Goal: Task Accomplishment & Management: Use online tool/utility

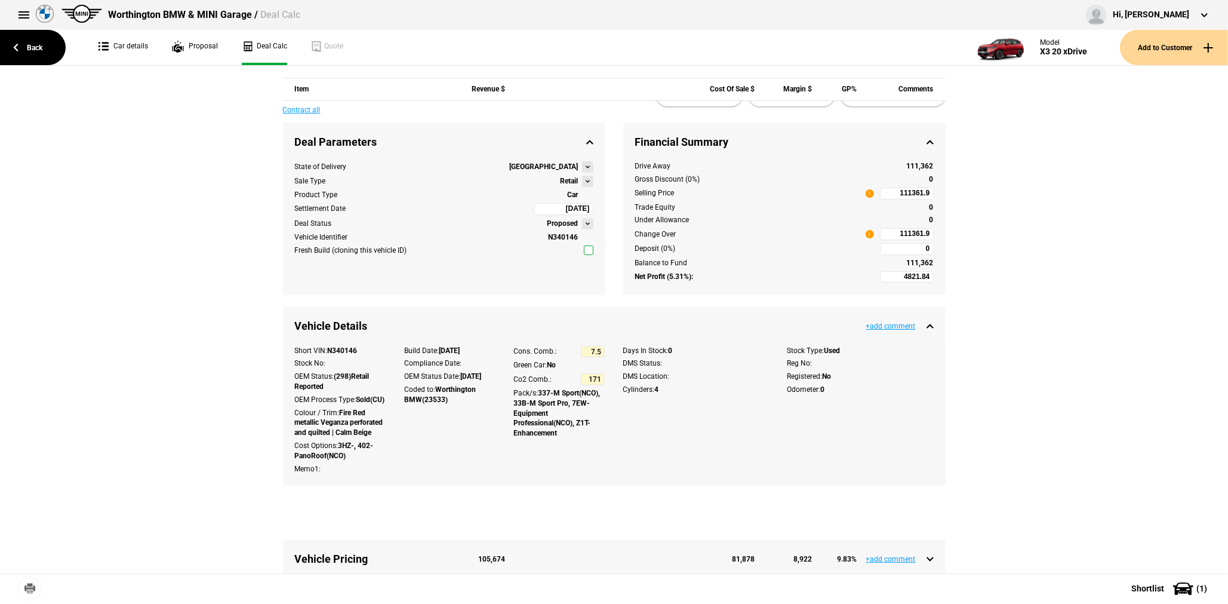
scroll to position [440, 0]
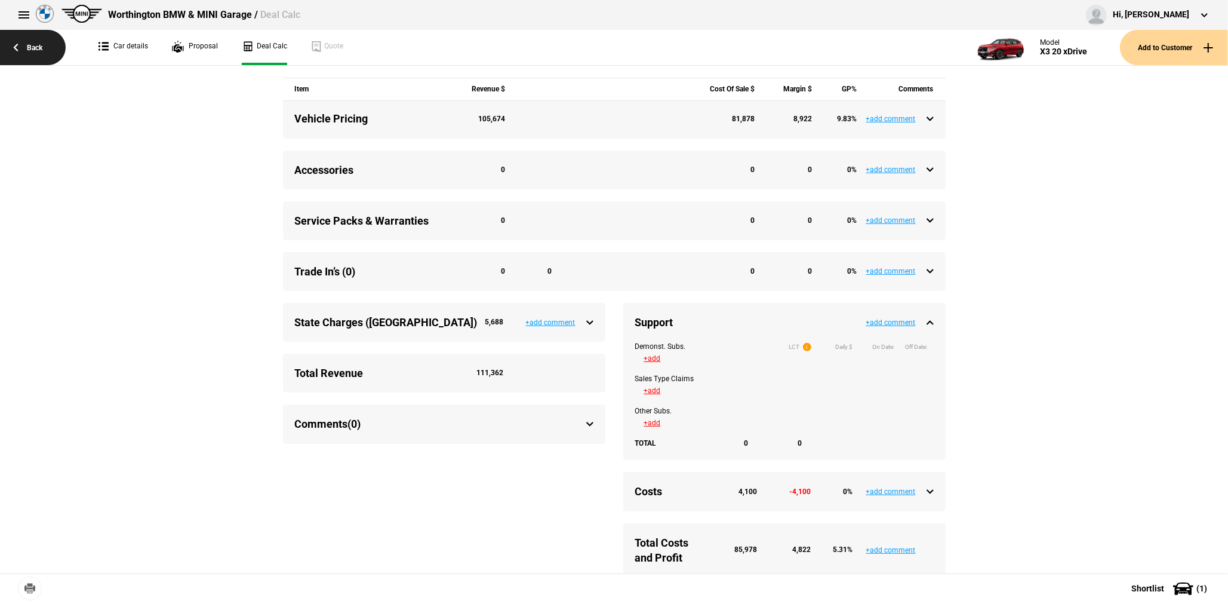
click at [29, 48] on link "Back" at bounding box center [33, 47] width 66 height 35
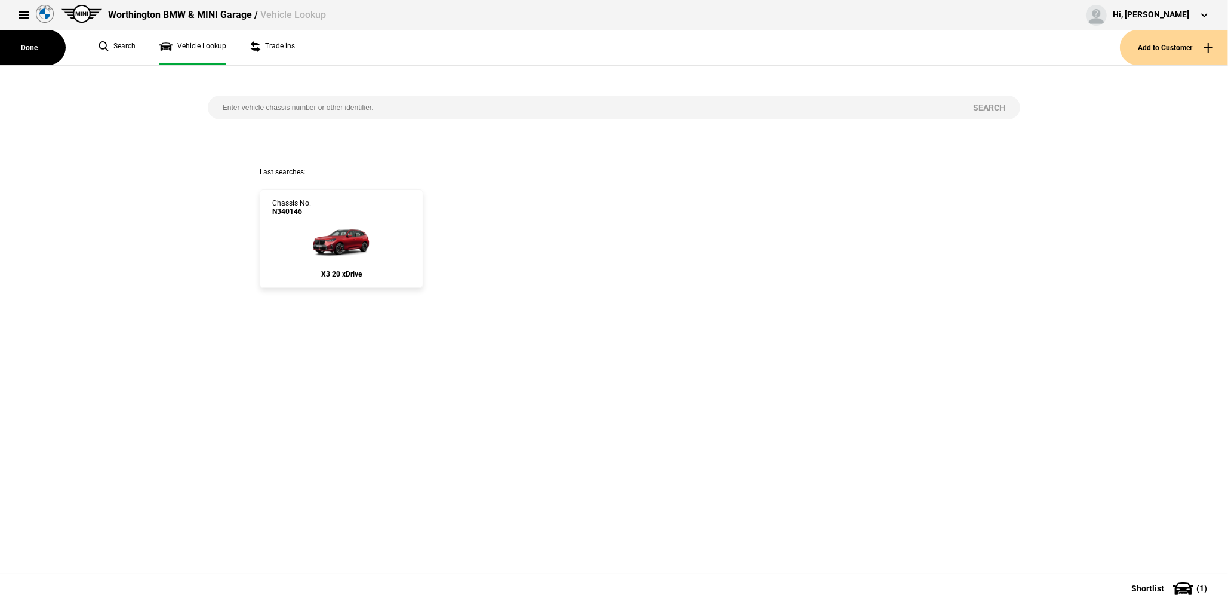
click at [328, 109] on input "search" at bounding box center [583, 108] width 751 height 24
paste input "CT57170"
type input "CT57170"
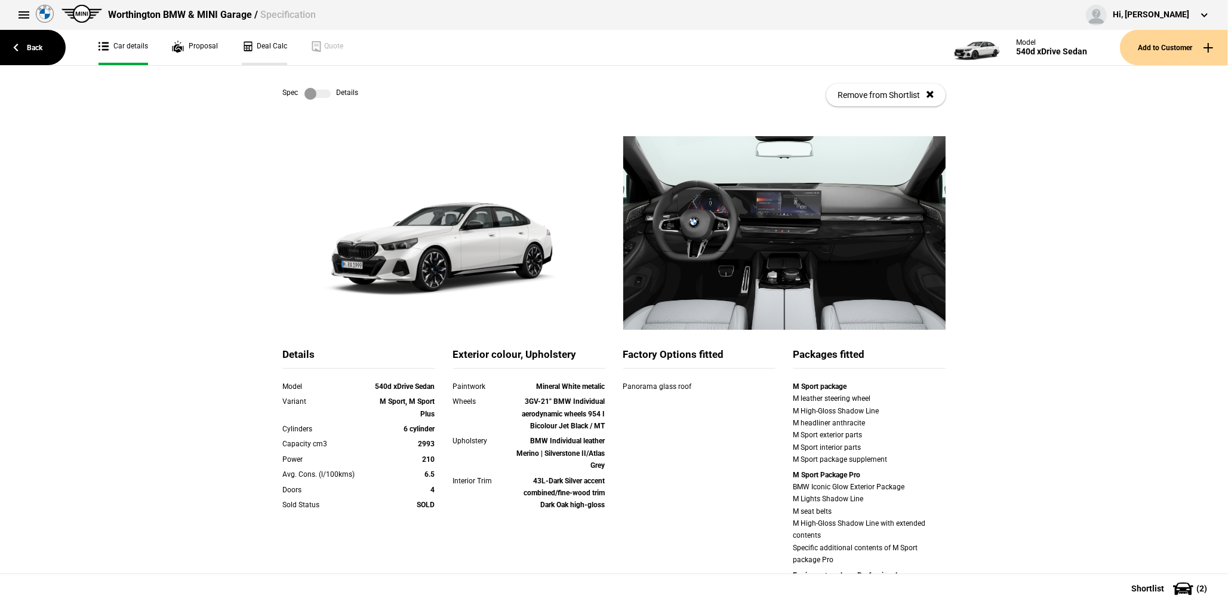
click at [249, 55] on link "Deal Calc" at bounding box center [264, 47] width 45 height 35
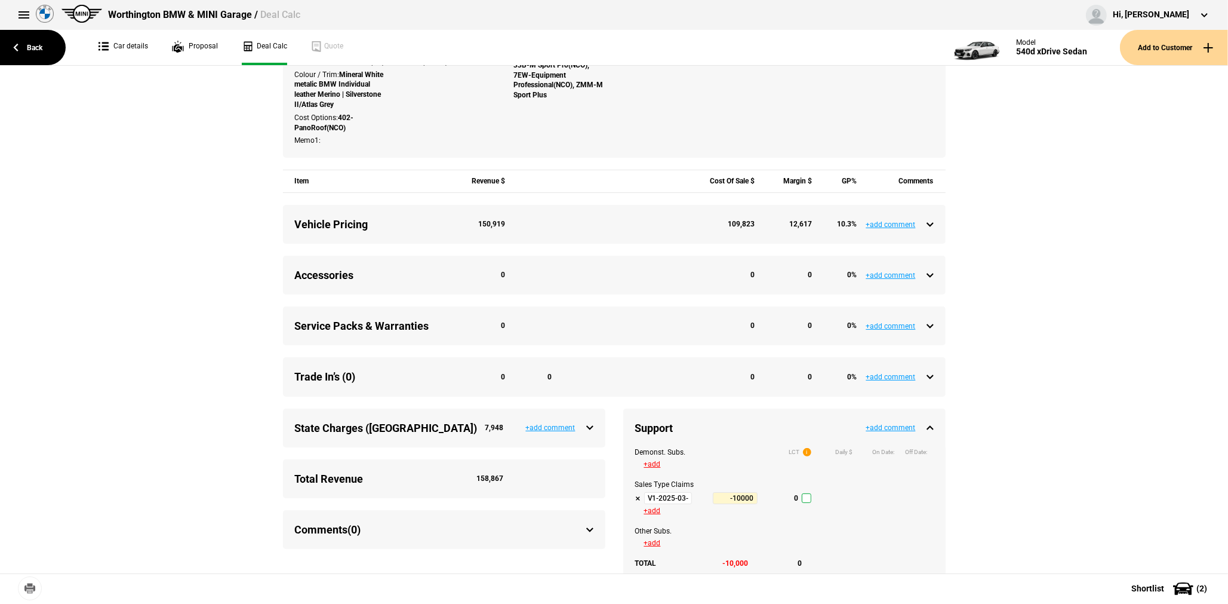
scroll to position [358, 0]
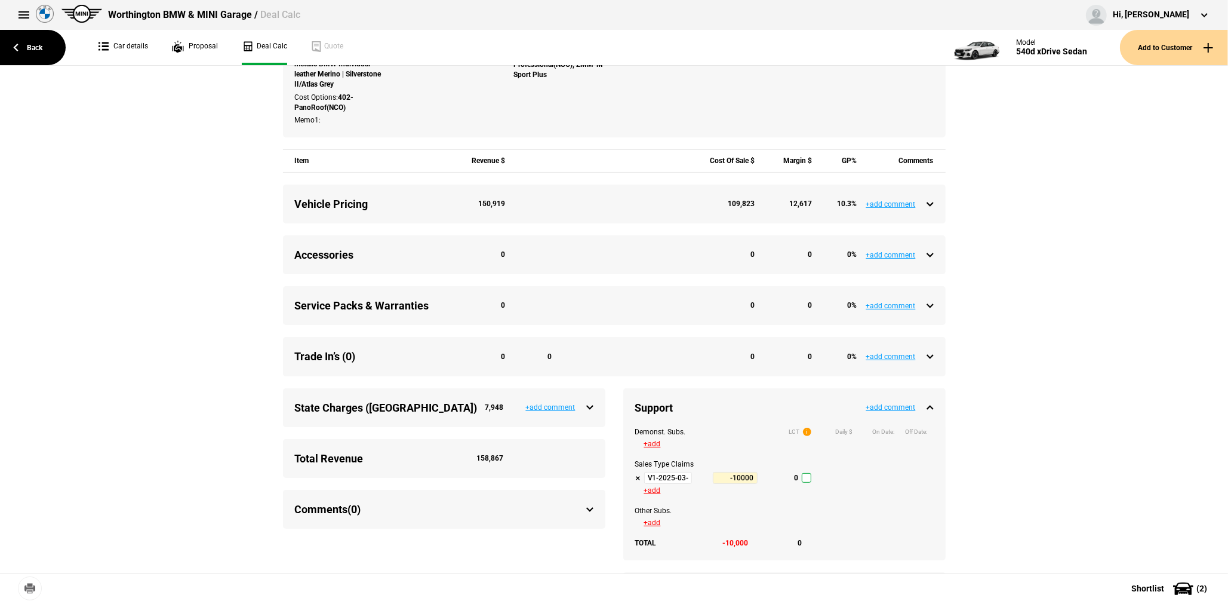
click at [672, 482] on input "V1-2025-03-31" at bounding box center [668, 478] width 48 height 12
click at [24, 42] on link "Back" at bounding box center [33, 47] width 66 height 35
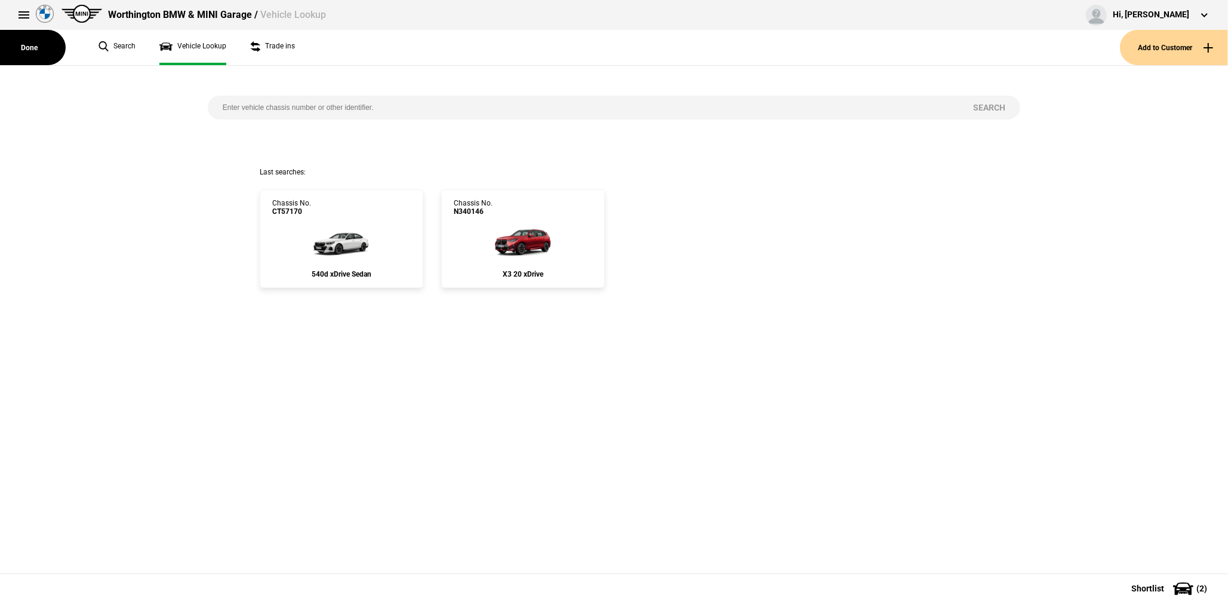
click at [353, 107] on input "search" at bounding box center [583, 108] width 751 height 24
paste input "FV13553"
type input "FV13553"
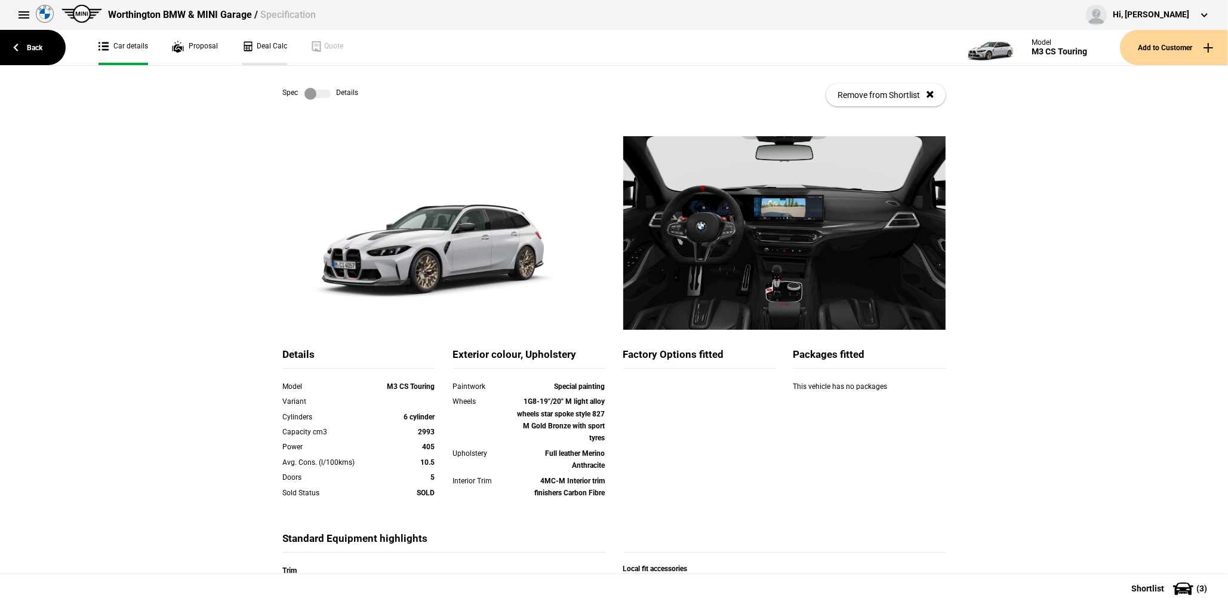
click at [256, 45] on link "Deal Calc" at bounding box center [264, 47] width 45 height 35
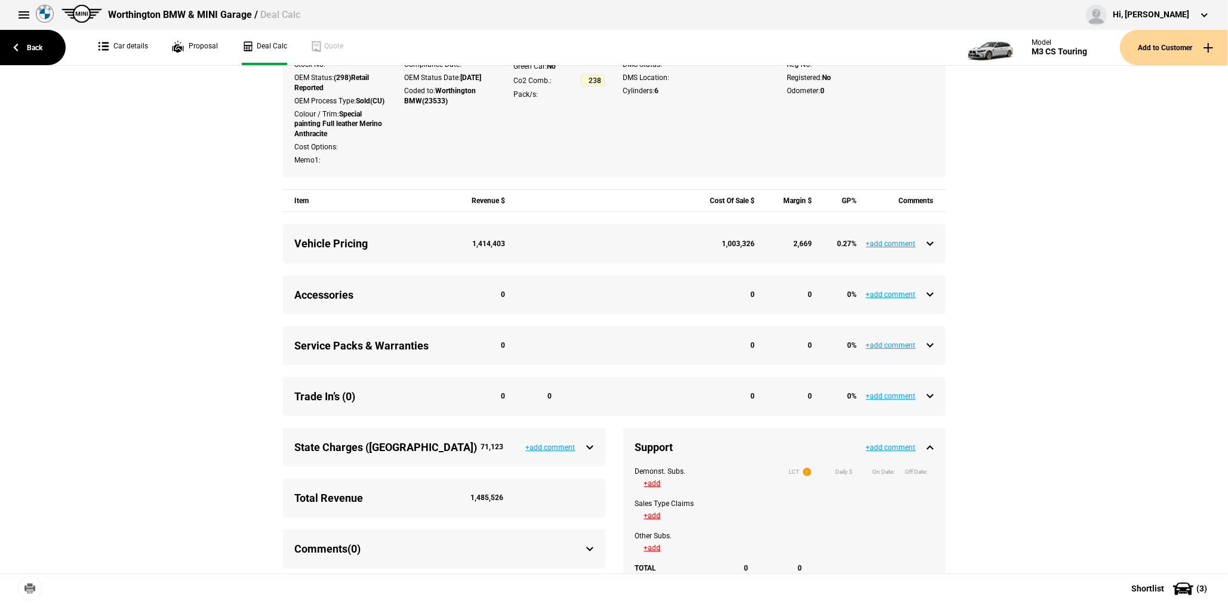
scroll to position [418, 0]
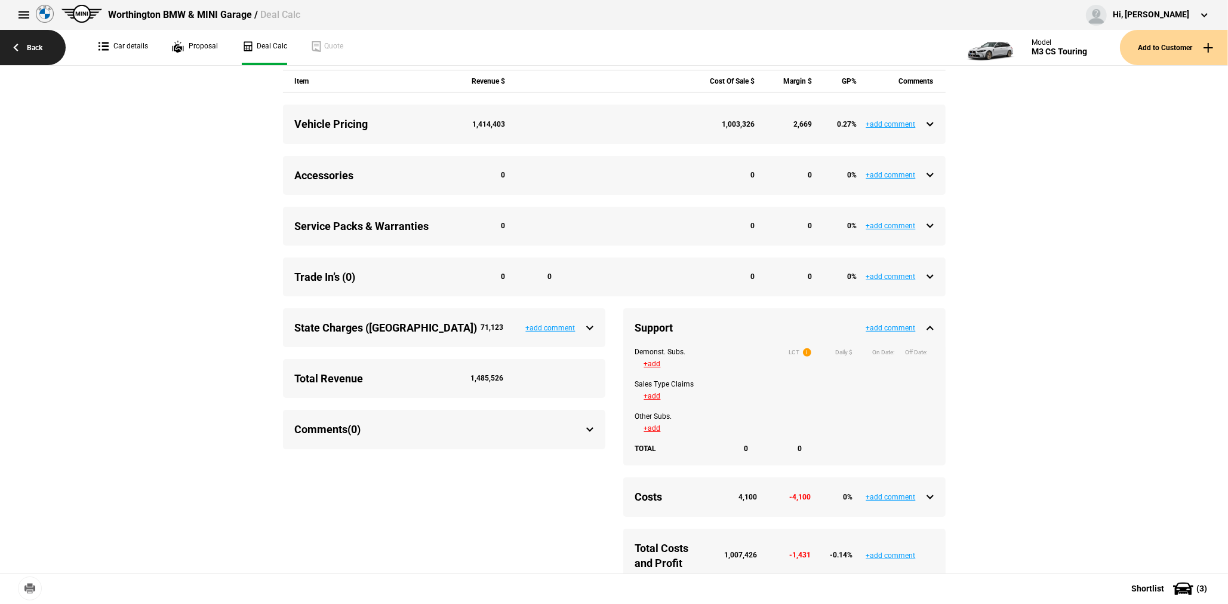
click at [16, 56] on link "Back" at bounding box center [33, 47] width 66 height 35
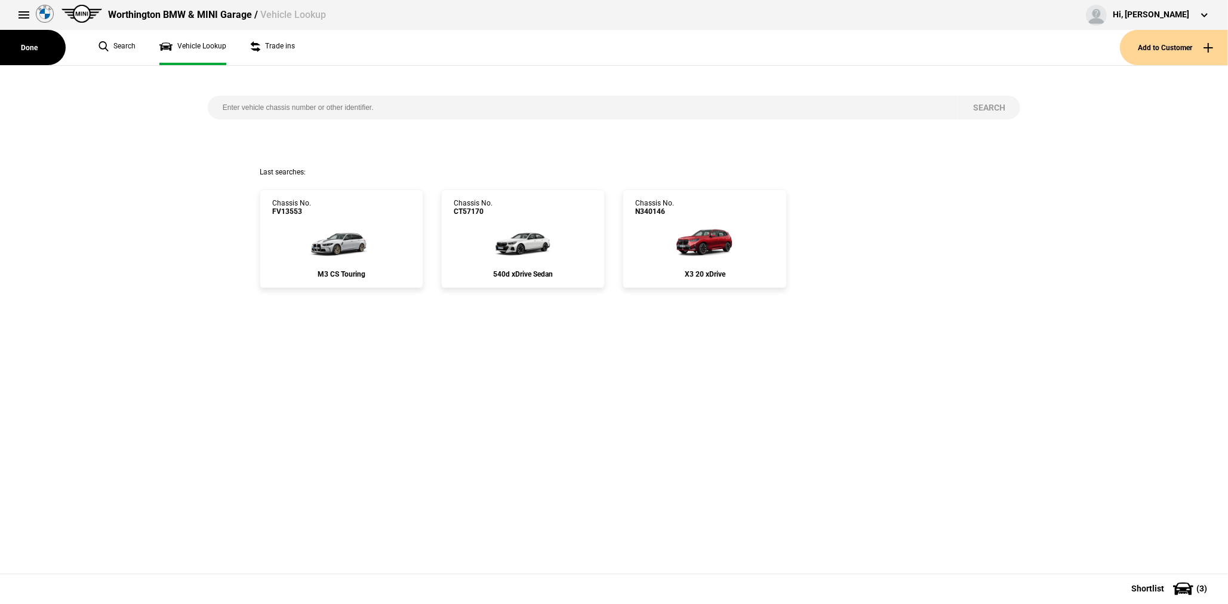
click at [313, 107] on input "search" at bounding box center [583, 108] width 751 height 24
paste input "9Z11477"
type input "9Z11477"
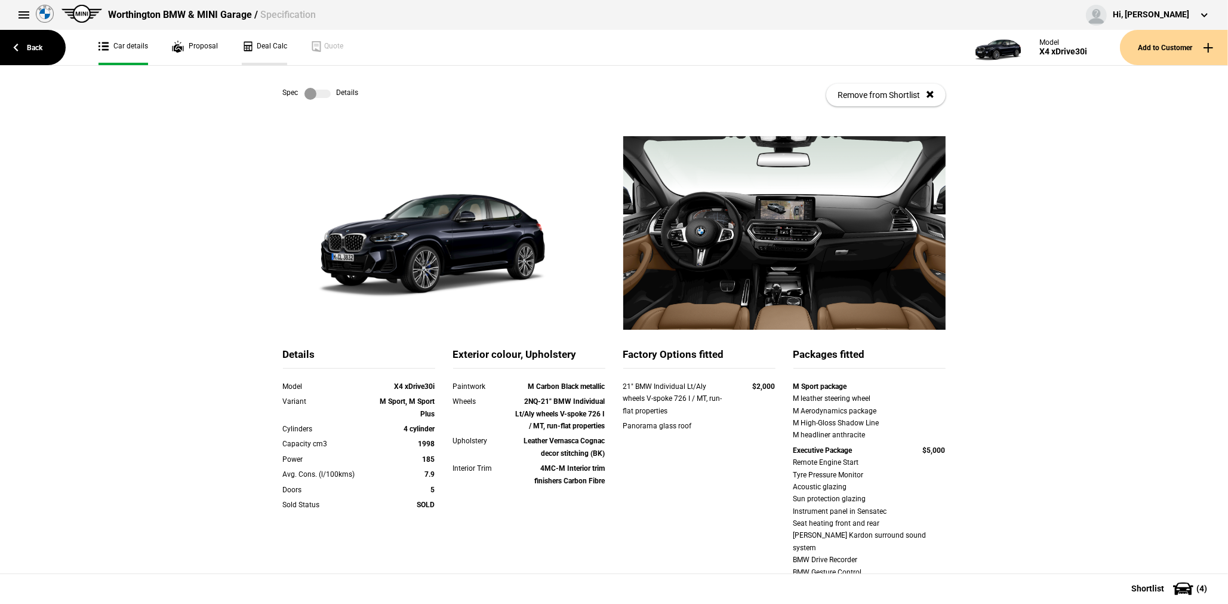
click at [277, 42] on link "Deal Calc" at bounding box center [264, 47] width 45 height 35
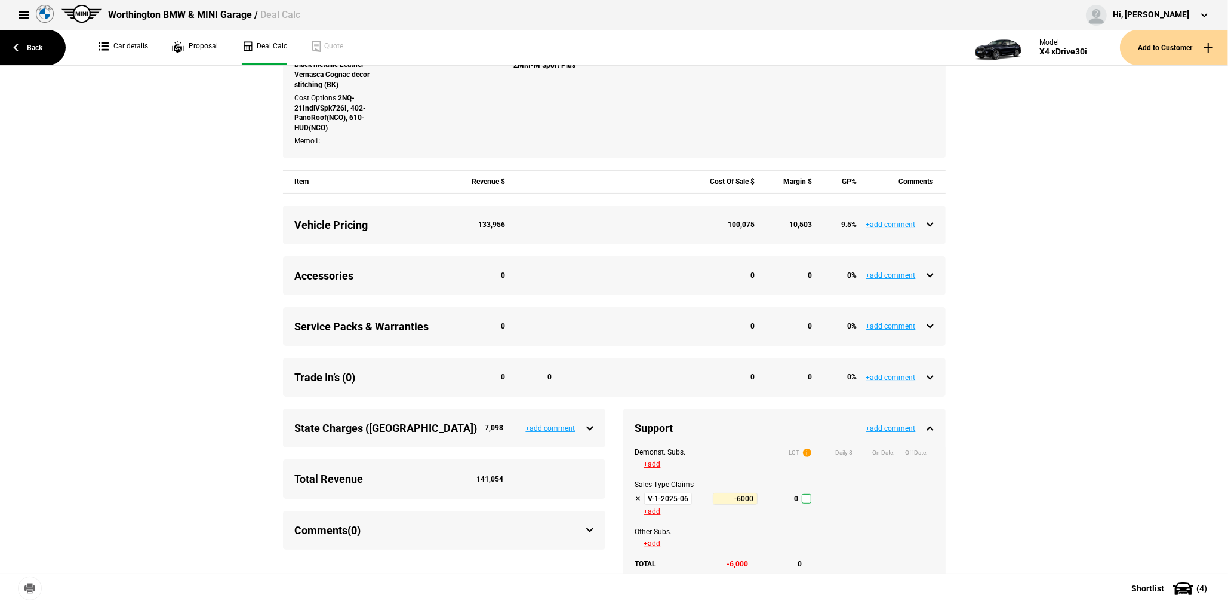
scroll to position [358, 0]
click at [662, 504] on input "V-1-2025-06-30 Tactical Support Q3-2025" at bounding box center [668, 498] width 48 height 12
click at [41, 57] on link "Back" at bounding box center [33, 47] width 66 height 35
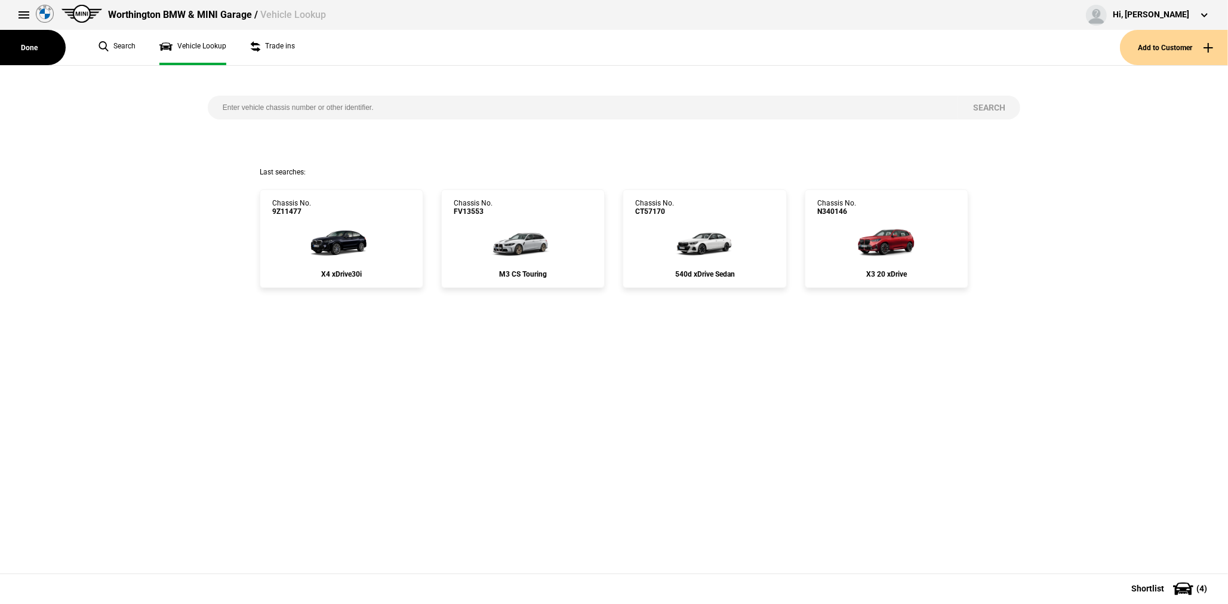
click at [338, 117] on input "search" at bounding box center [583, 108] width 751 height 24
paste input "9000580"
type input "9000580"
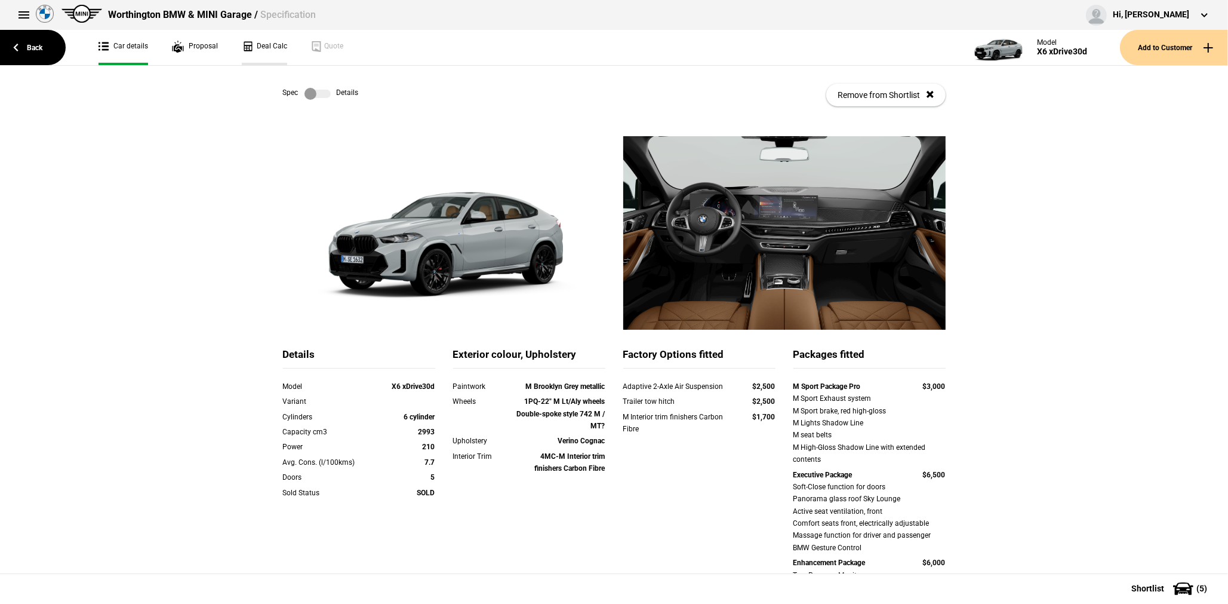
click at [263, 51] on link "Deal Calc" at bounding box center [264, 47] width 45 height 35
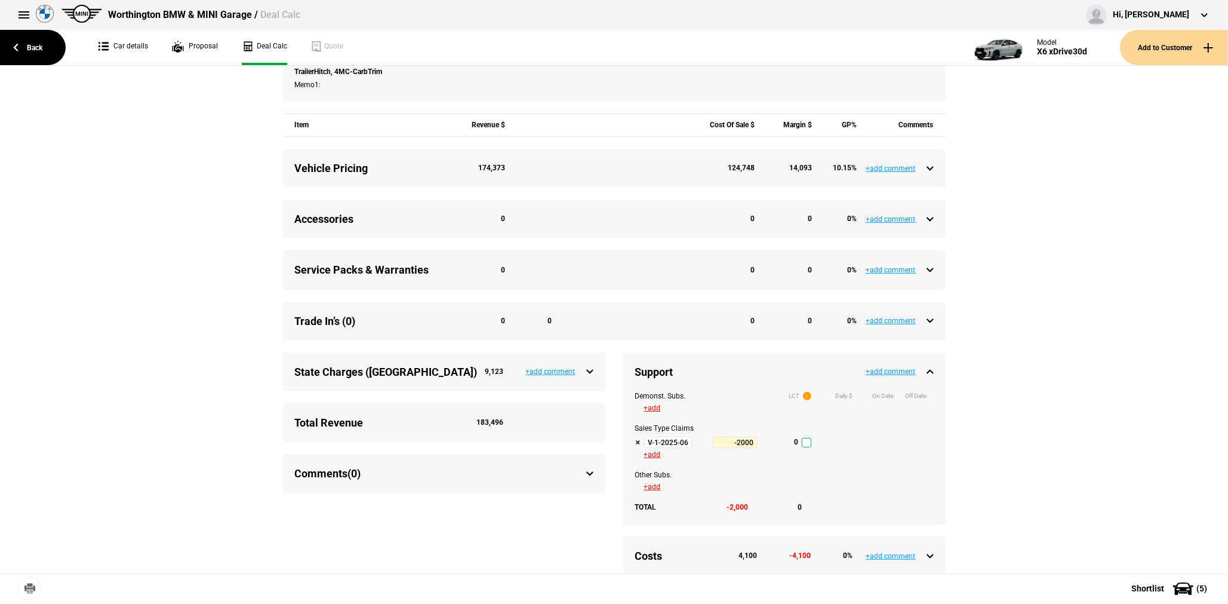
scroll to position [418, 0]
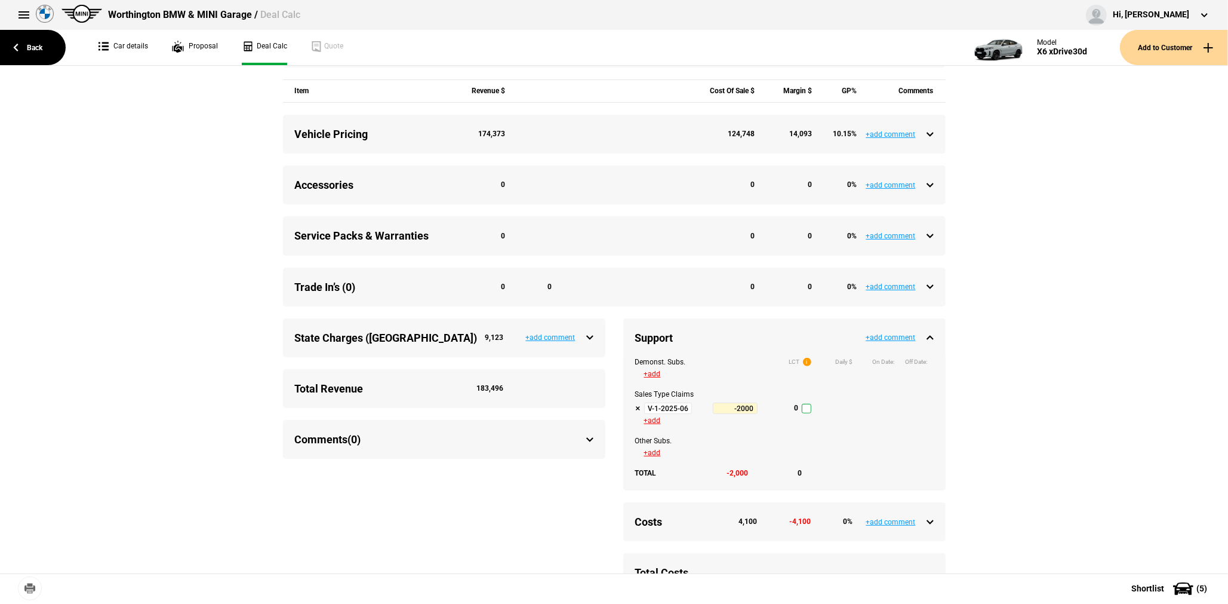
click at [657, 413] on input "V-1-2025-06-30 Tactical Support Q3-2025" at bounding box center [668, 408] width 48 height 12
click at [35, 57] on link "Back" at bounding box center [33, 47] width 66 height 35
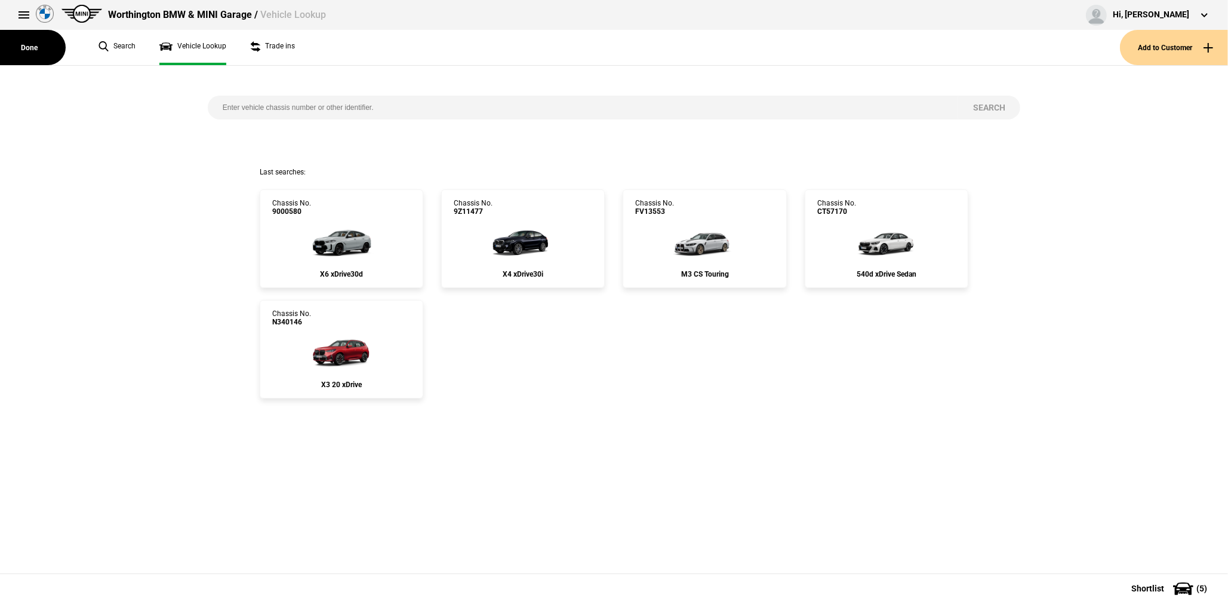
click at [342, 106] on input "search" at bounding box center [583, 108] width 751 height 24
paste input "7T15869"
type input "7T15869"
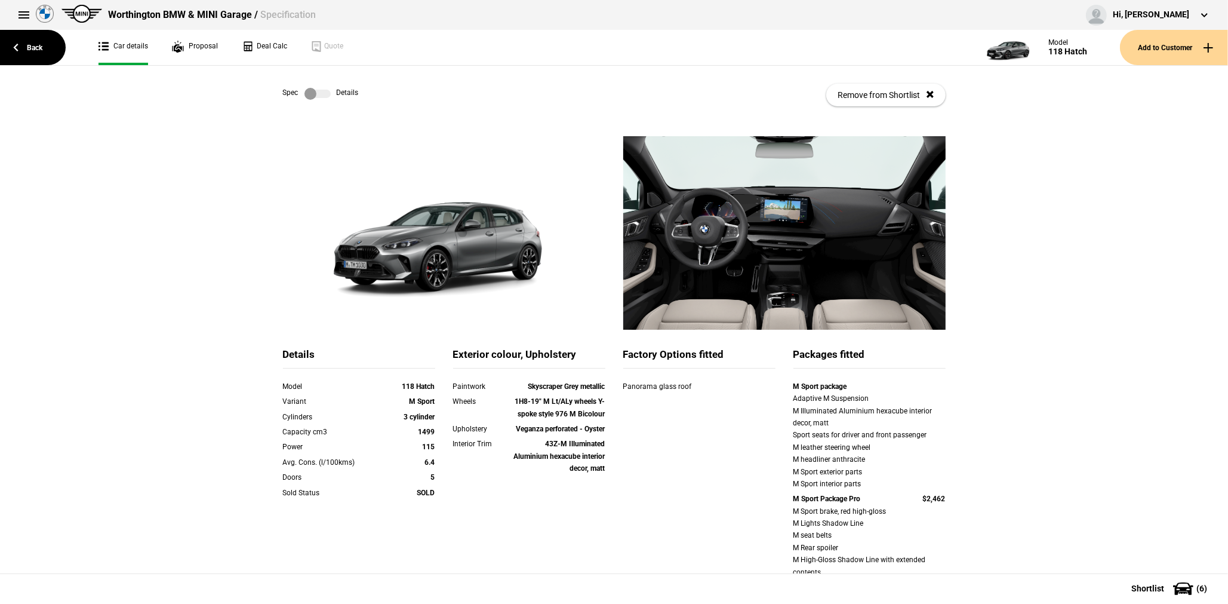
click at [293, 55] on ul "Car details Proposal Deal Calc Quote" at bounding box center [532, 47] width 890 height 35
click at [277, 50] on link "Deal Calc" at bounding box center [264, 47] width 45 height 35
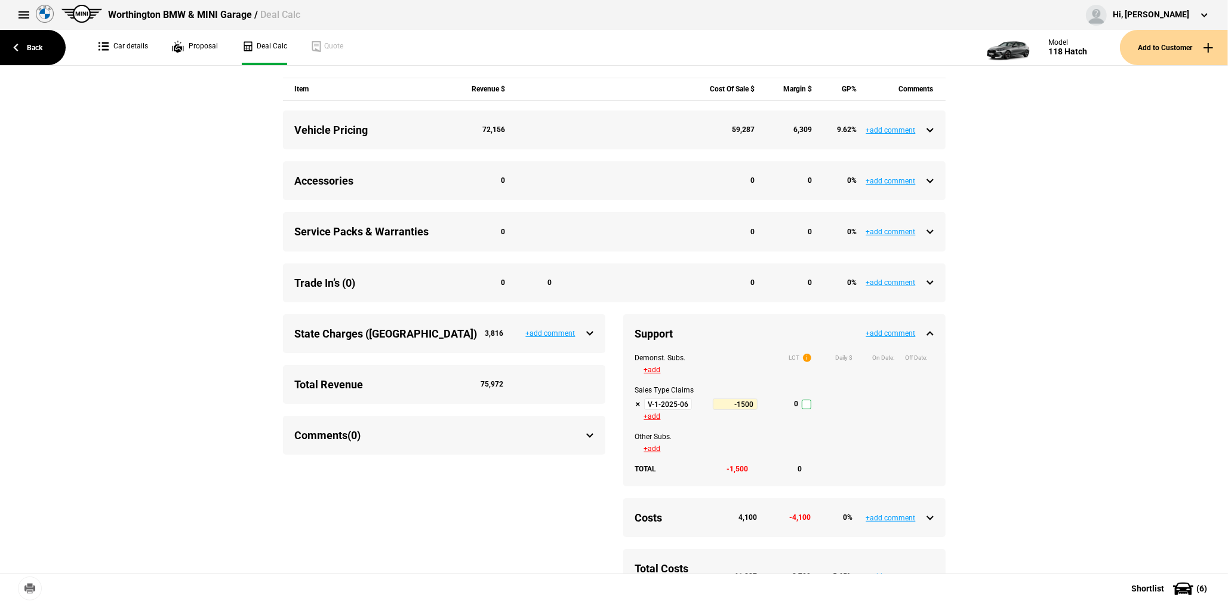
scroll to position [478, 0]
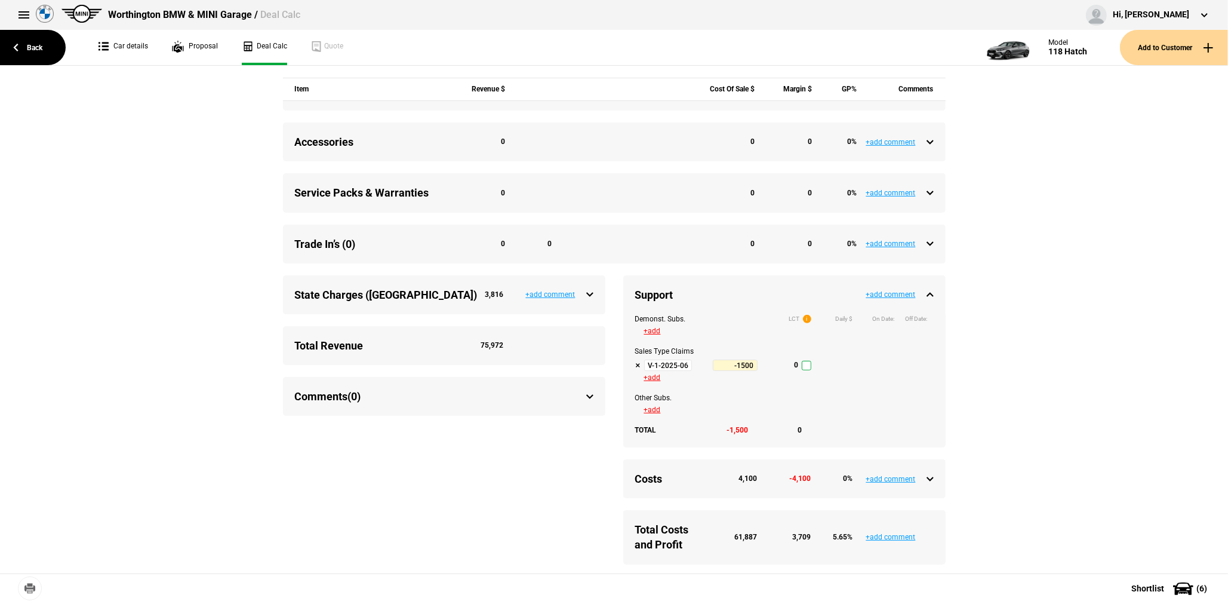
click at [672, 371] on input "V-1-2025-06-30 Tactical Support Q3-2025" at bounding box center [668, 365] width 48 height 12
click at [44, 48] on link "Back" at bounding box center [33, 47] width 66 height 35
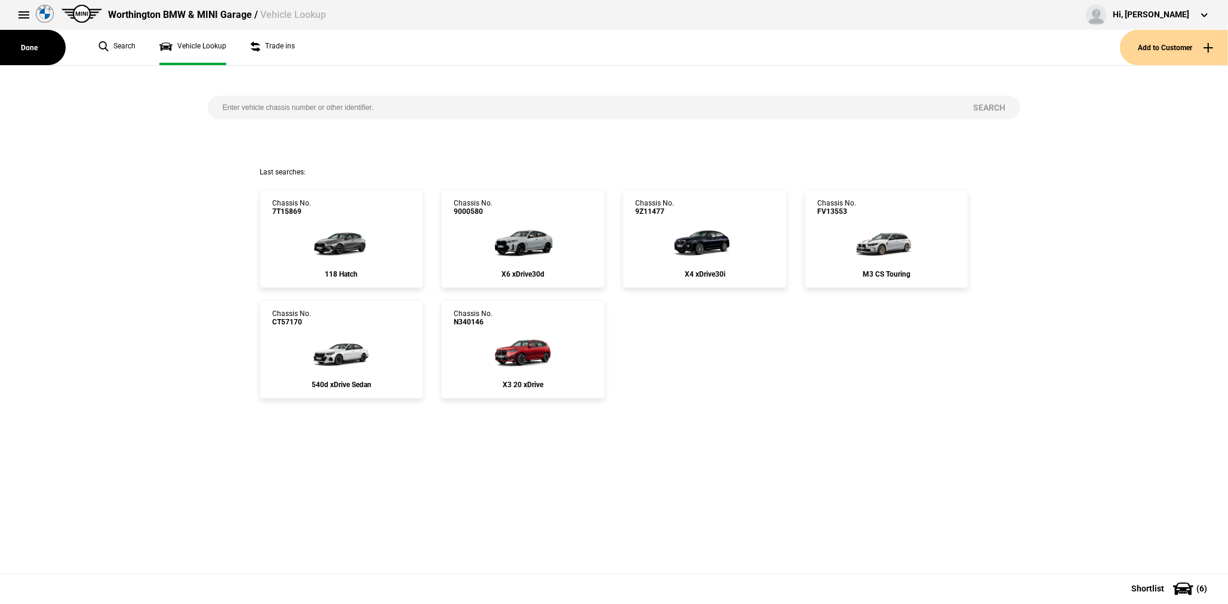
click at [352, 115] on input "search" at bounding box center [583, 108] width 751 height 24
paste input "8F59023"
type input "8F59023"
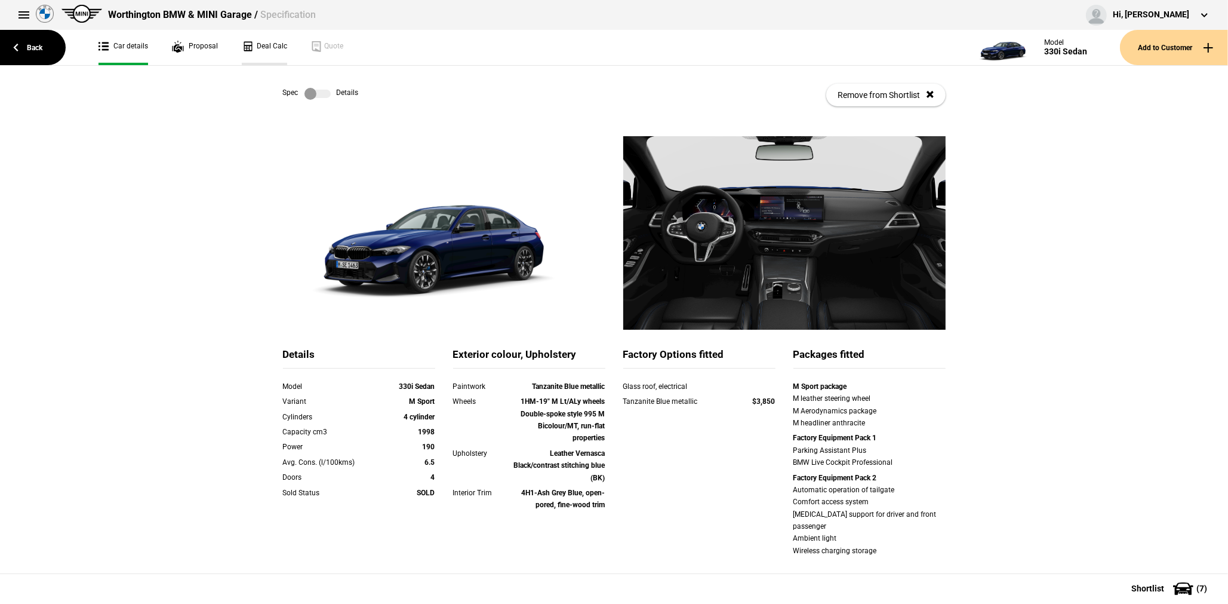
click at [272, 49] on link "Deal Calc" at bounding box center [264, 47] width 45 height 35
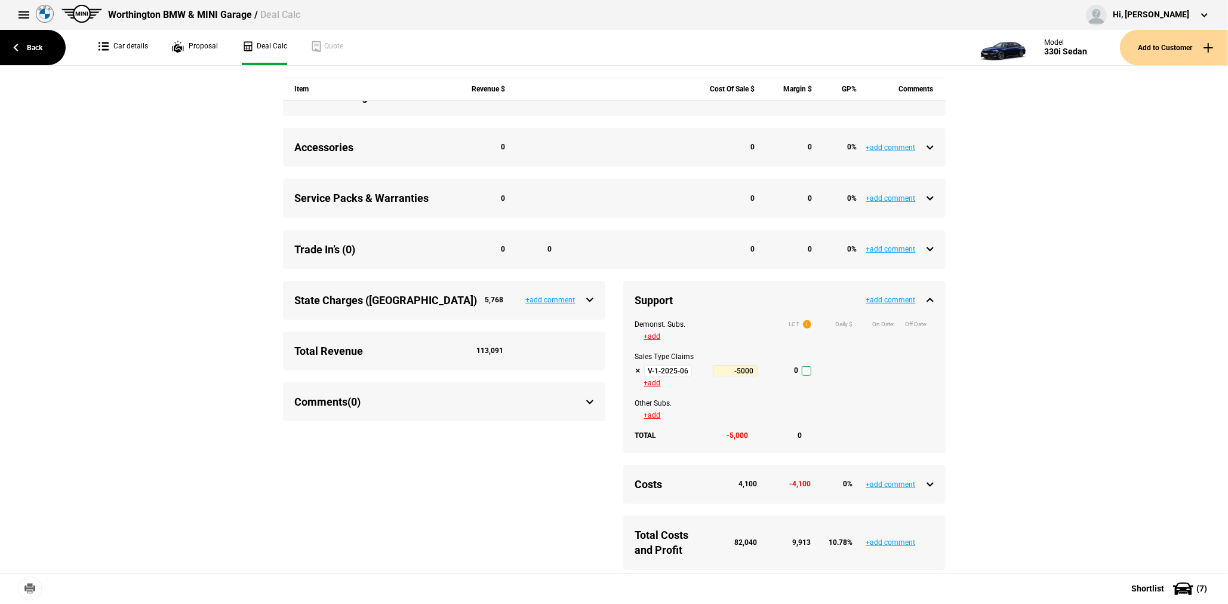
scroll to position [478, 0]
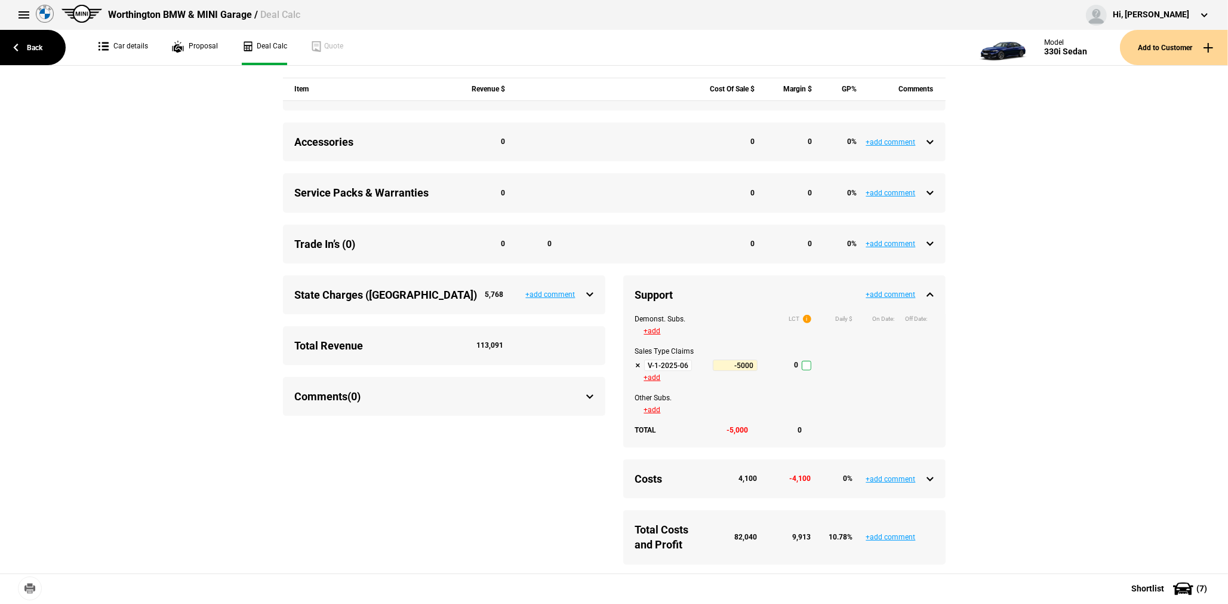
click at [672, 371] on input "V-1-2025-06-30 Tactical Support Q3-2025" at bounding box center [668, 365] width 48 height 12
click at [33, 42] on link "Back" at bounding box center [33, 47] width 66 height 35
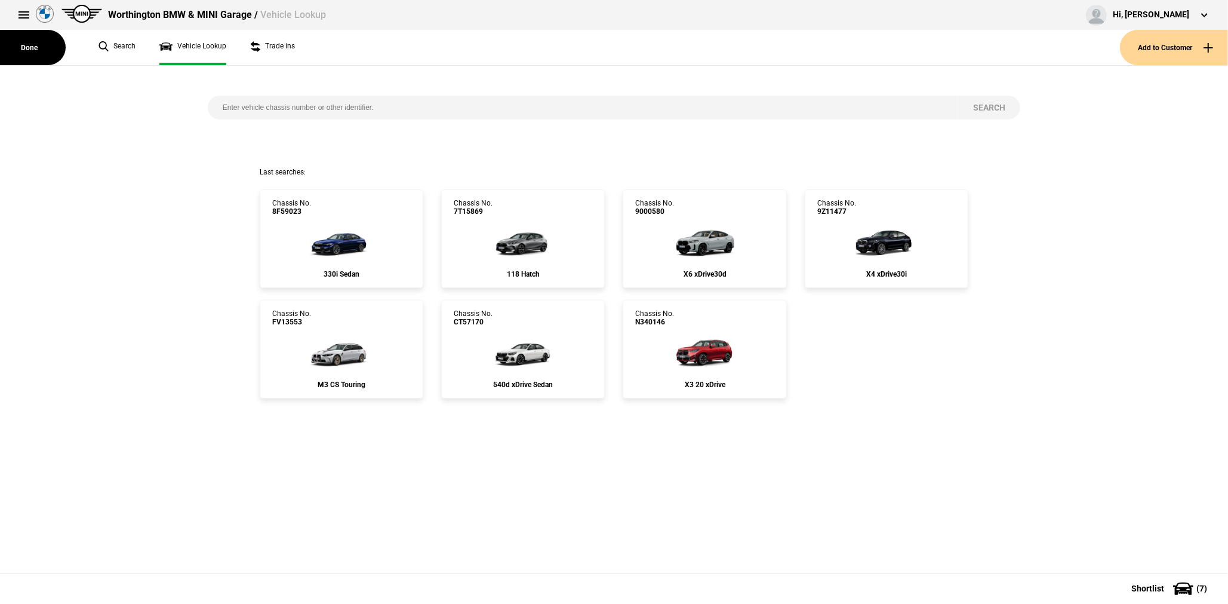
drag, startPoint x: 334, startPoint y: 121, endPoint x: 331, endPoint y: 114, distance: 7.8
click at [333, 119] on div "Search" at bounding box center [614, 117] width 831 height 102
click at [330, 112] on input "search" at bounding box center [583, 108] width 751 height 24
paste input "9002309"
type input "9002309"
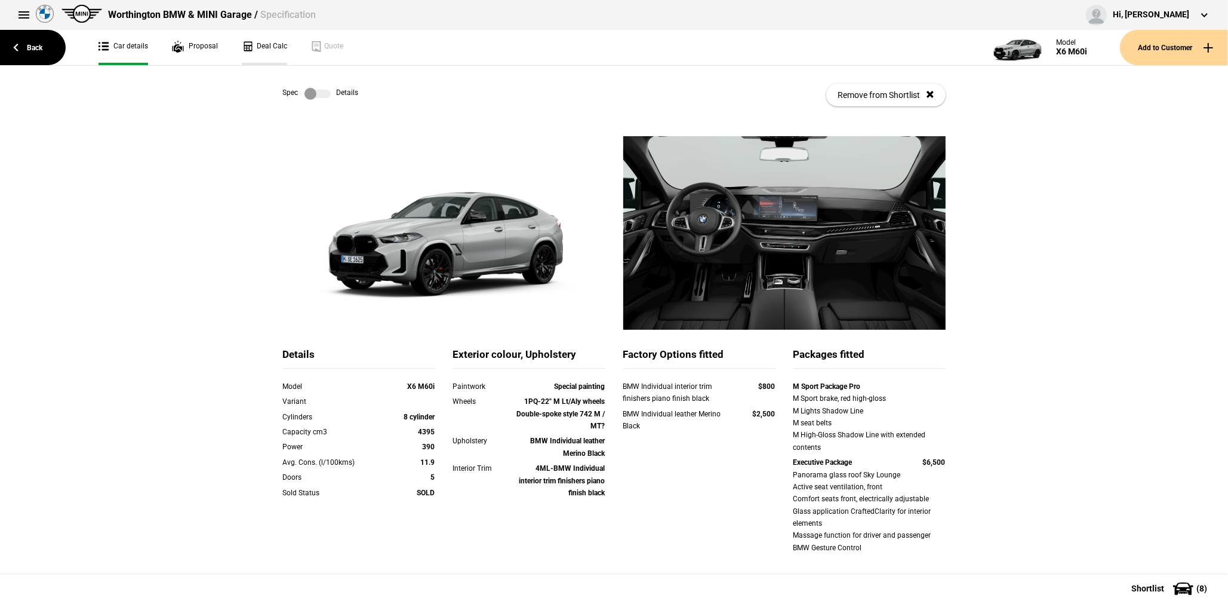
click at [264, 47] on link "Deal Calc" at bounding box center [264, 47] width 45 height 35
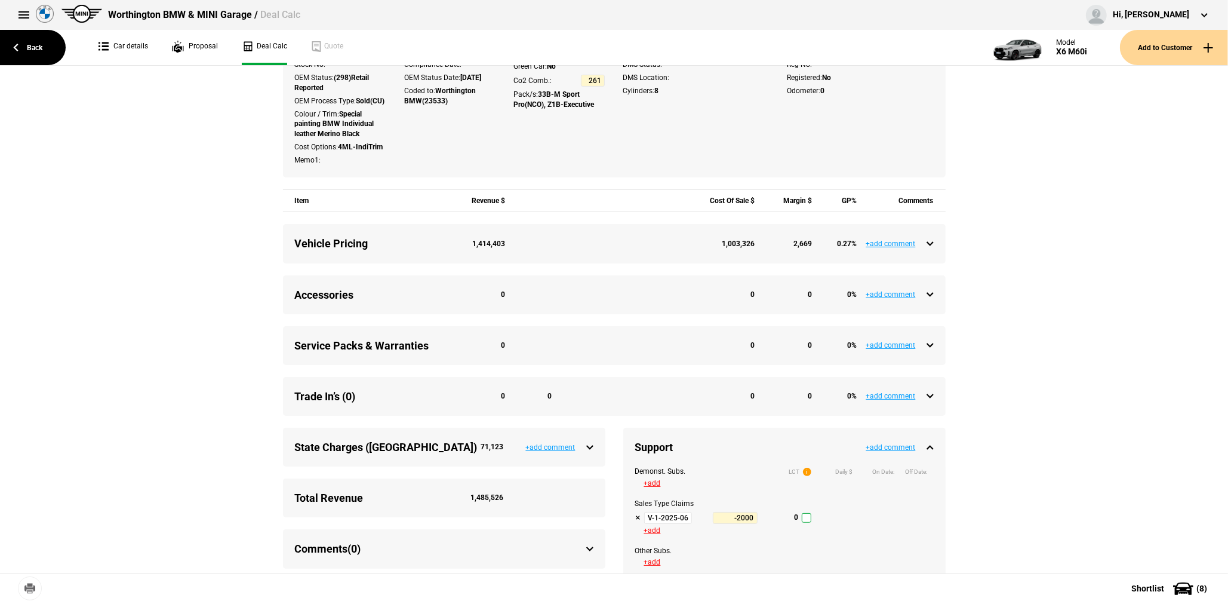
scroll to position [358, 0]
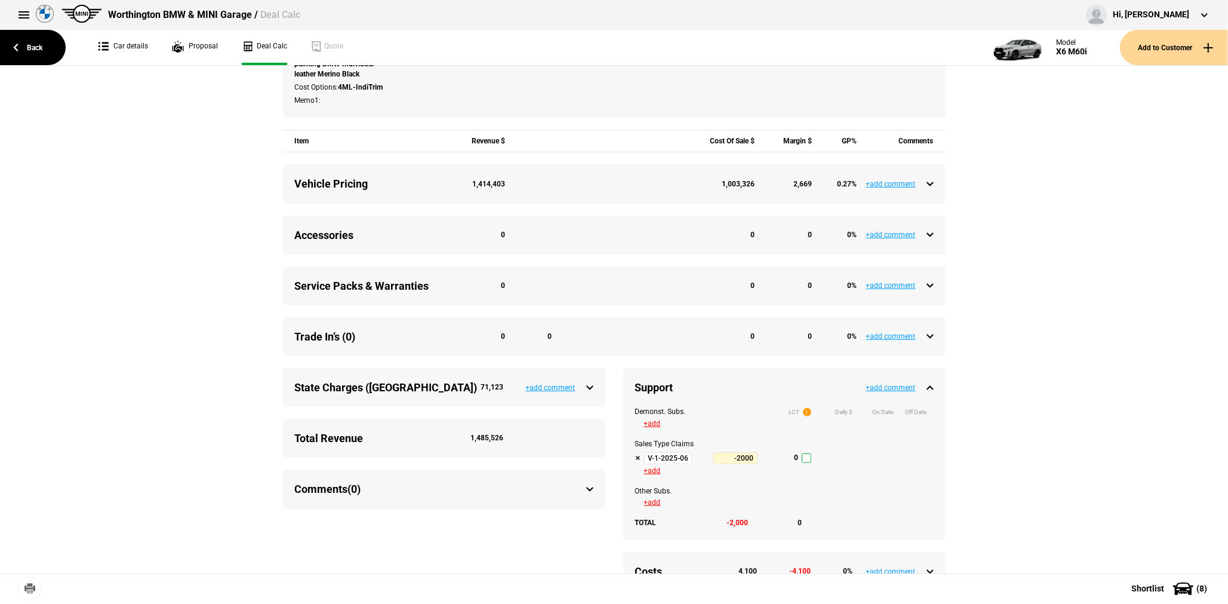
click at [660, 462] on input "V-1-2025-06-30 Tactical Support Q3-2025" at bounding box center [668, 458] width 48 height 12
click at [45, 54] on link "Back" at bounding box center [33, 47] width 66 height 35
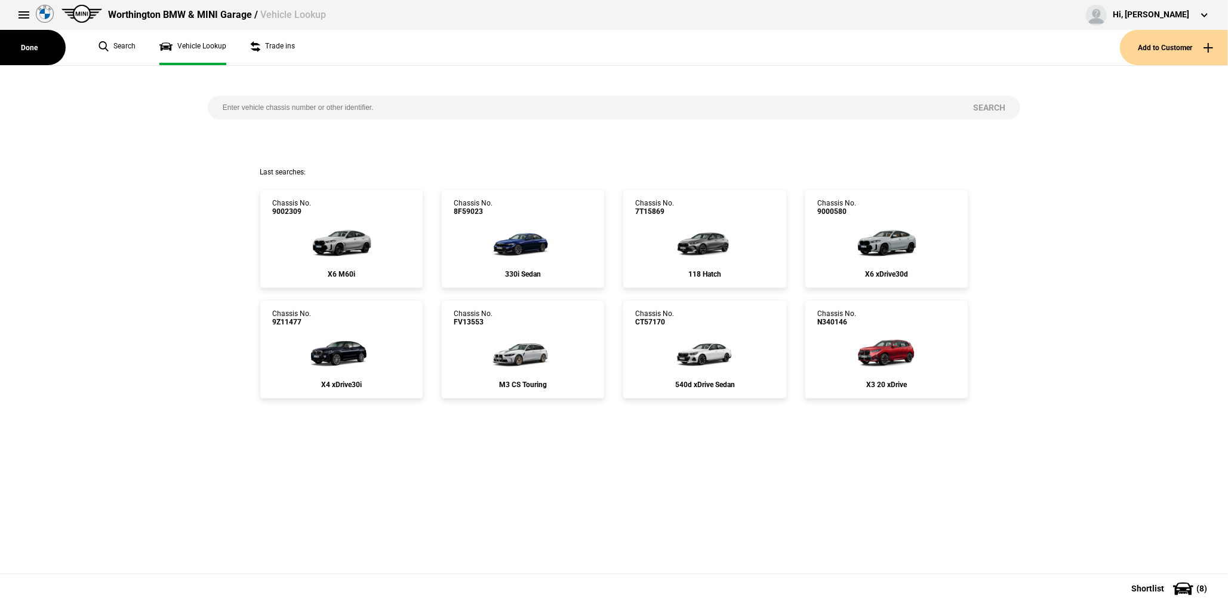
click at [259, 96] on input "search" at bounding box center [583, 108] width 751 height 24
paste input "5277541"
type input "5277541"
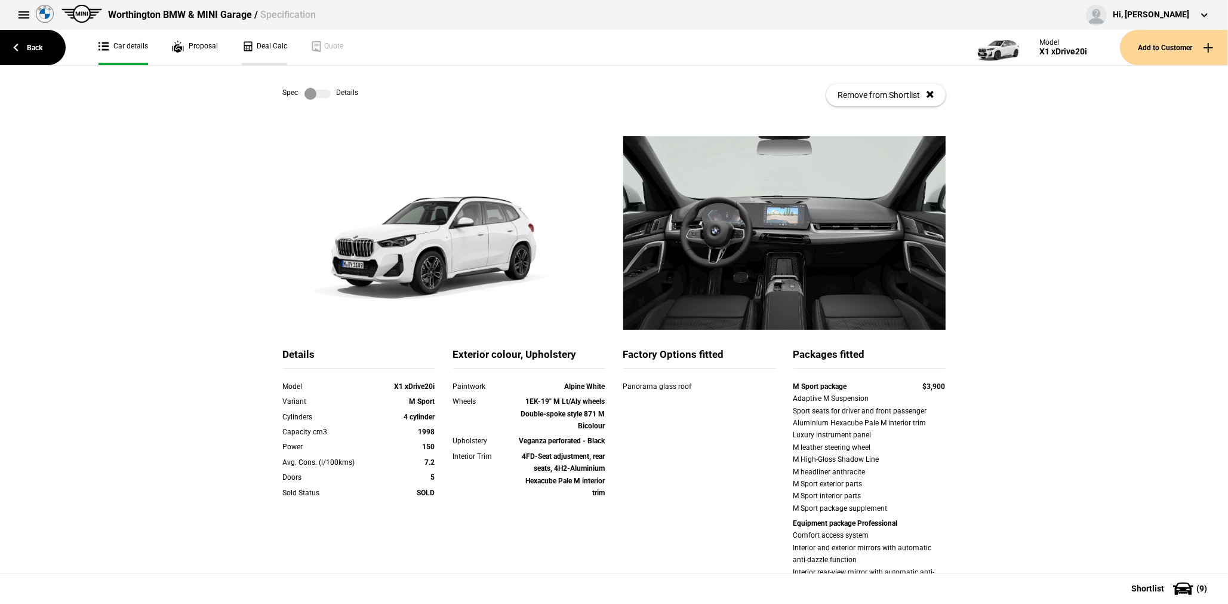
click at [273, 40] on link "Deal Calc" at bounding box center [264, 47] width 45 height 35
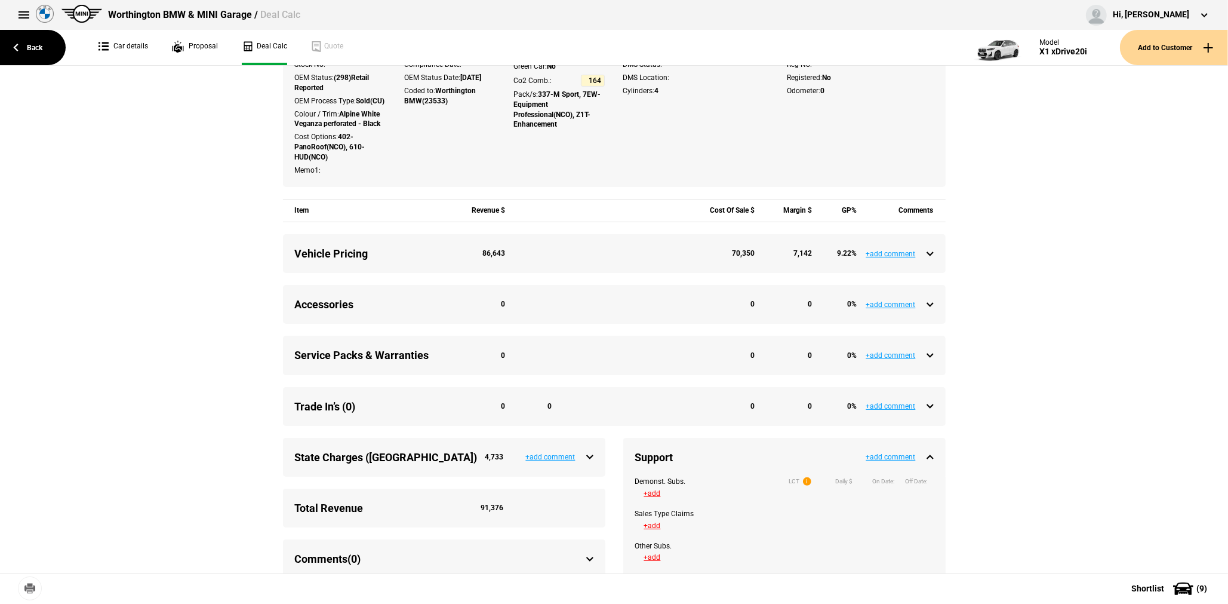
scroll to position [478, 0]
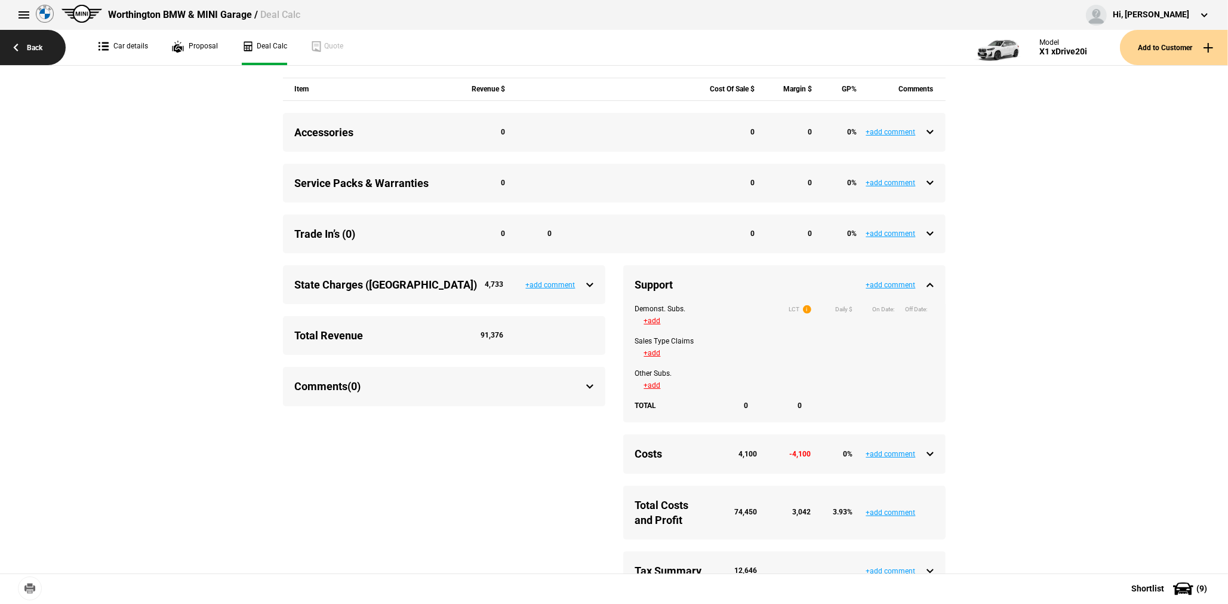
click at [47, 43] on link "Back" at bounding box center [33, 47] width 66 height 35
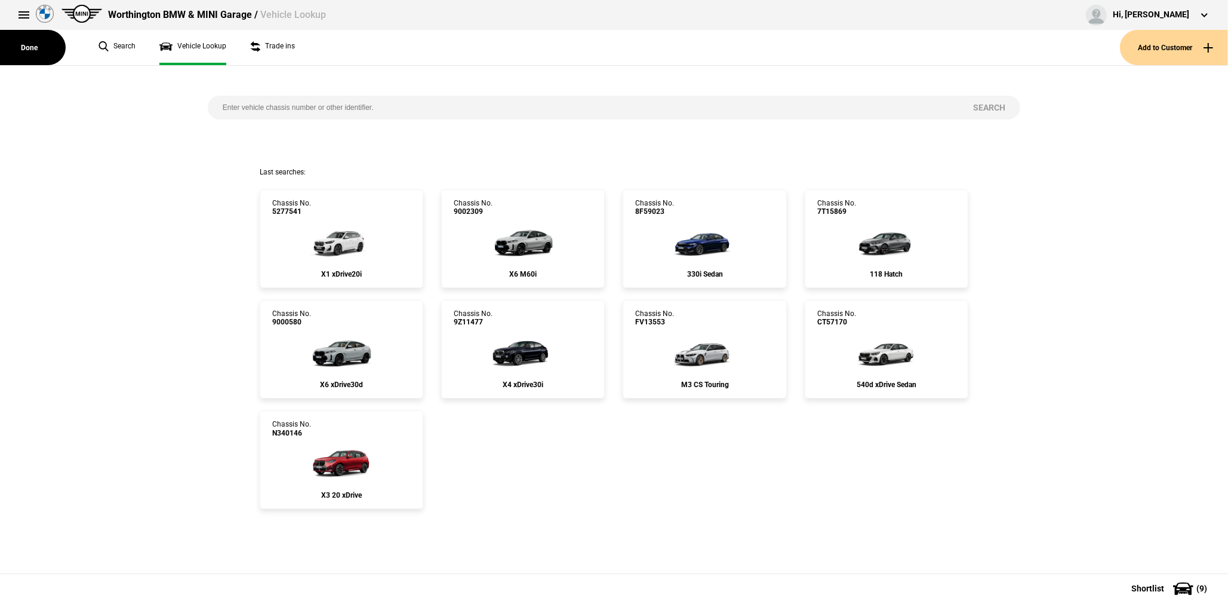
click at [324, 112] on input "search" at bounding box center [583, 108] width 751 height 24
paste input "N349036"
type input "N349036"
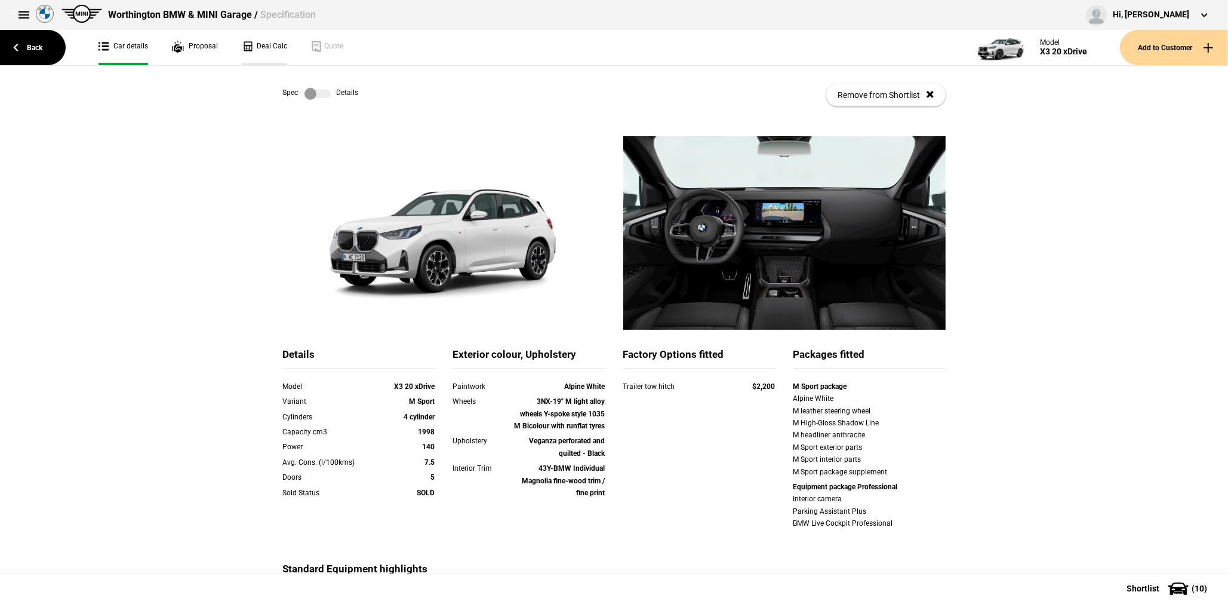
click at [273, 50] on link "Deal Calc" at bounding box center [264, 47] width 45 height 35
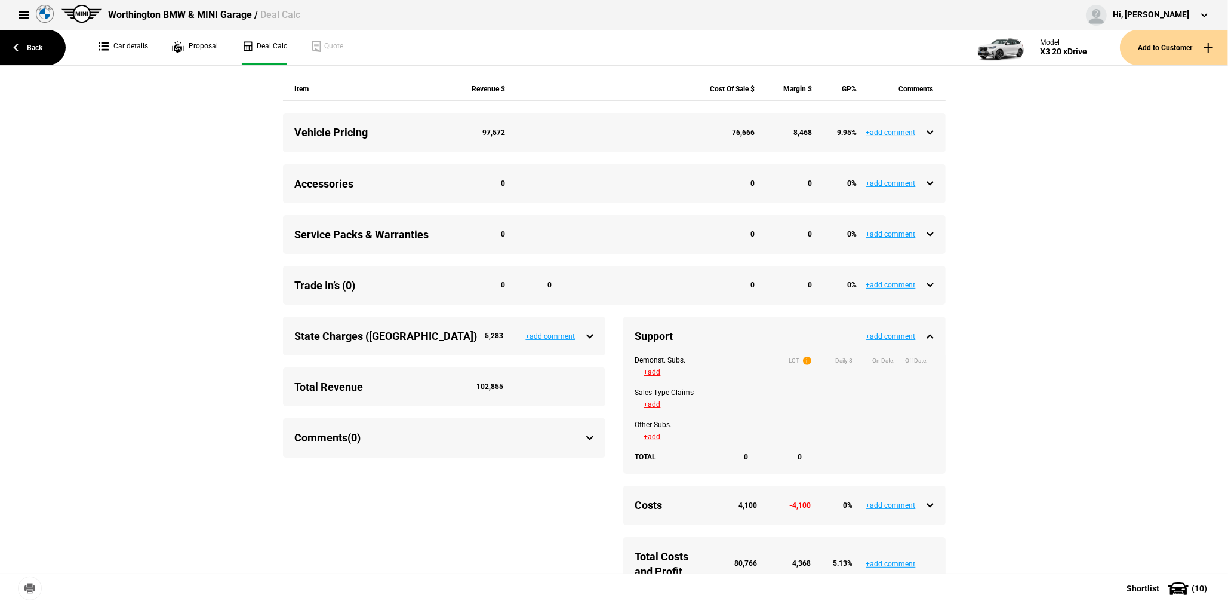
scroll to position [537, 0]
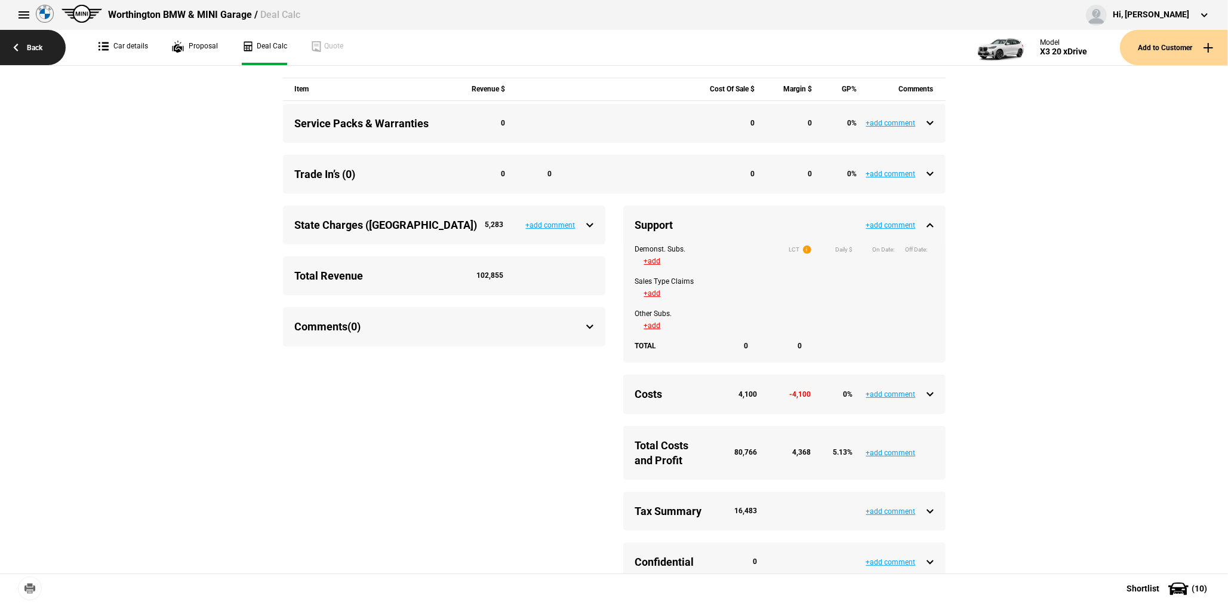
click at [35, 43] on link "Back" at bounding box center [33, 47] width 66 height 35
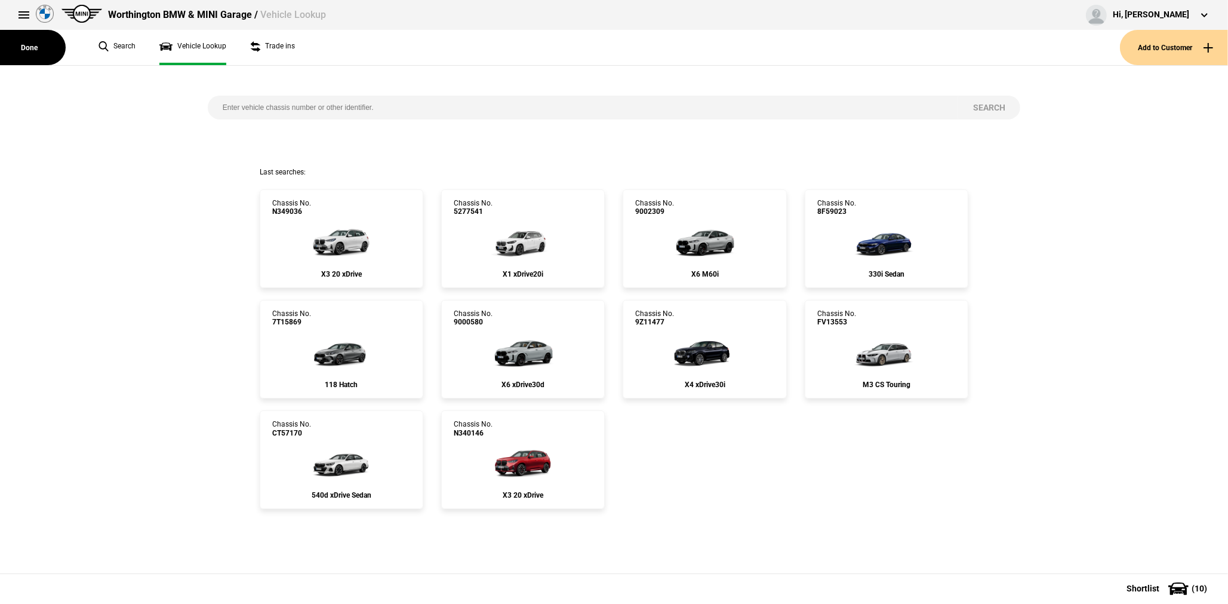
click at [314, 109] on input "search" at bounding box center [583, 108] width 751 height 24
paste input "N344753"
type input "N344753"
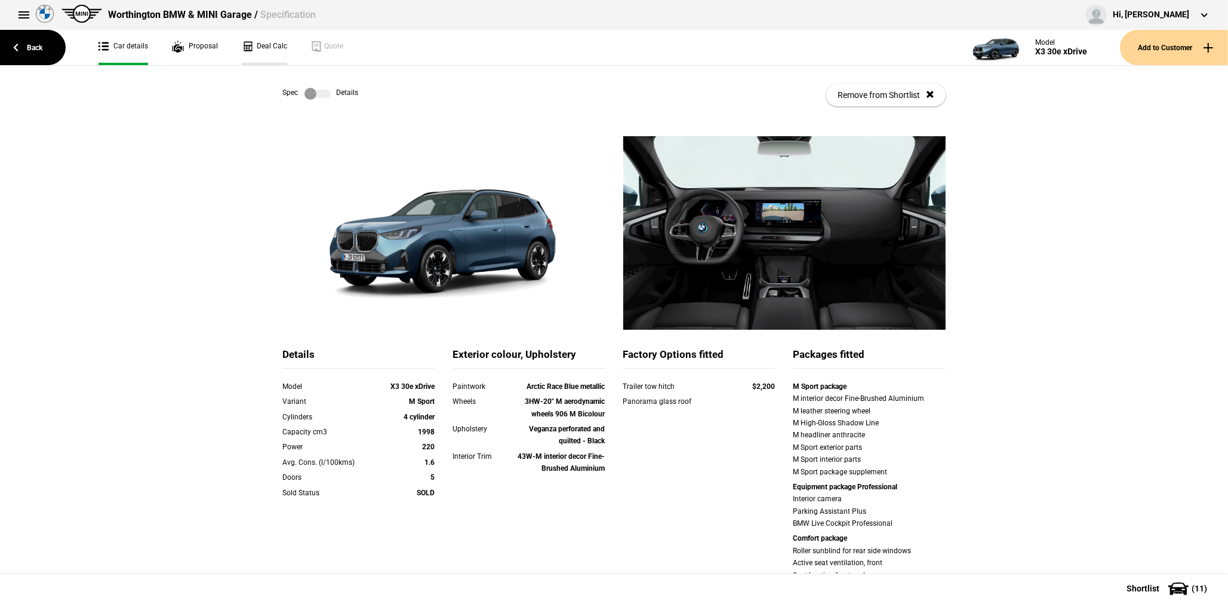
click at [261, 57] on link "Deal Calc" at bounding box center [264, 47] width 45 height 35
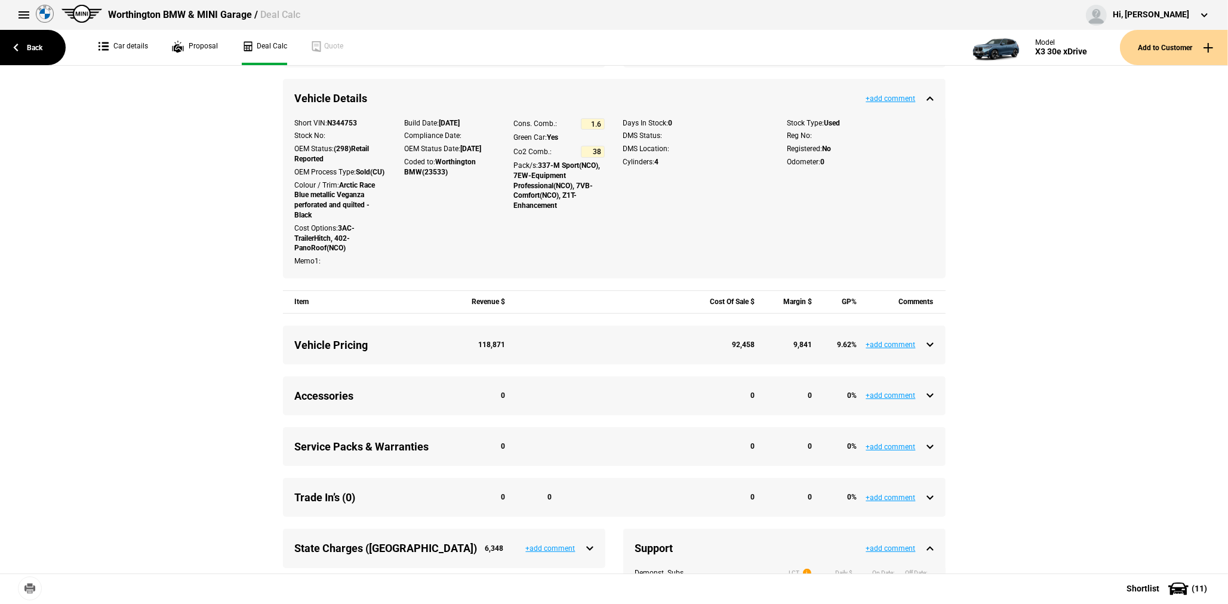
scroll to position [227, 0]
click at [37, 45] on link "Back" at bounding box center [33, 47] width 66 height 35
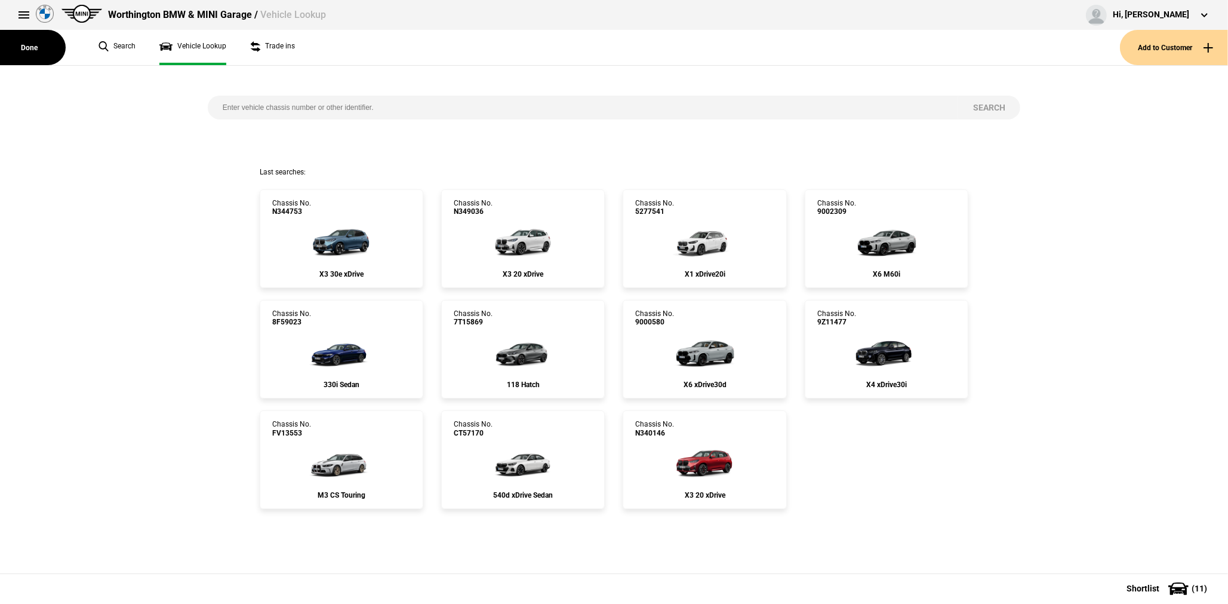
click at [266, 99] on input "search" at bounding box center [583, 108] width 751 height 24
paste input "9X01714"
type input "9X01714"
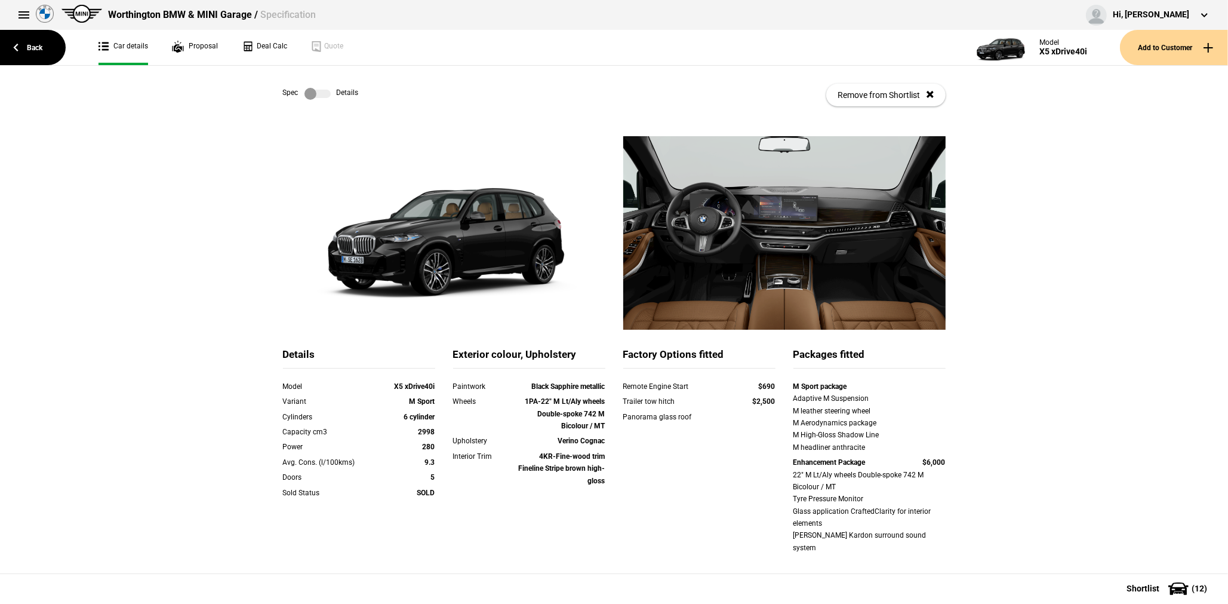
click at [119, 50] on link "Car details" at bounding box center [124, 47] width 50 height 35
click at [283, 68] on div "Spec Details Remove from Shortlist" at bounding box center [614, 95] width 663 height 59
click at [267, 52] on link "Deal Calc" at bounding box center [264, 47] width 45 height 35
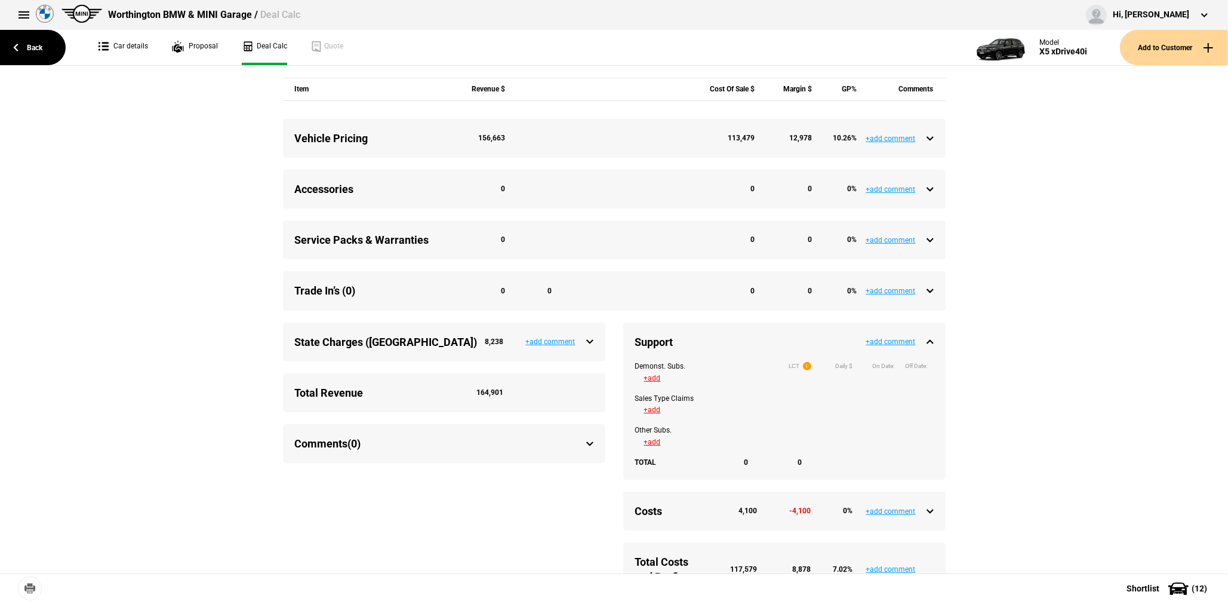
scroll to position [537, 0]
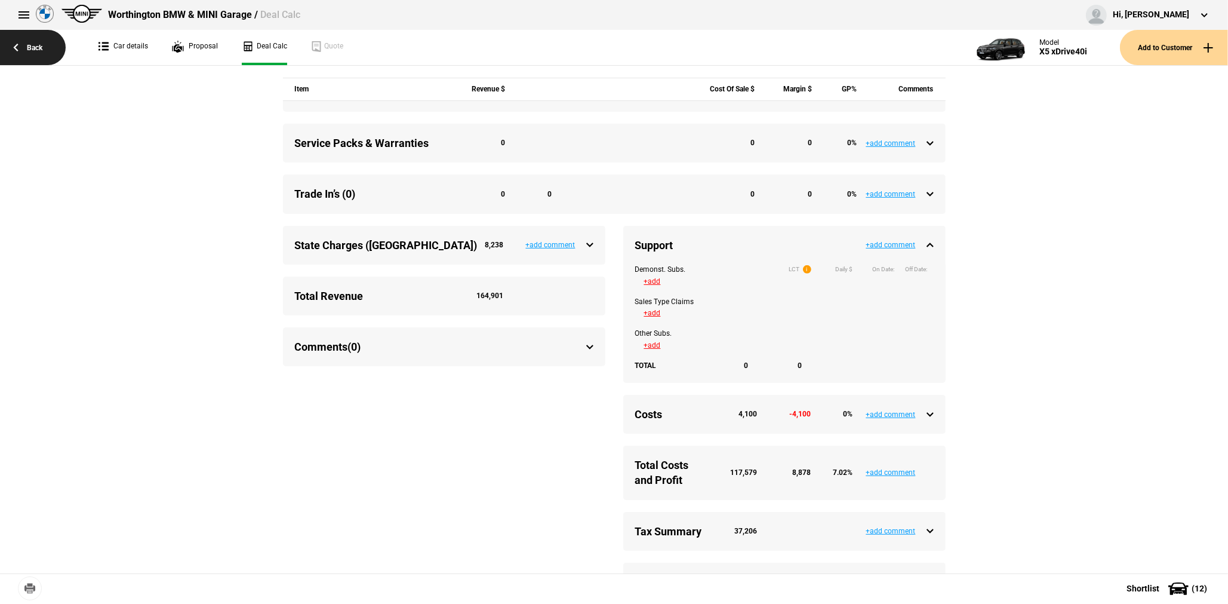
click at [52, 45] on link "Back" at bounding box center [33, 47] width 66 height 35
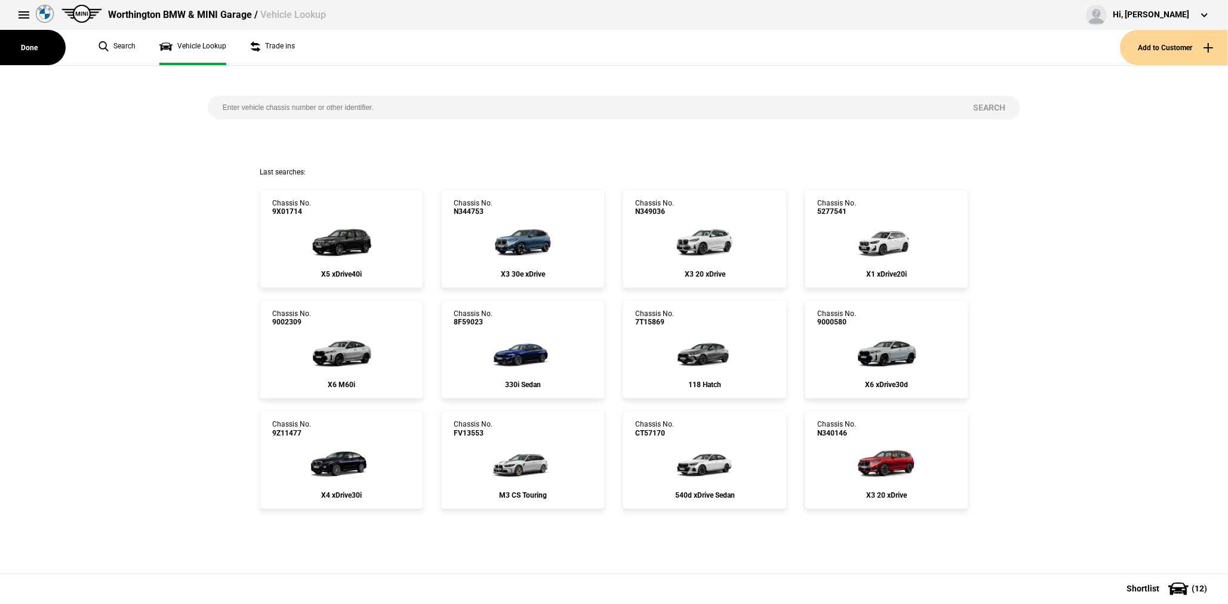
click at [356, 107] on input "search" at bounding box center [583, 108] width 751 height 24
paste input "WY43526"
type input "WY43526"
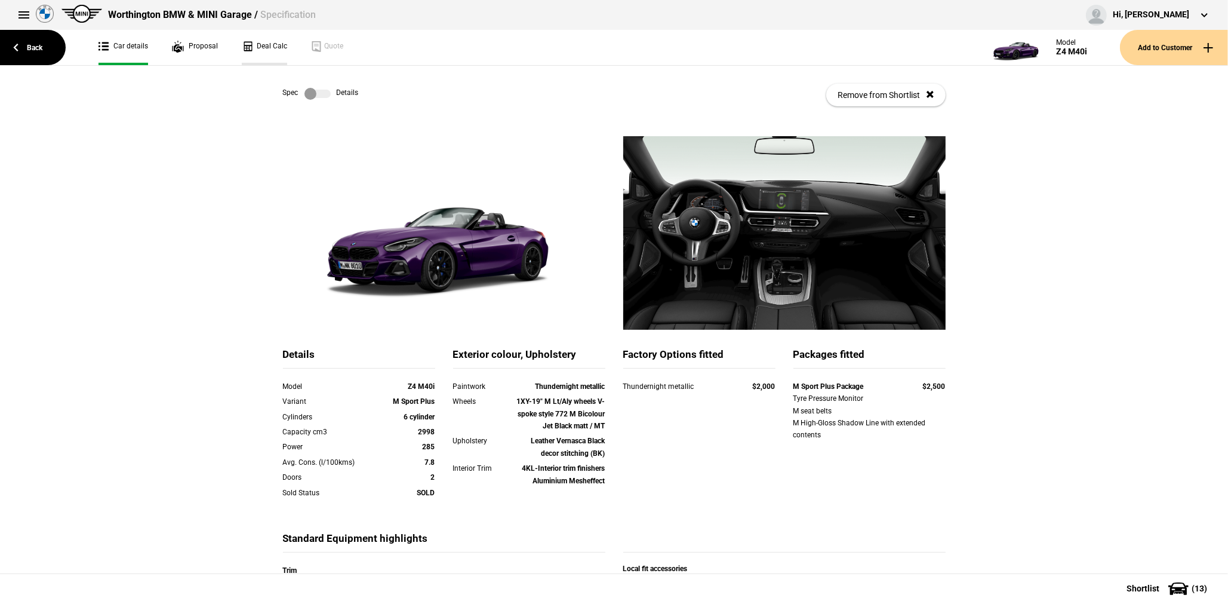
click at [281, 51] on link "Deal Calc" at bounding box center [264, 47] width 45 height 35
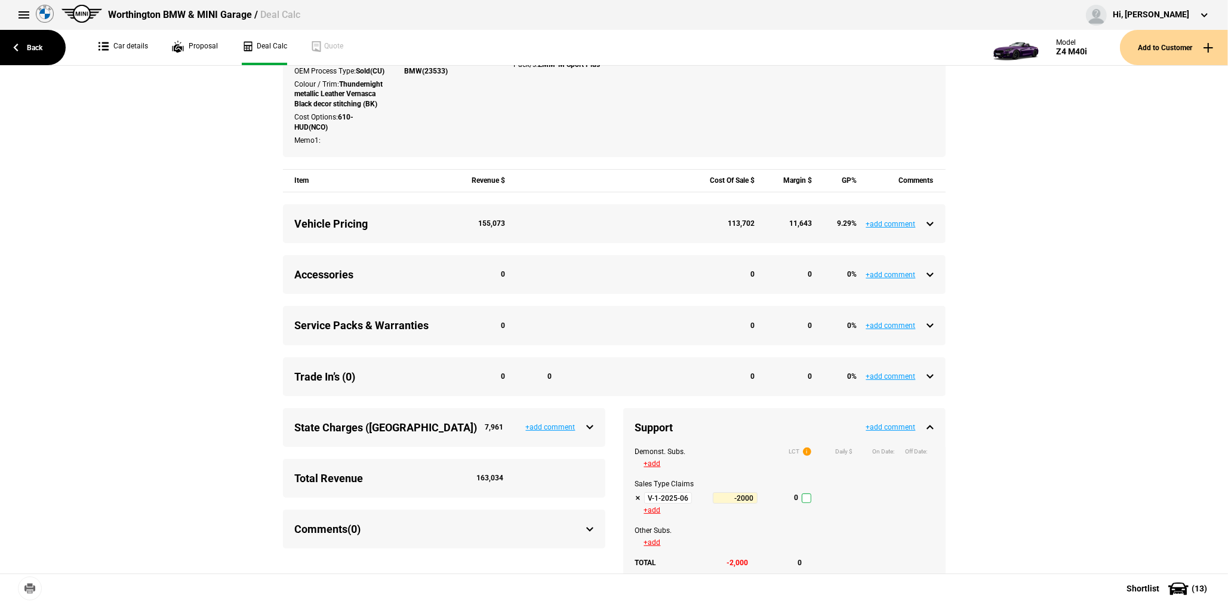
scroll to position [358, 0]
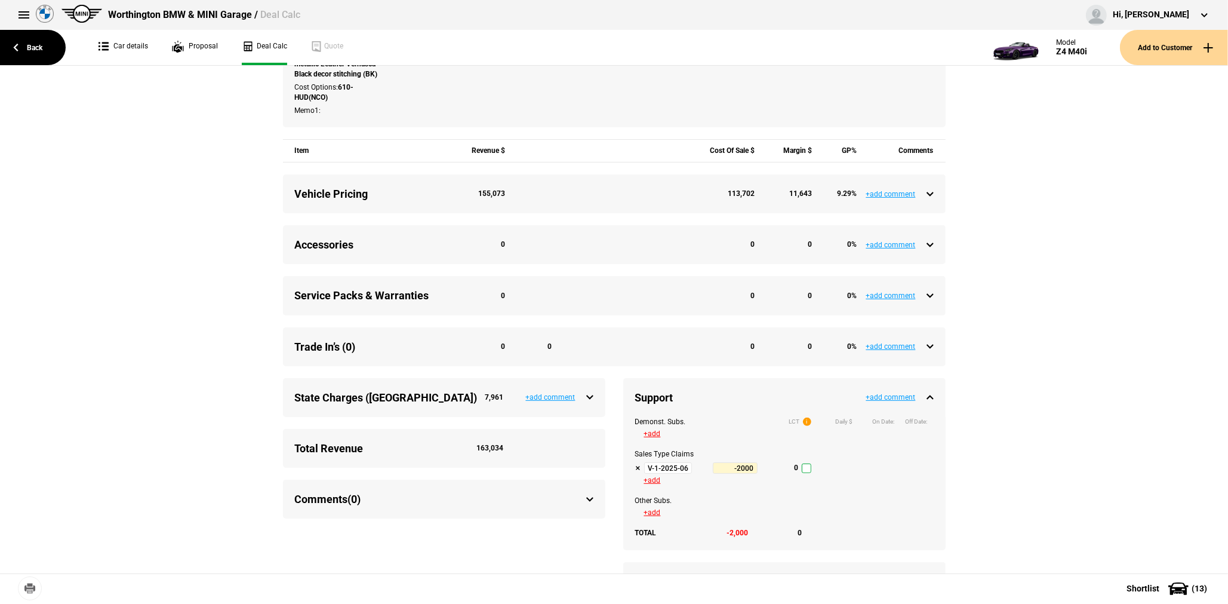
click at [659, 472] on input "V-1-2025-06-30 Tactical Support Q3-2025" at bounding box center [668, 468] width 48 height 12
click at [36, 42] on link "Back" at bounding box center [33, 47] width 66 height 35
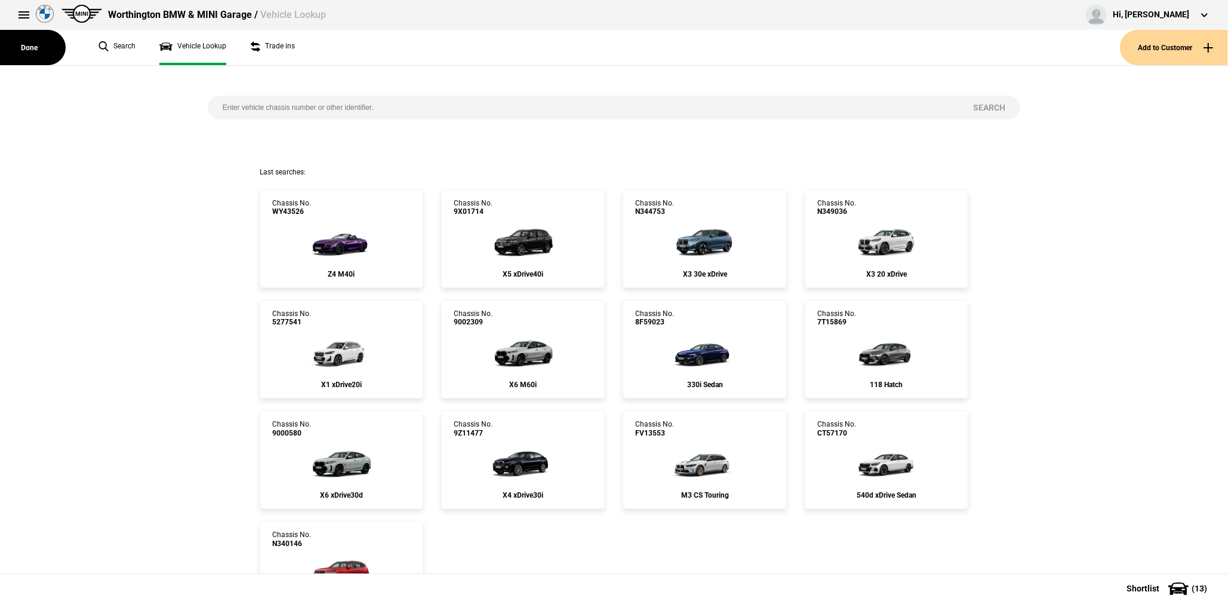
click at [292, 113] on input "search" at bounding box center [583, 108] width 751 height 24
paste input "9Y44456"
type input "9Y44456"
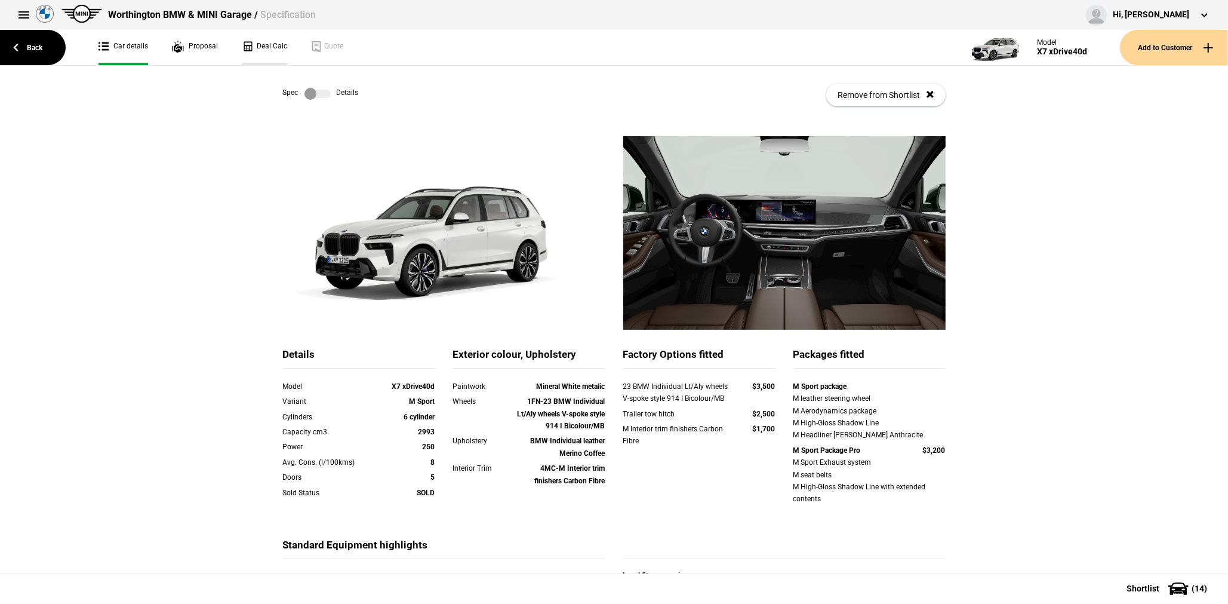
click at [259, 45] on link "Deal Calc" at bounding box center [264, 47] width 45 height 35
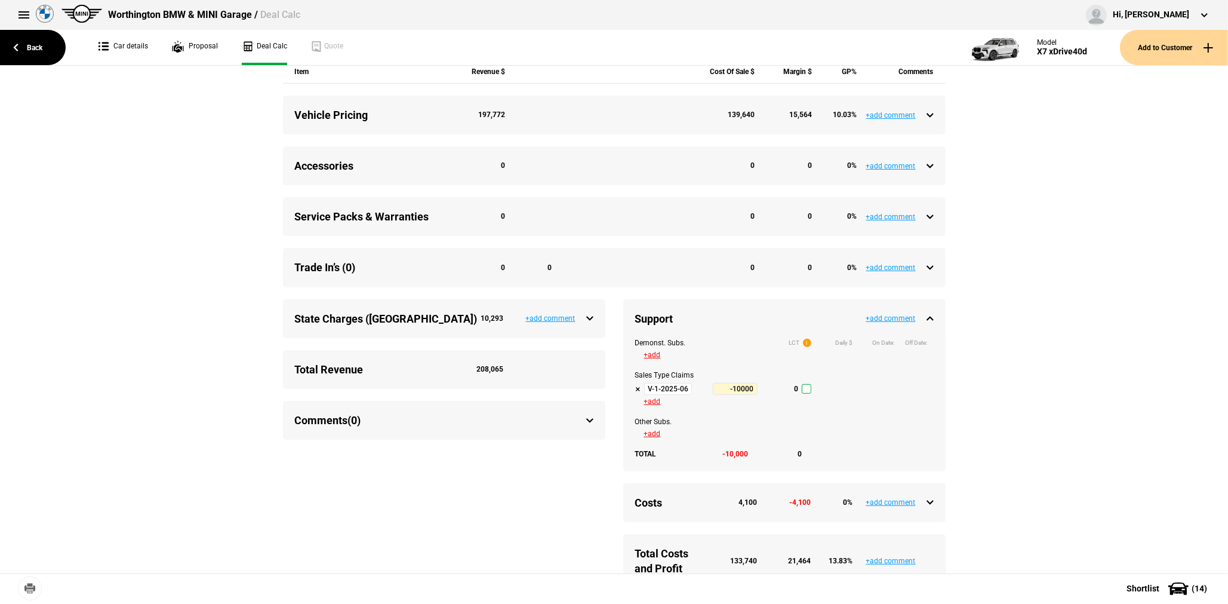
scroll to position [478, 0]
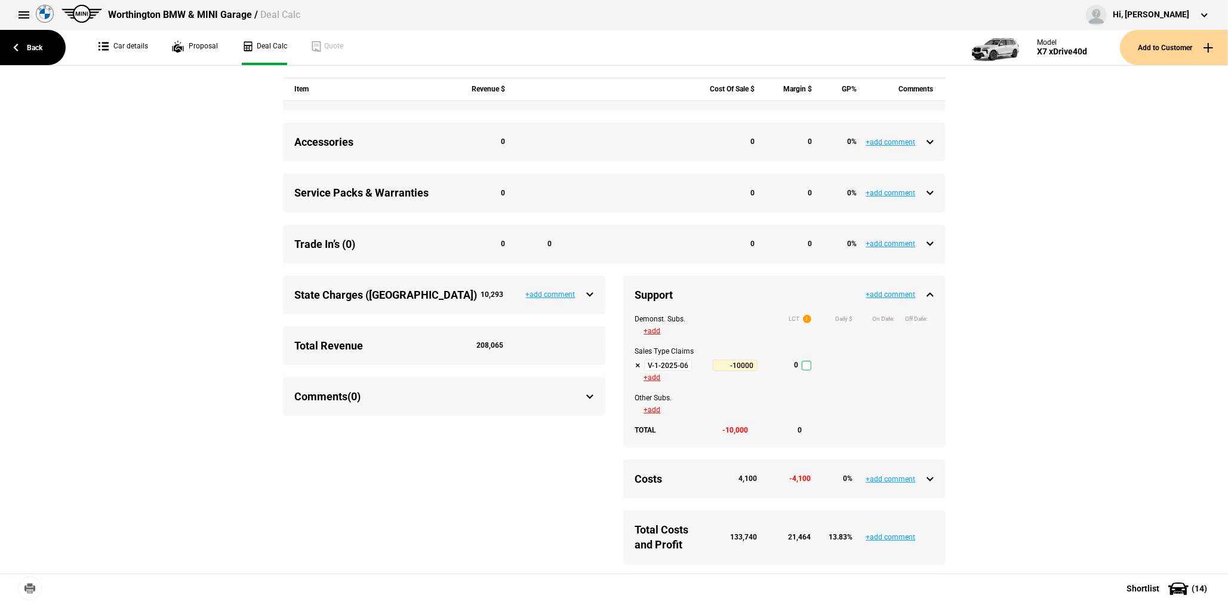
click at [663, 371] on input "V-1-2025-06-30 Tactical Support Q3-2025" at bounding box center [668, 365] width 48 height 12
click at [32, 45] on link "Back" at bounding box center [33, 47] width 66 height 35
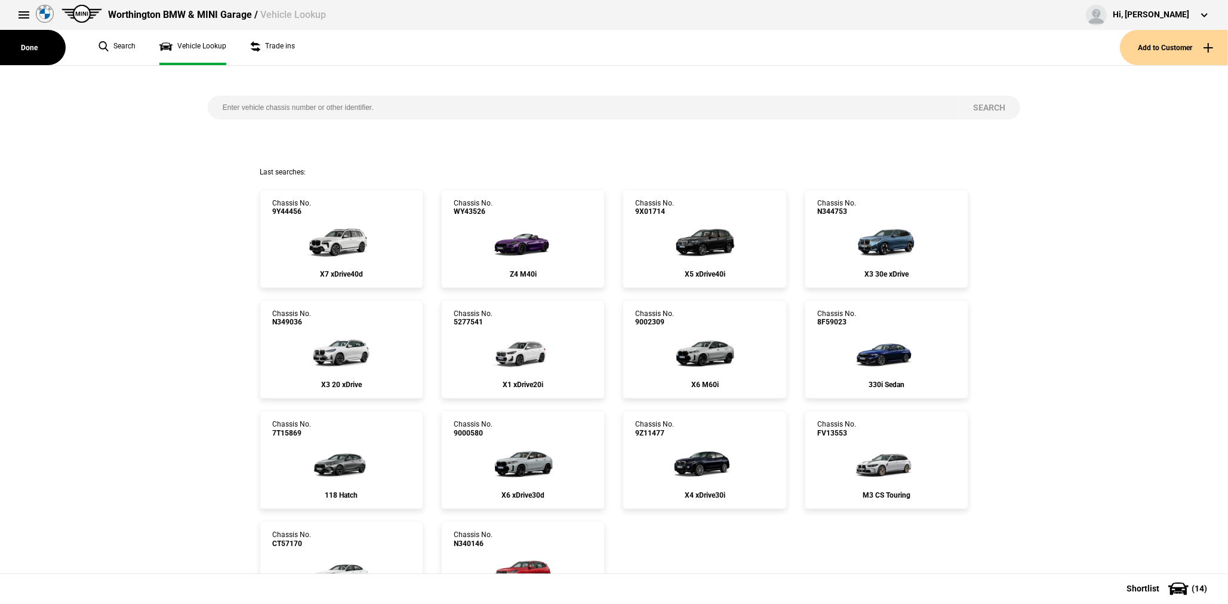
click at [297, 102] on input "search" at bounding box center [583, 108] width 751 height 24
paste input "FV02226"
type input "FV02226"
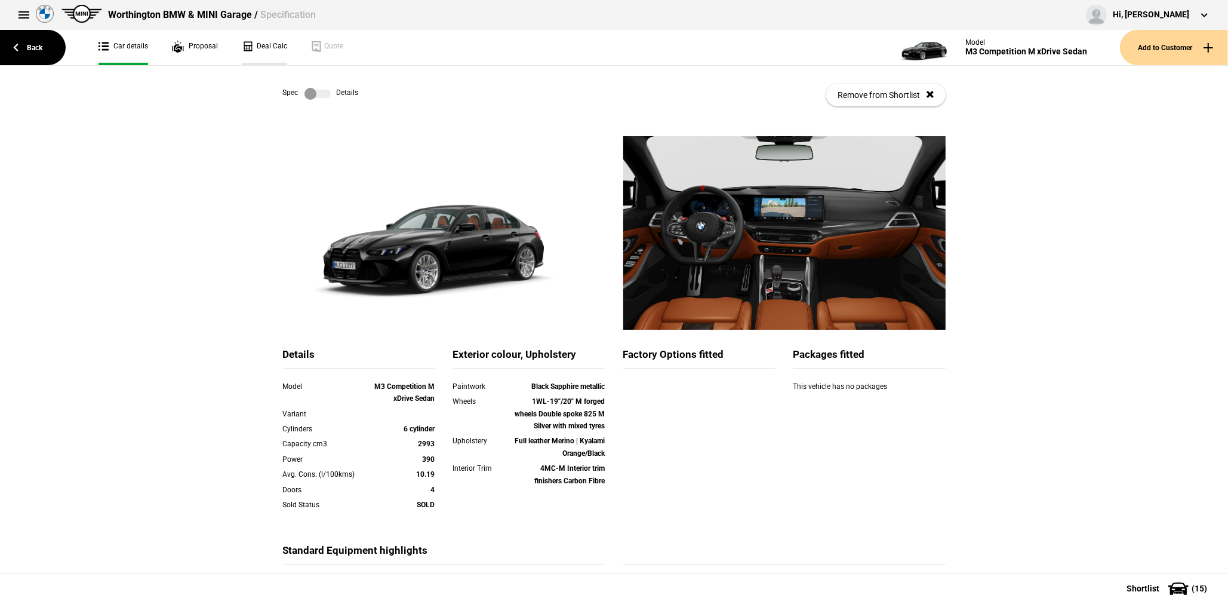
click at [285, 54] on link "Deal Calc" at bounding box center [264, 47] width 45 height 35
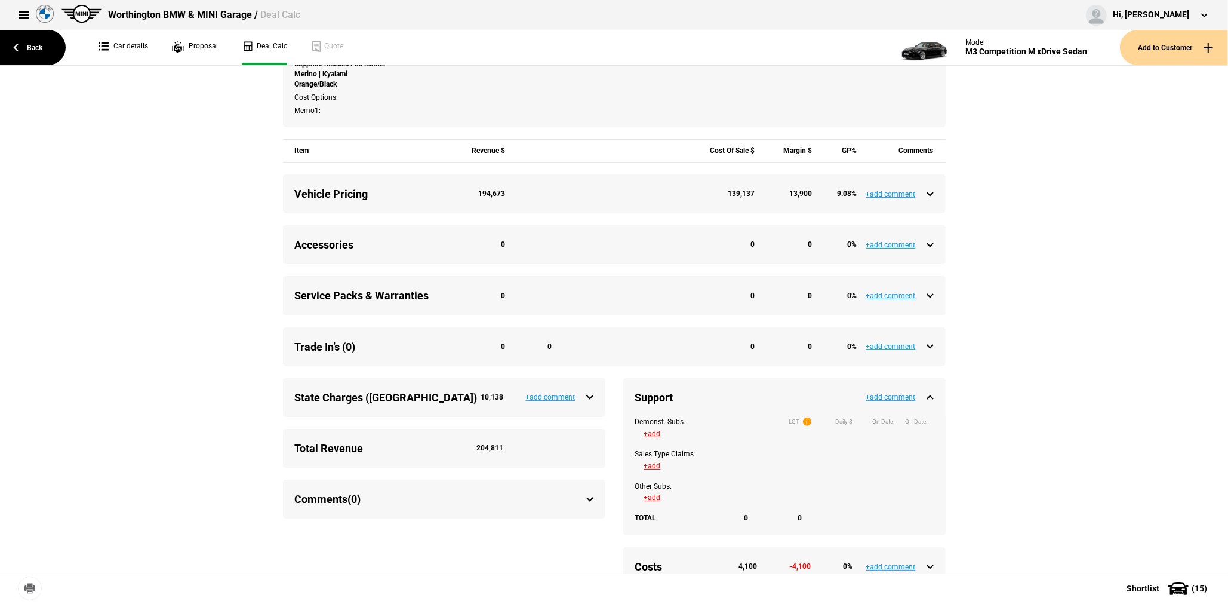
scroll to position [537, 0]
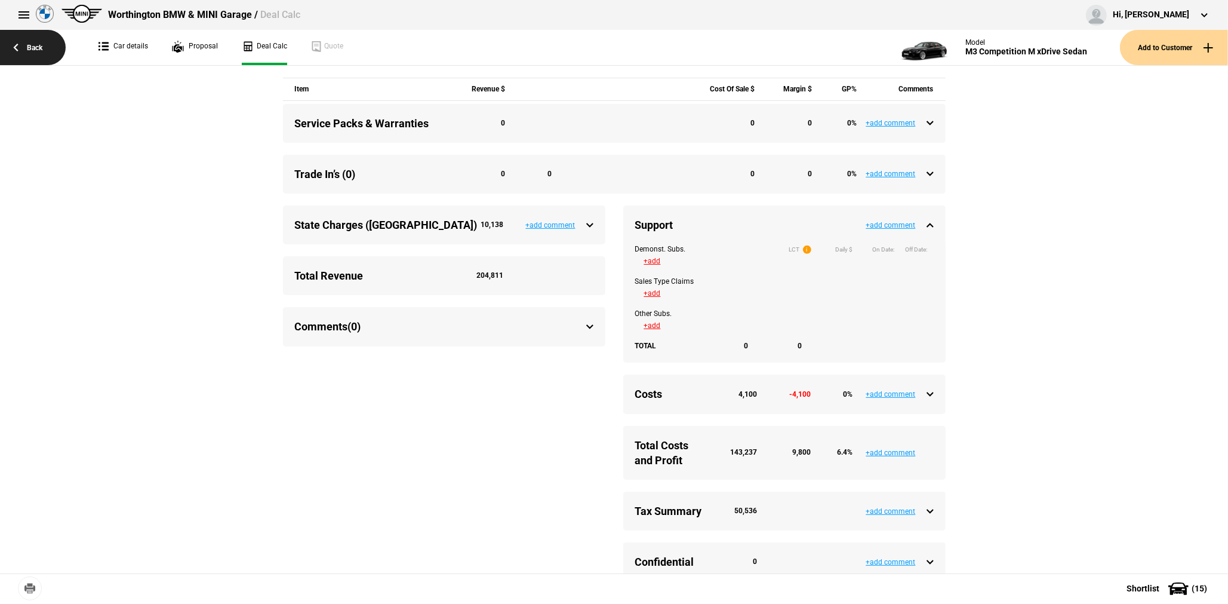
click at [33, 50] on link "Back" at bounding box center [33, 47] width 66 height 35
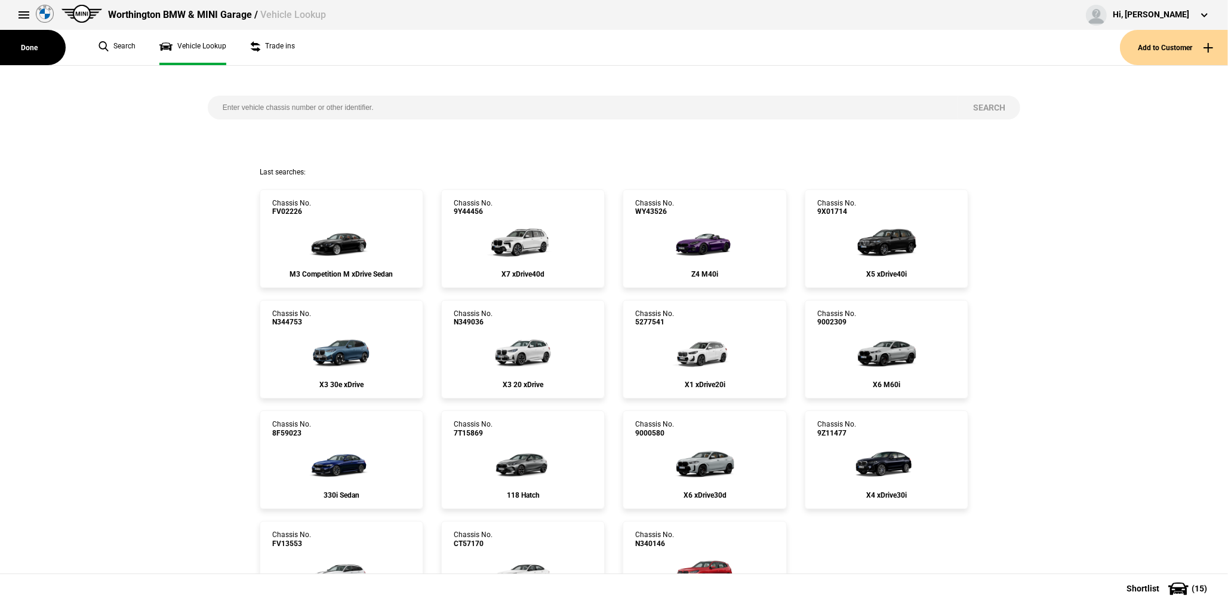
click at [287, 112] on input "search" at bounding box center [583, 108] width 751 height 24
paste input "N348771"
type input "N348771"
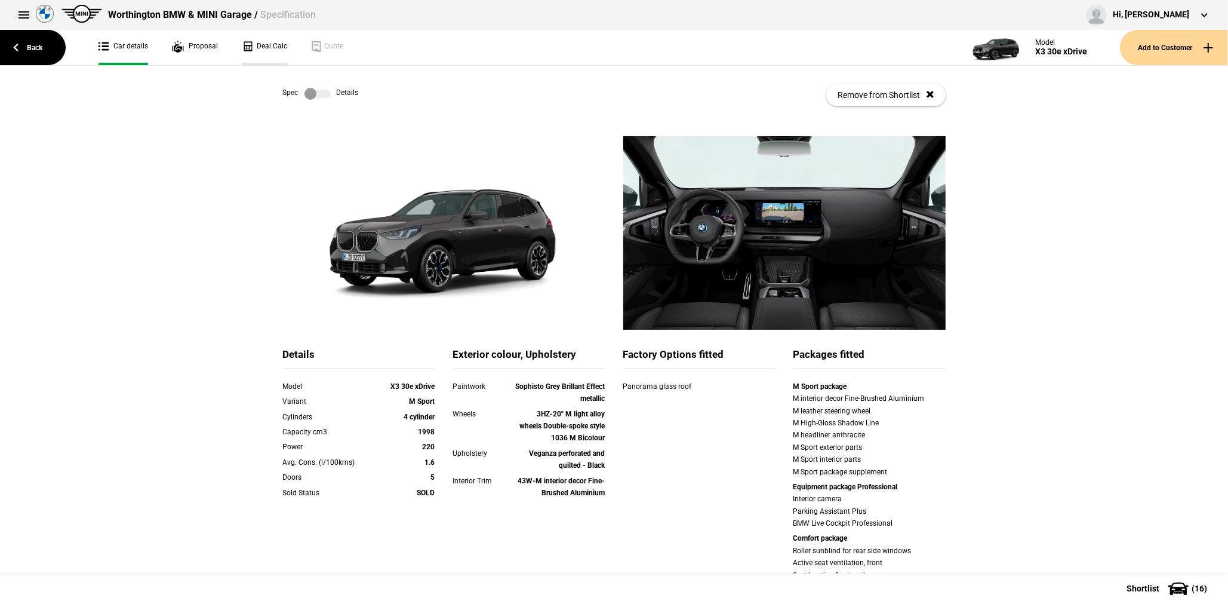
click at [271, 54] on link "Deal Calc" at bounding box center [264, 47] width 45 height 35
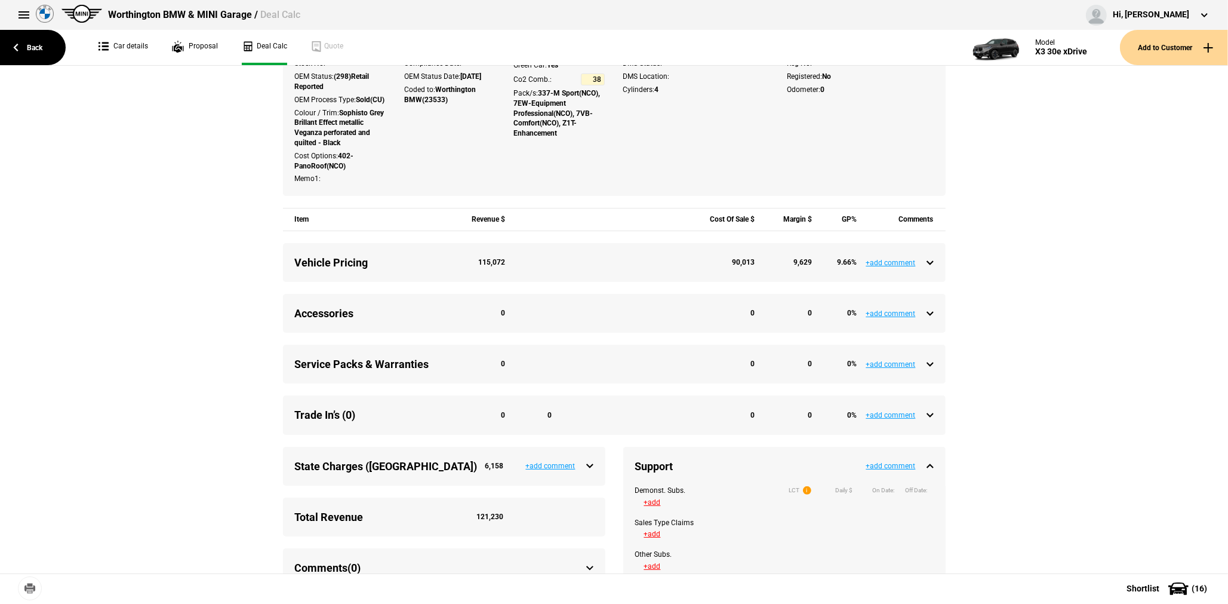
scroll to position [358, 0]
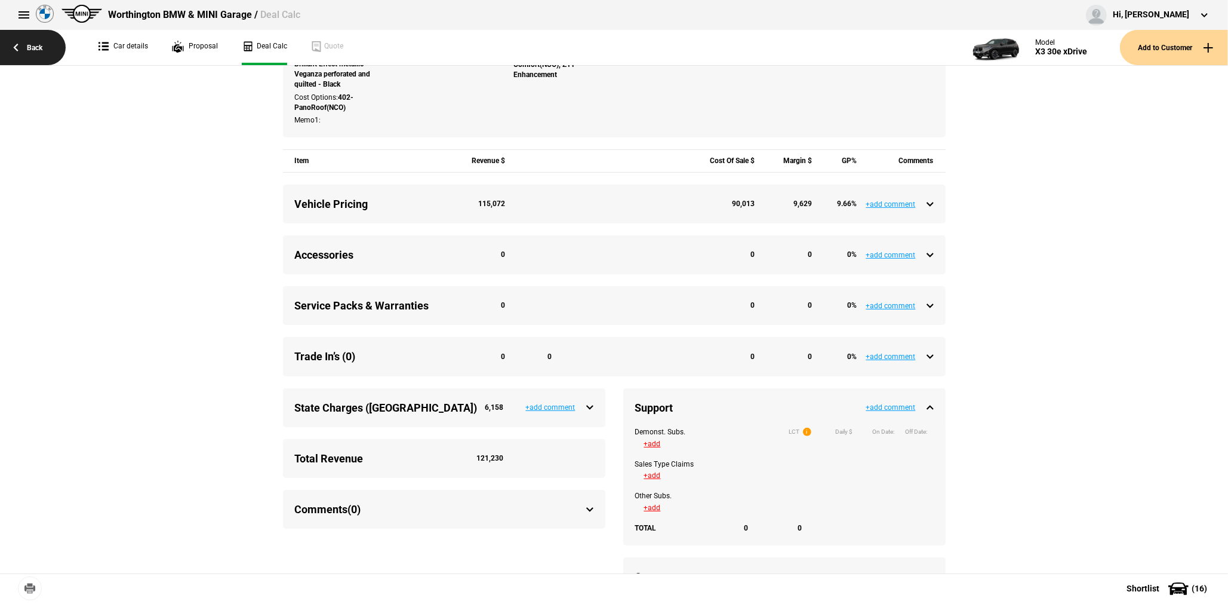
click at [50, 47] on link "Back" at bounding box center [33, 47] width 66 height 35
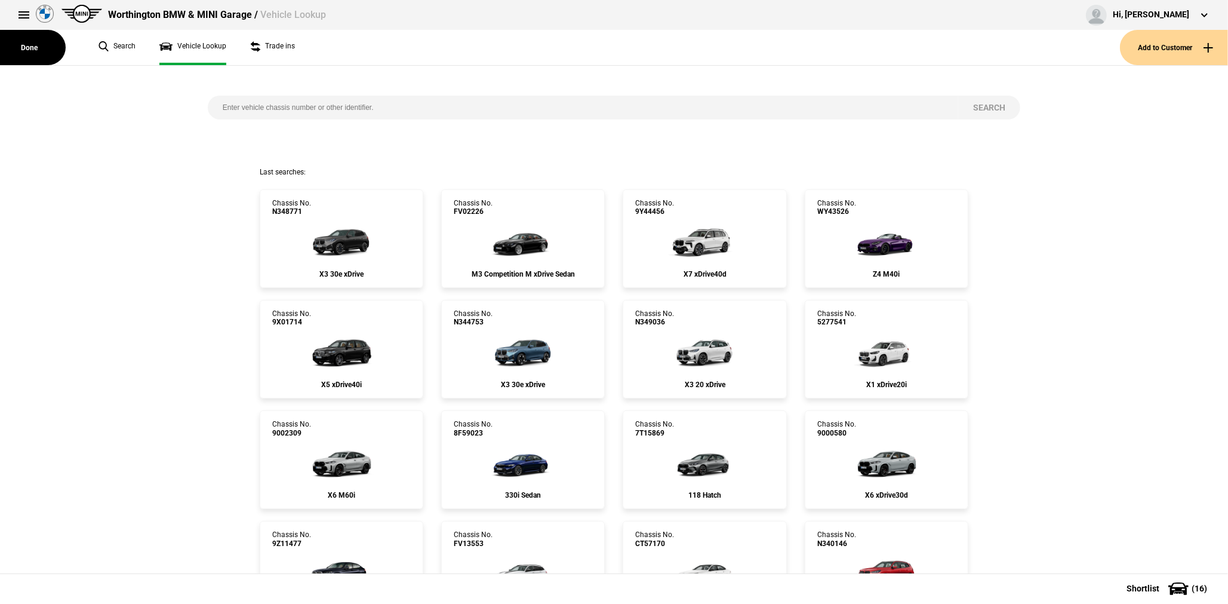
click at [260, 105] on input "search" at bounding box center [583, 108] width 751 height 24
paste input "7R23076"
type input "7R23076"
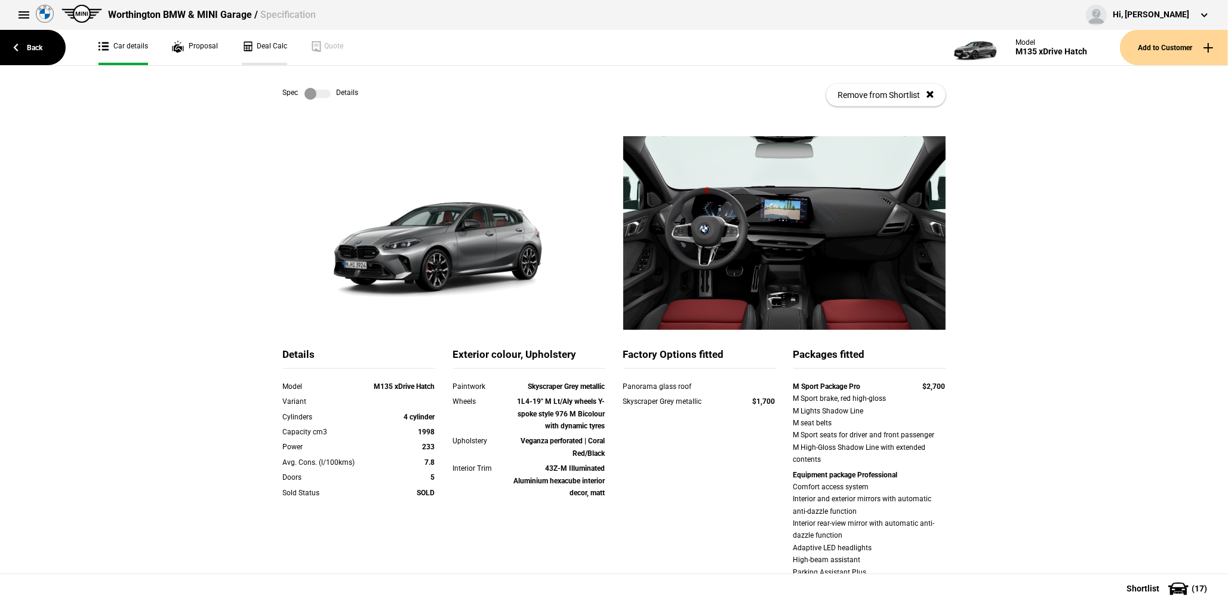
click at [262, 47] on link "Deal Calc" at bounding box center [264, 47] width 45 height 35
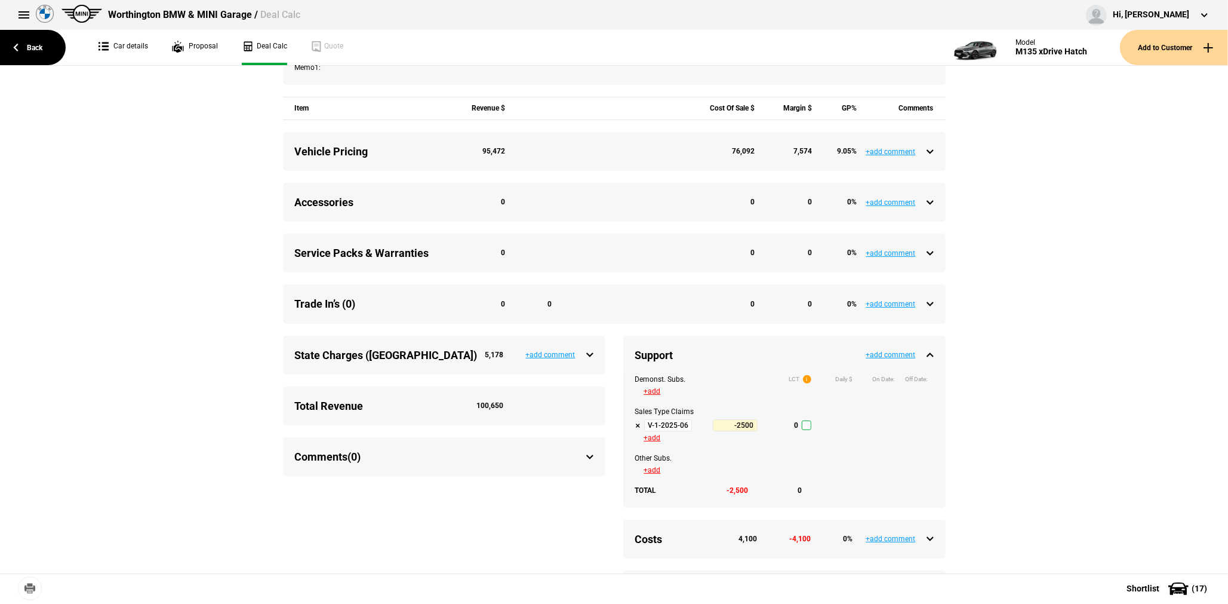
scroll to position [418, 0]
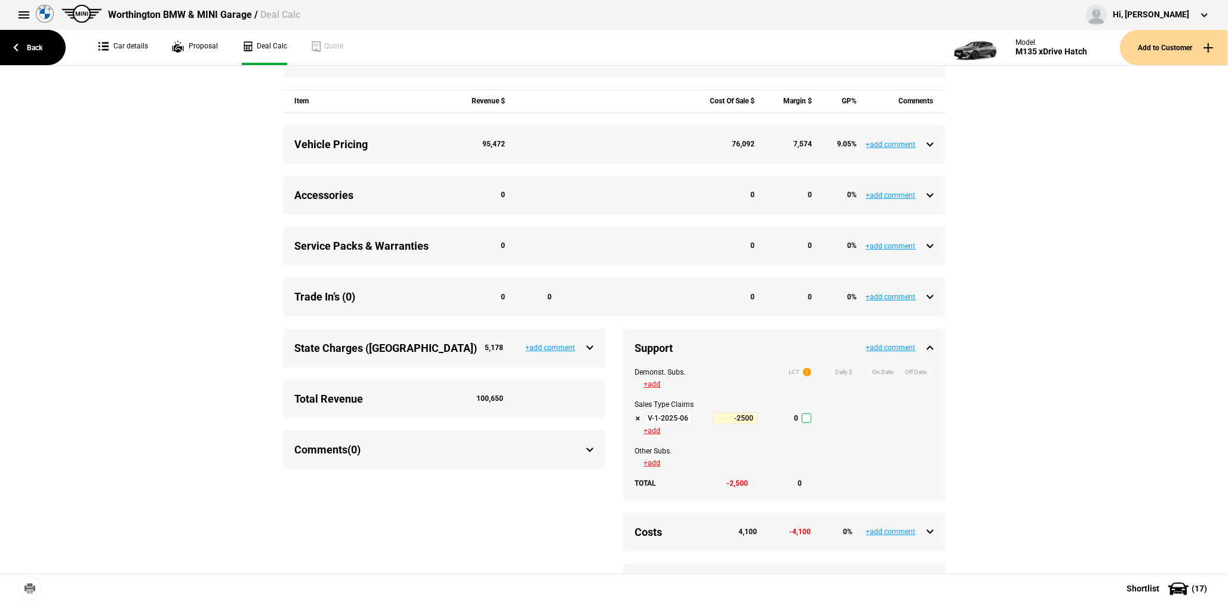
click at [669, 424] on input "V-1-2025-06-30 Tactical Support Q3-2025" at bounding box center [668, 418] width 48 height 12
click at [39, 54] on link "Back" at bounding box center [33, 47] width 66 height 35
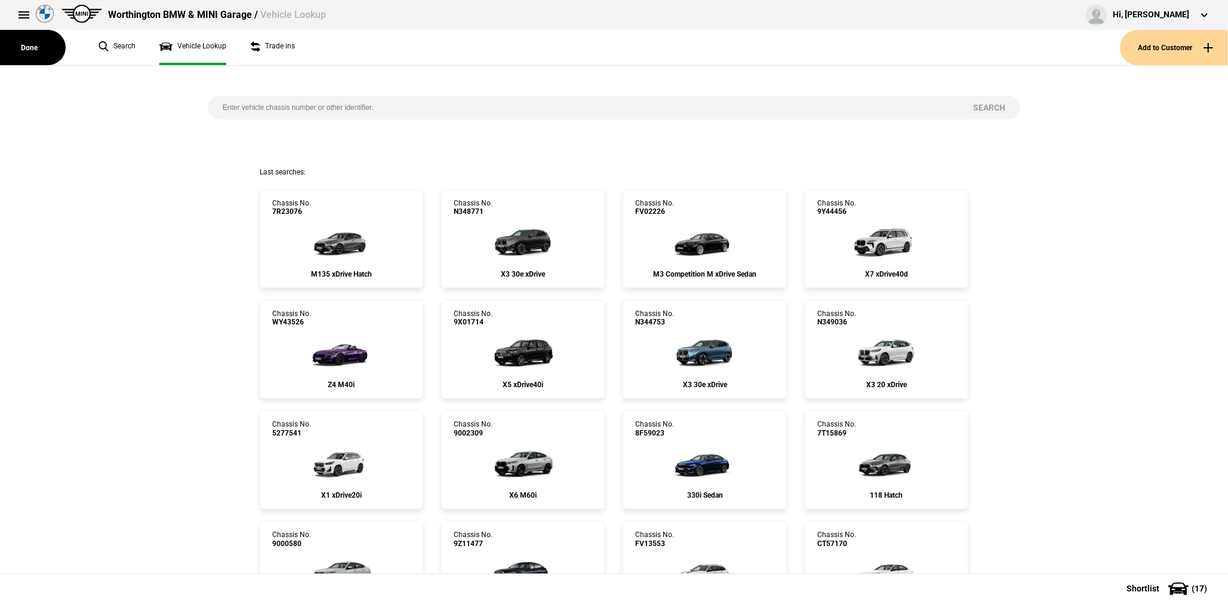
click at [285, 107] on input "search" at bounding box center [583, 108] width 751 height 24
paste input "7R55851"
type input "7R55851"
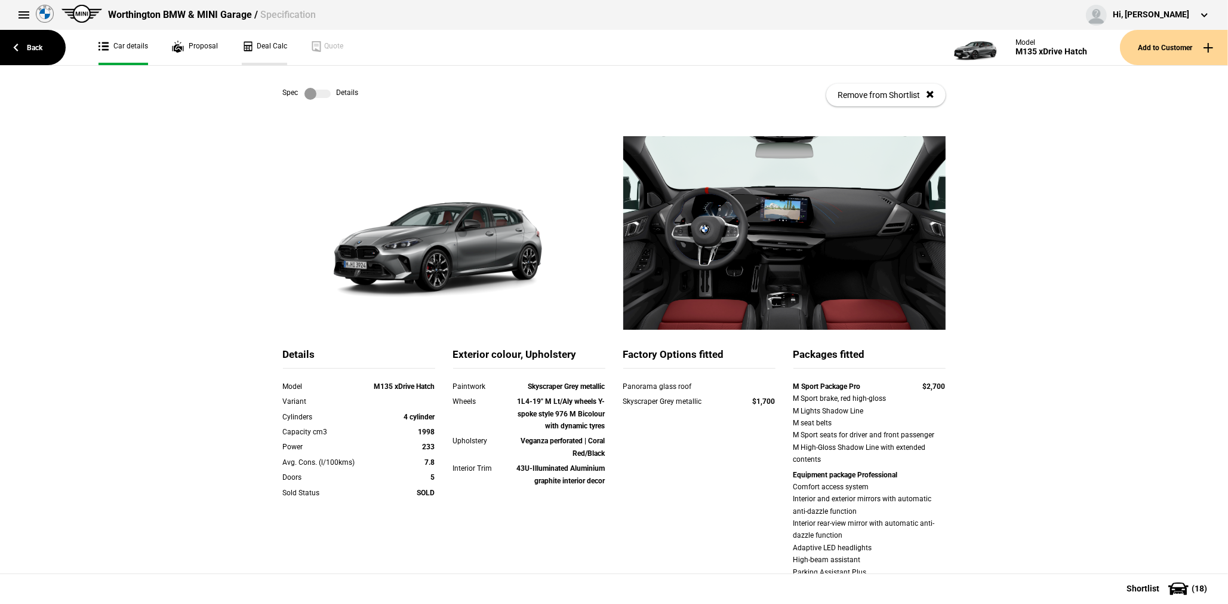
click at [257, 47] on link "Deal Calc" at bounding box center [264, 47] width 45 height 35
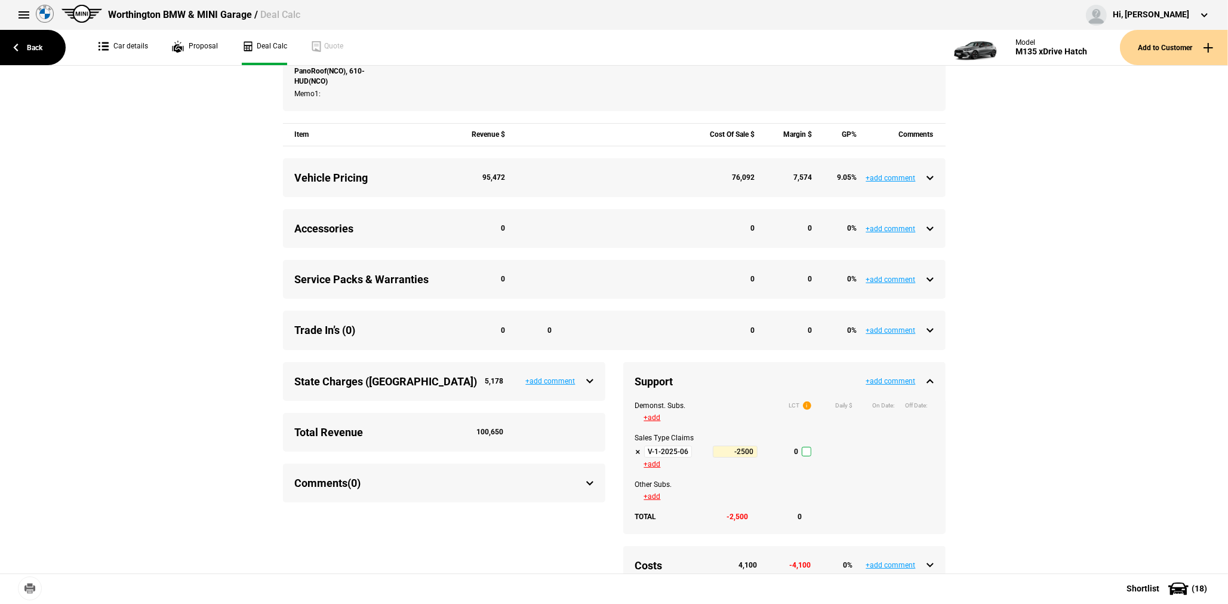
scroll to position [418, 0]
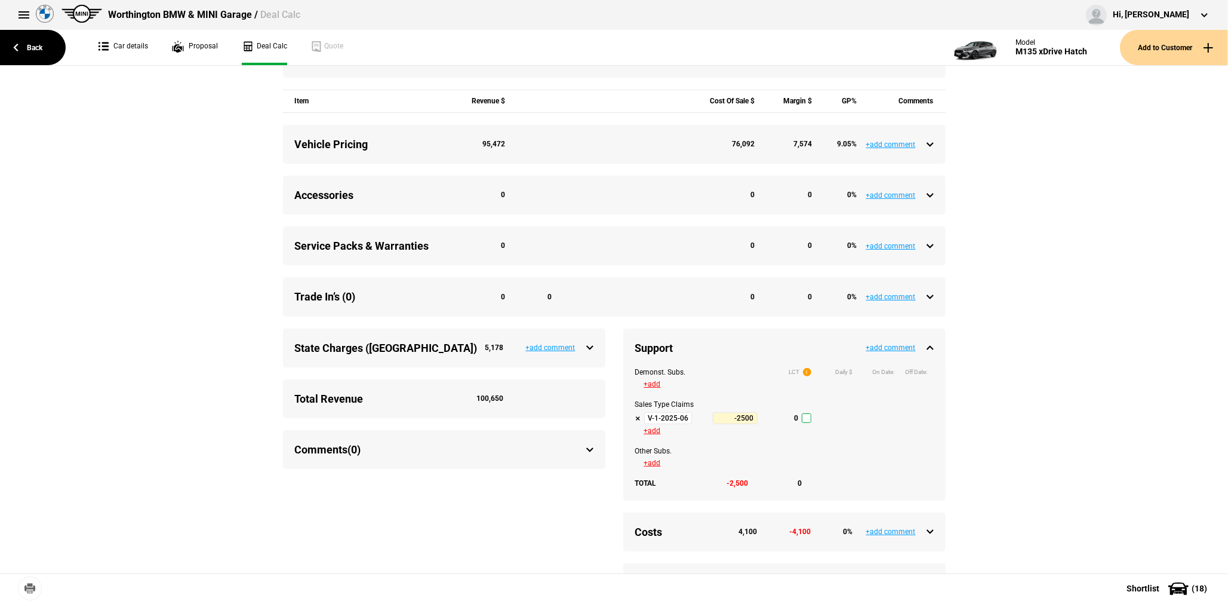
click at [681, 424] on input "V-1-2025-06-30 Tactical Support Q3-2025" at bounding box center [668, 418] width 48 height 12
click at [42, 53] on link "Back" at bounding box center [33, 47] width 66 height 35
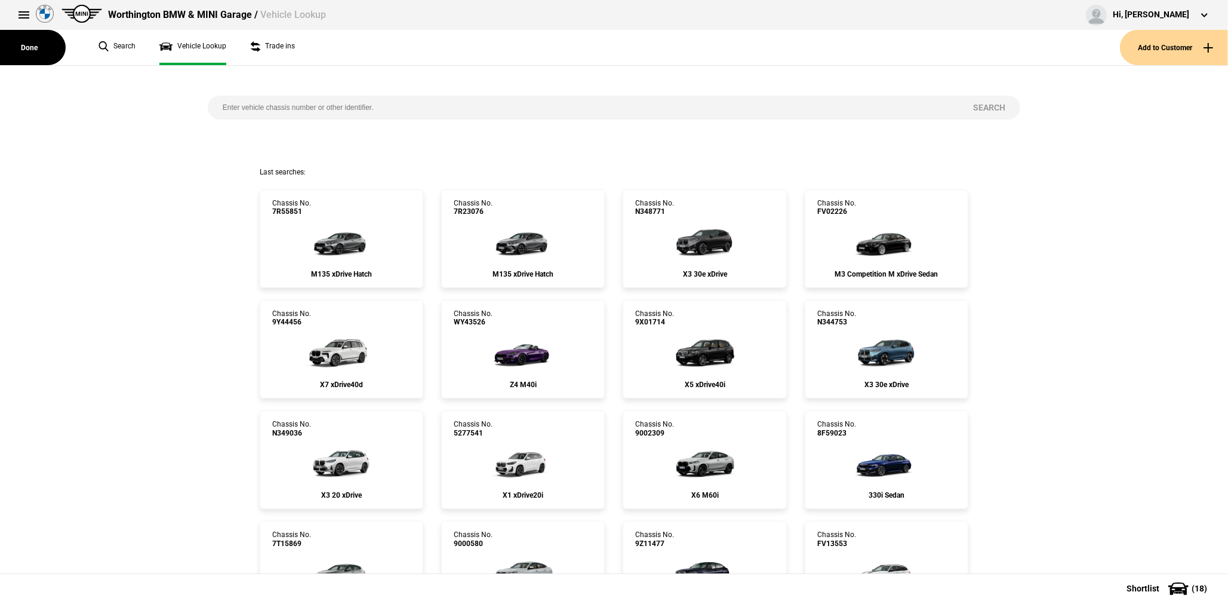
click at [343, 111] on input "search" at bounding box center [583, 108] width 751 height 24
paste input "N331835"
type input "N331835"
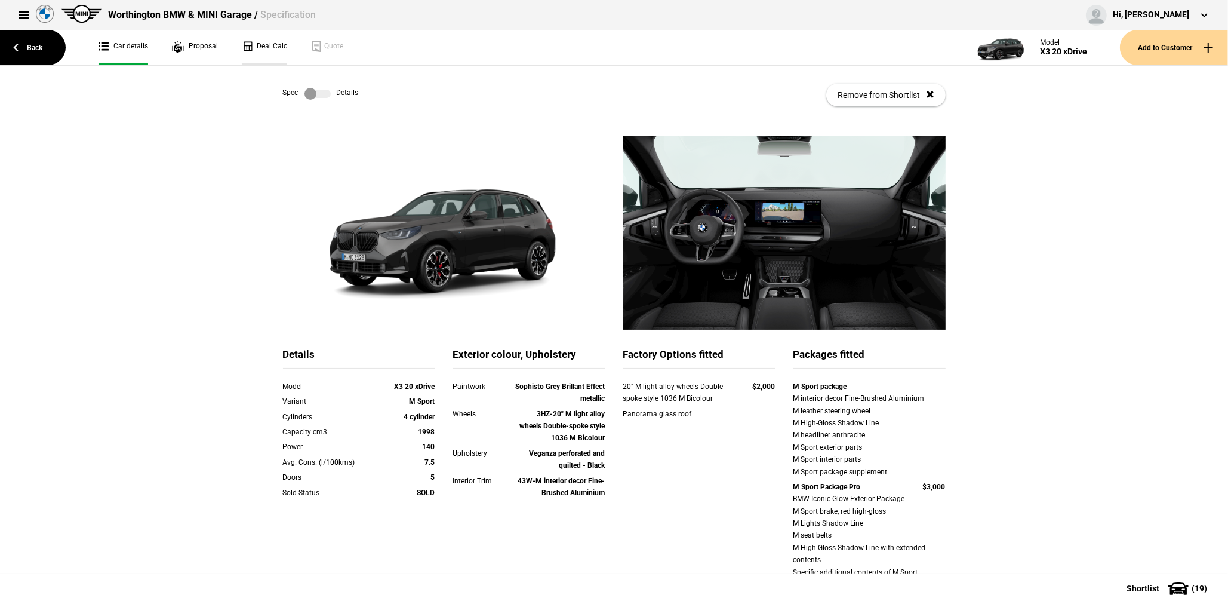
click at [269, 52] on link "Deal Calc" at bounding box center [264, 47] width 45 height 35
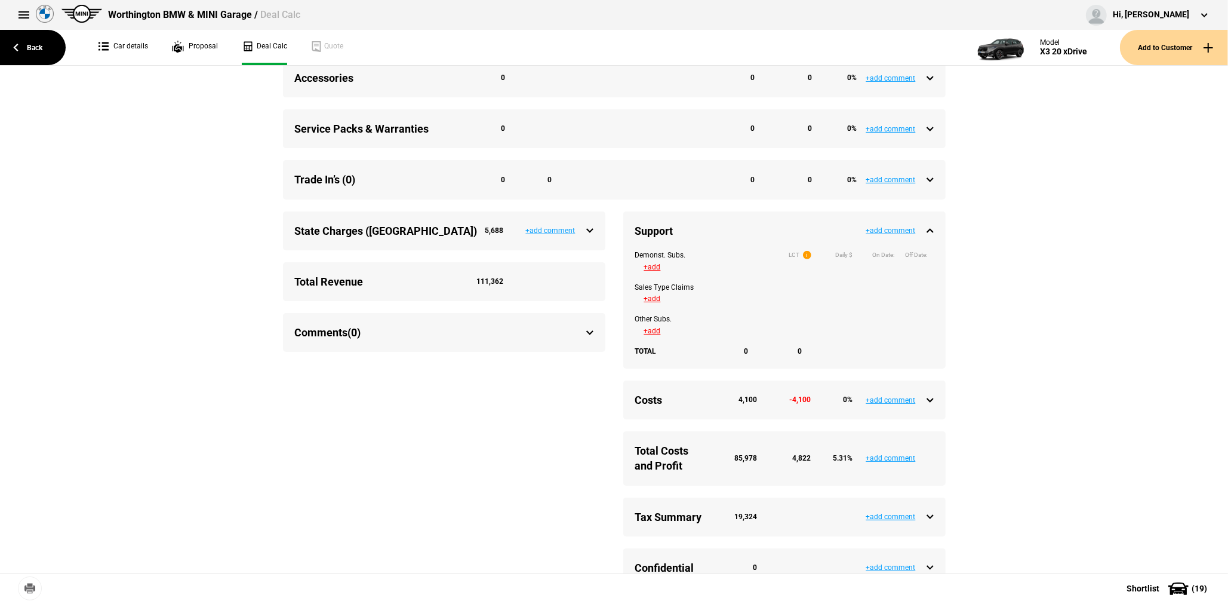
scroll to position [537, 0]
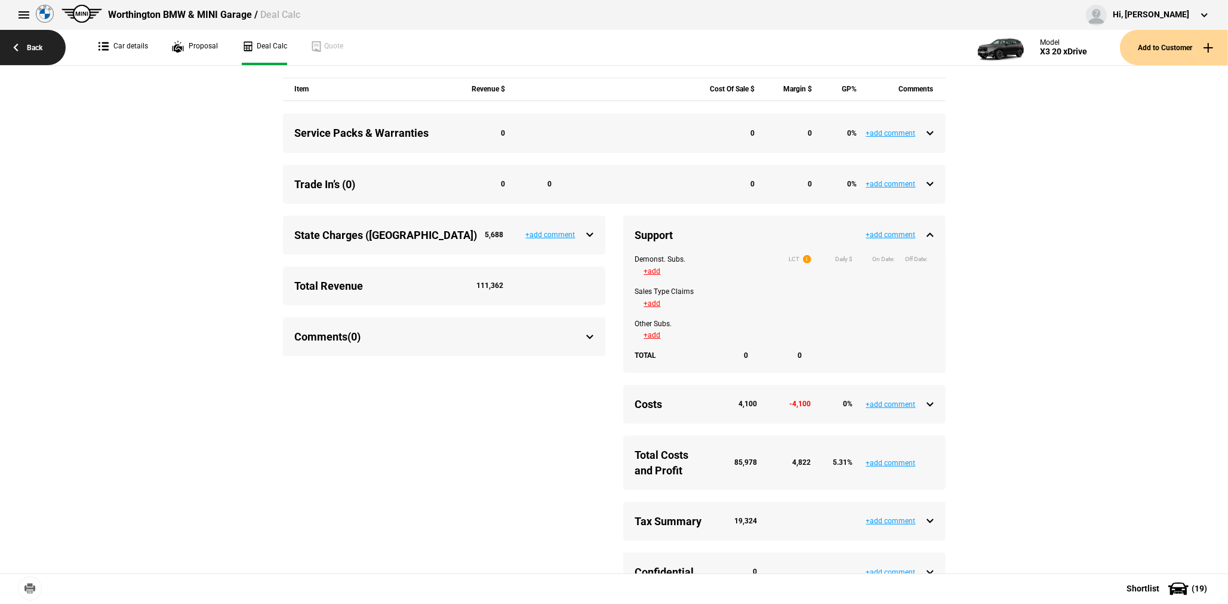
click at [35, 47] on link "Back" at bounding box center [33, 47] width 66 height 35
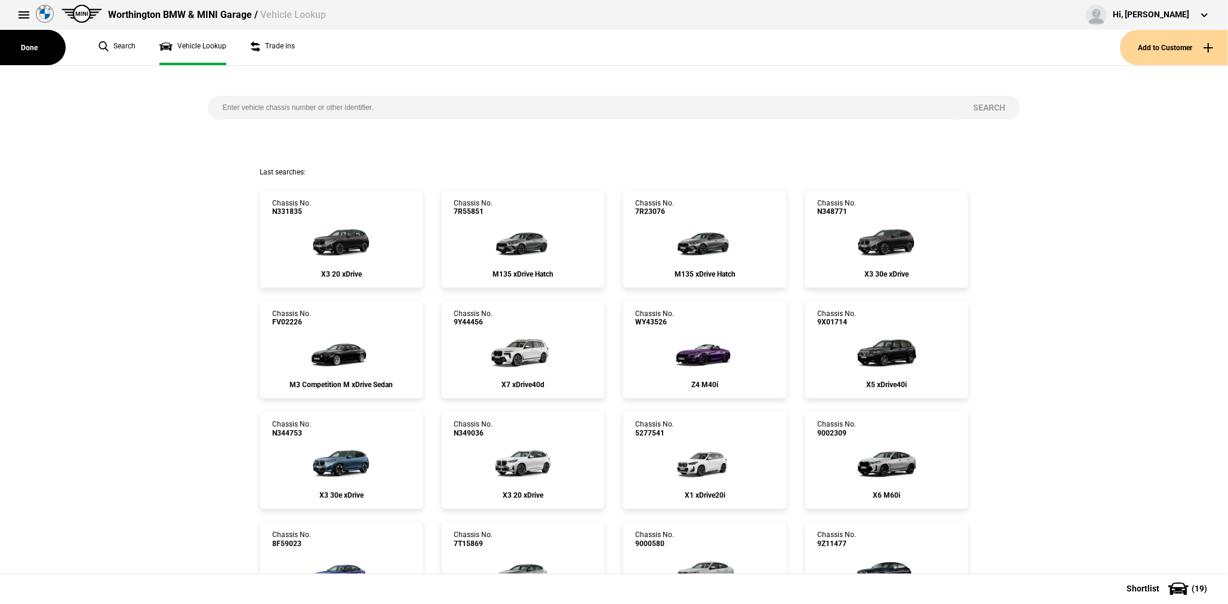
click at [361, 111] on input "search" at bounding box center [583, 108] width 751 height 24
paste input "SF03001"
type input "SF03001"
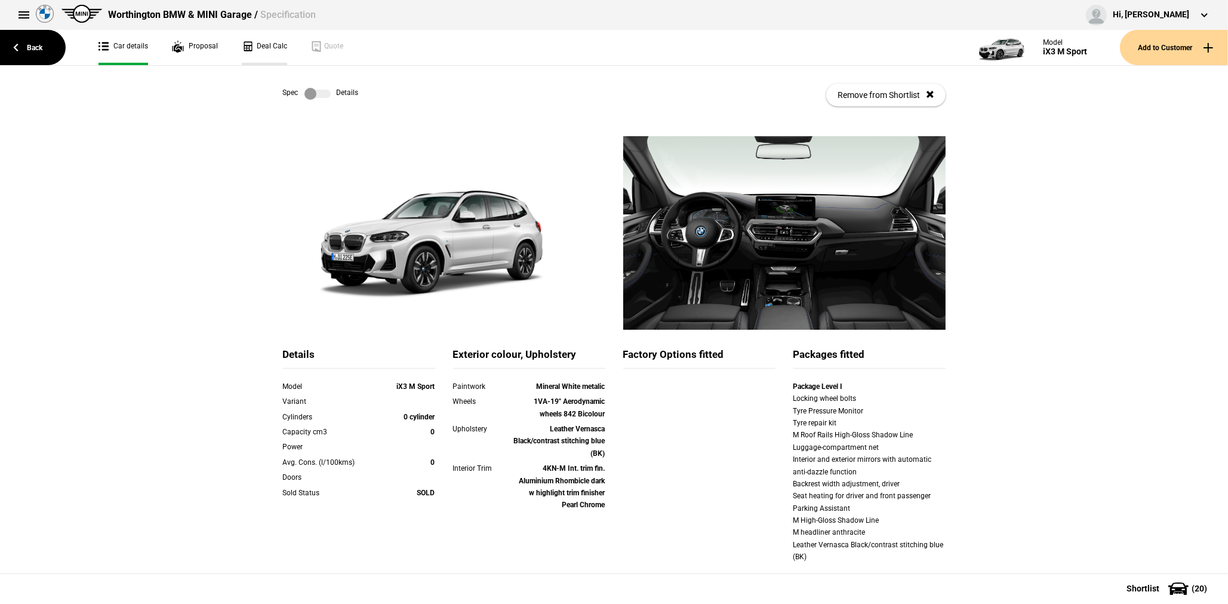
click at [263, 45] on link "Deal Calc" at bounding box center [264, 47] width 45 height 35
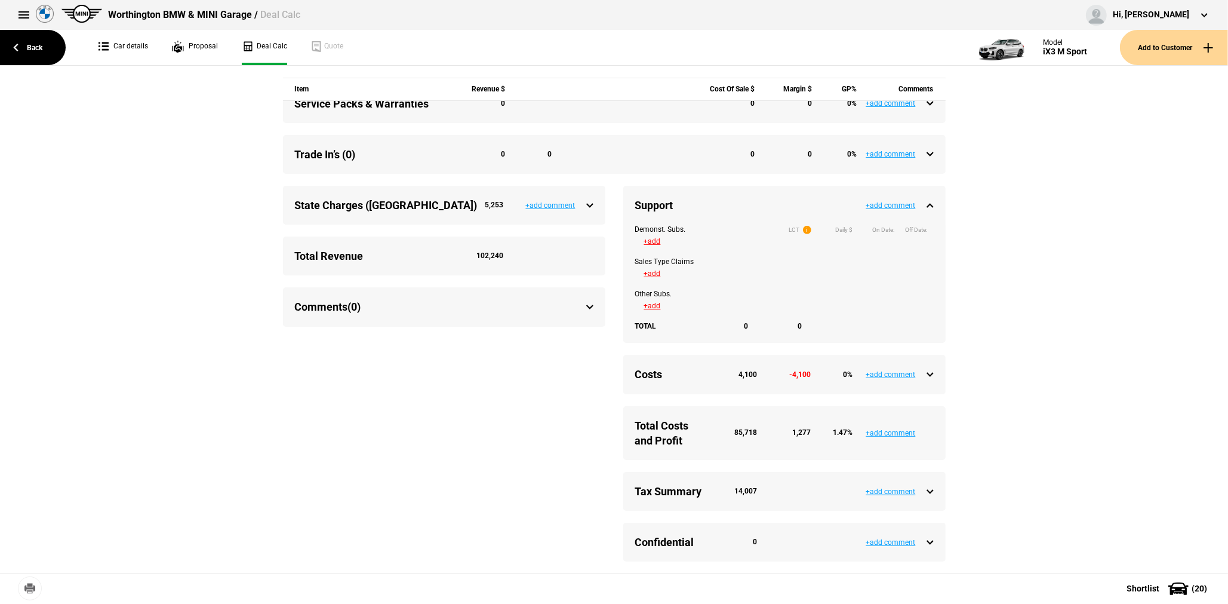
scroll to position [558, 0]
click at [20, 44] on link "Back" at bounding box center [33, 47] width 66 height 35
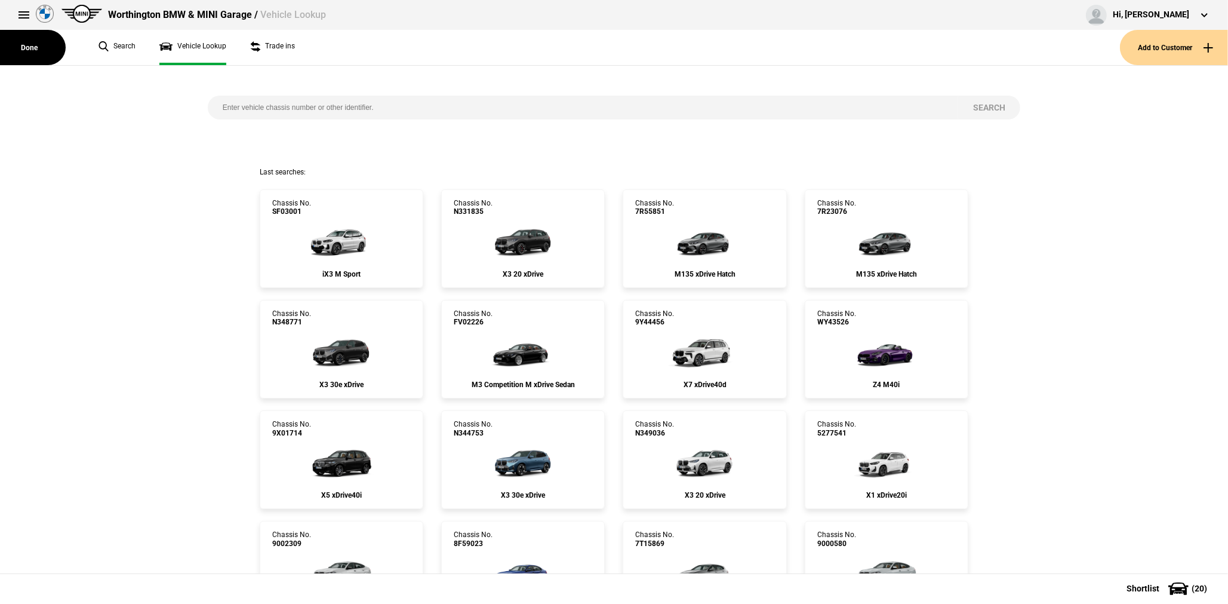
click at [346, 112] on input "search" at bounding box center [583, 108] width 751 height 24
paste input "7T25669"
type input "7T25669"
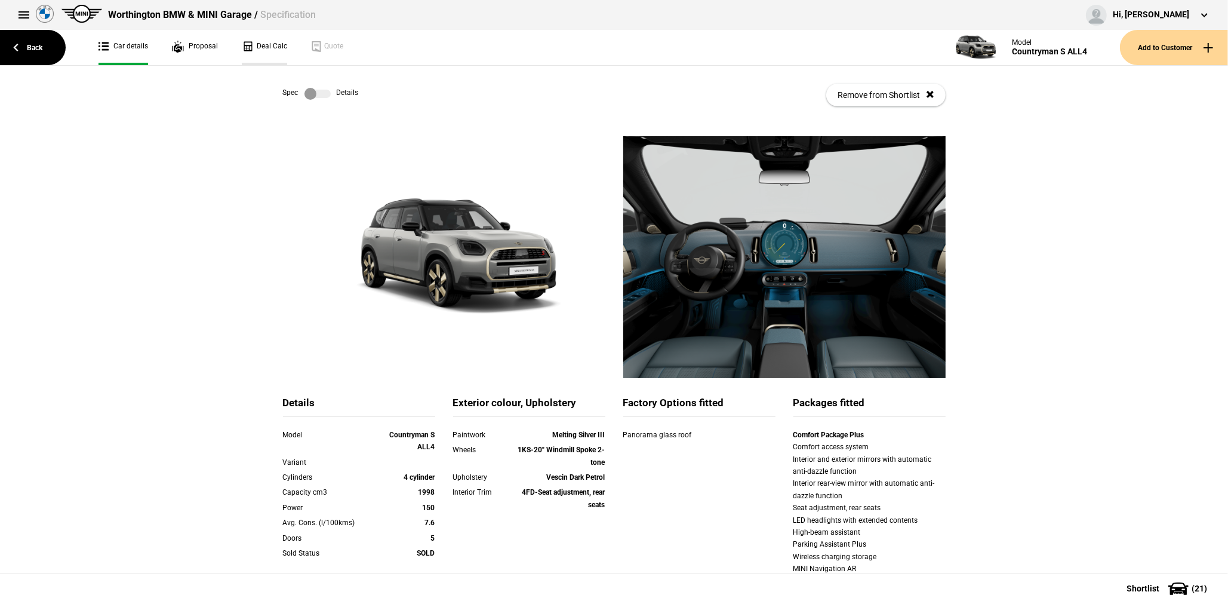
click at [263, 53] on link "Deal Calc" at bounding box center [264, 47] width 45 height 35
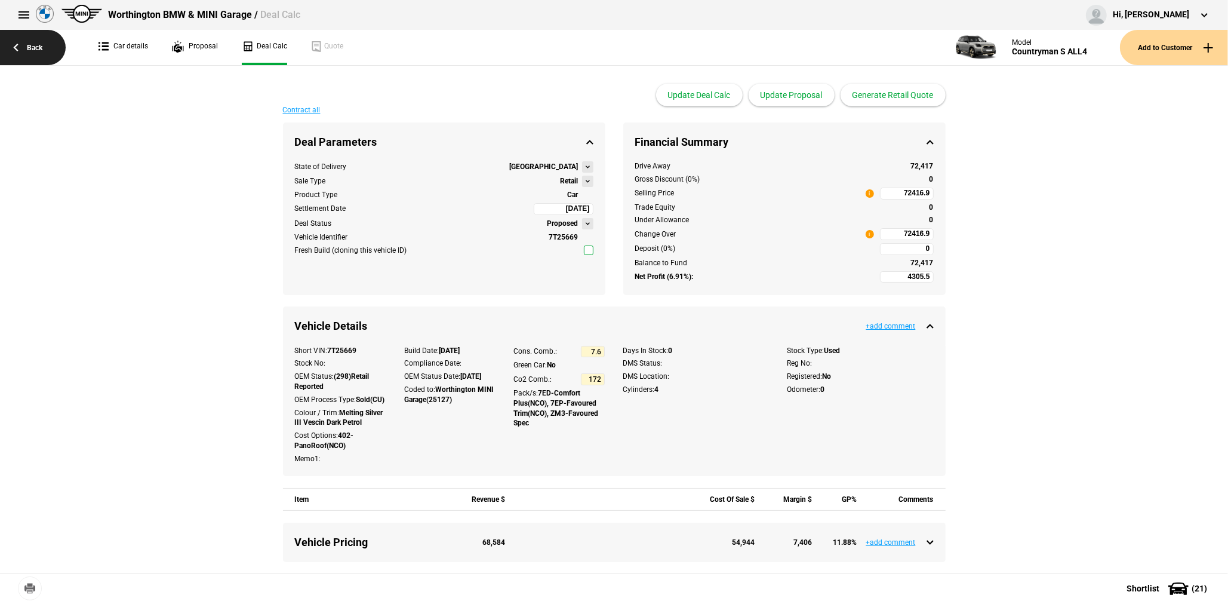
click at [33, 48] on link "Back" at bounding box center [33, 47] width 66 height 35
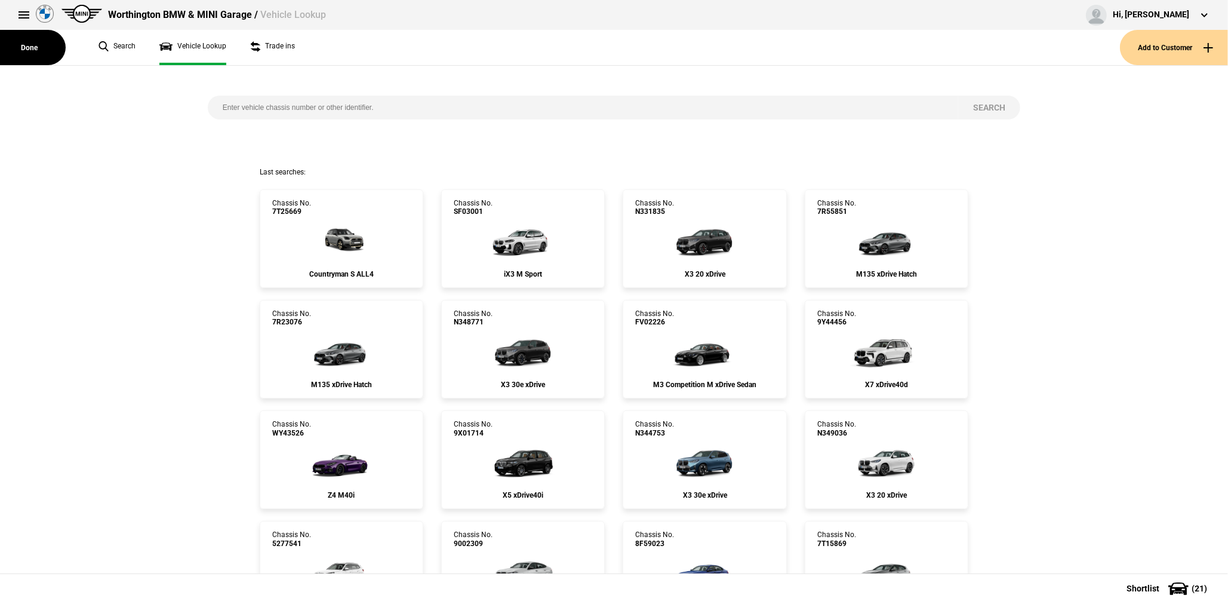
click at [281, 114] on input "search" at bounding box center [583, 108] width 751 height 24
paste input "7S47801"
type input "7S47801"
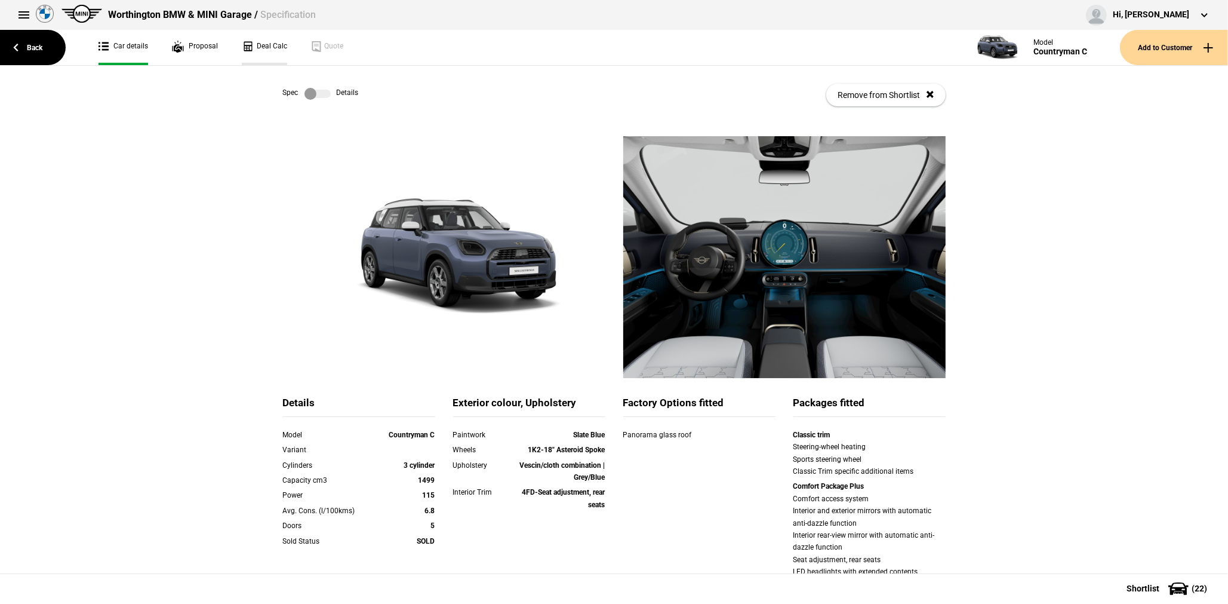
click at [260, 53] on link "Deal Calc" at bounding box center [264, 47] width 45 height 35
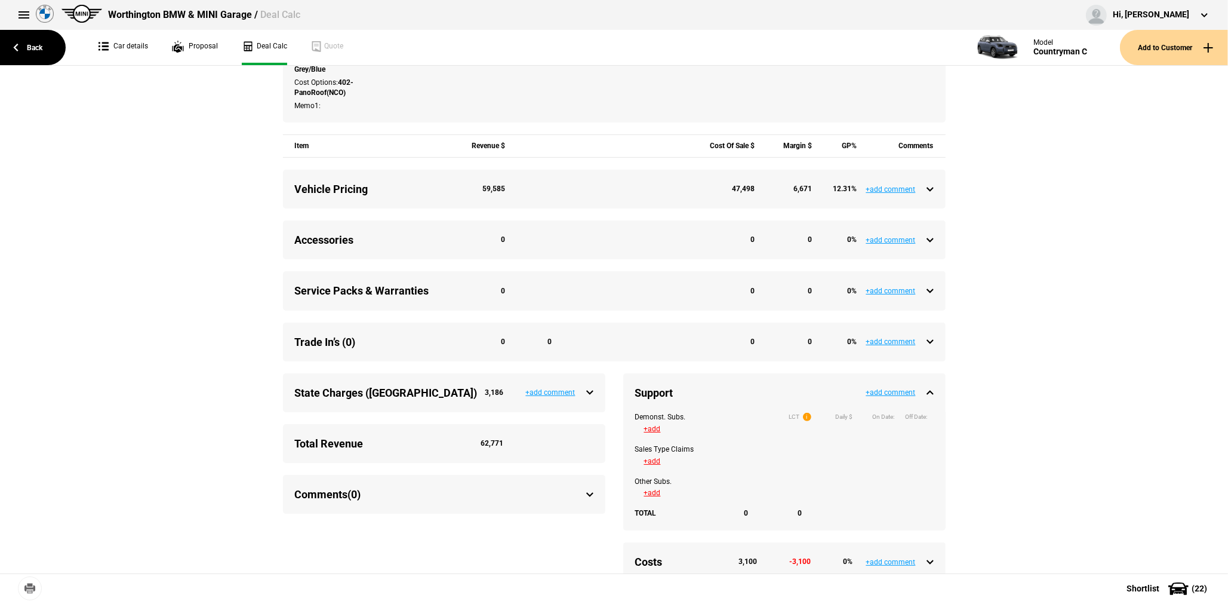
scroll to position [119, 0]
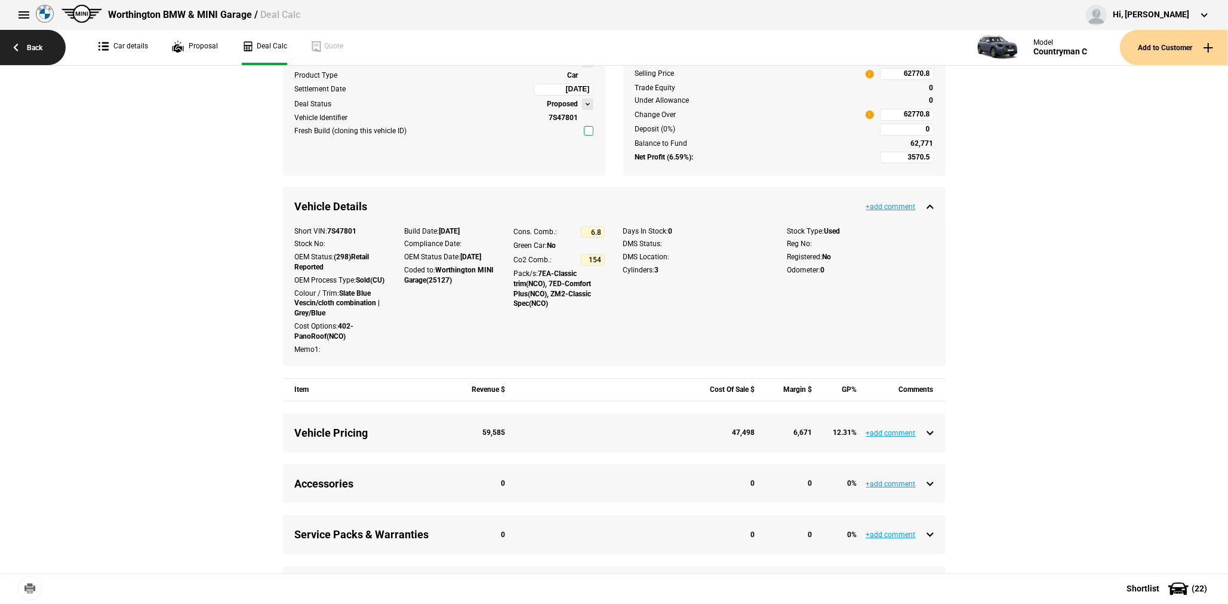
click at [53, 45] on link "Back" at bounding box center [33, 47] width 66 height 35
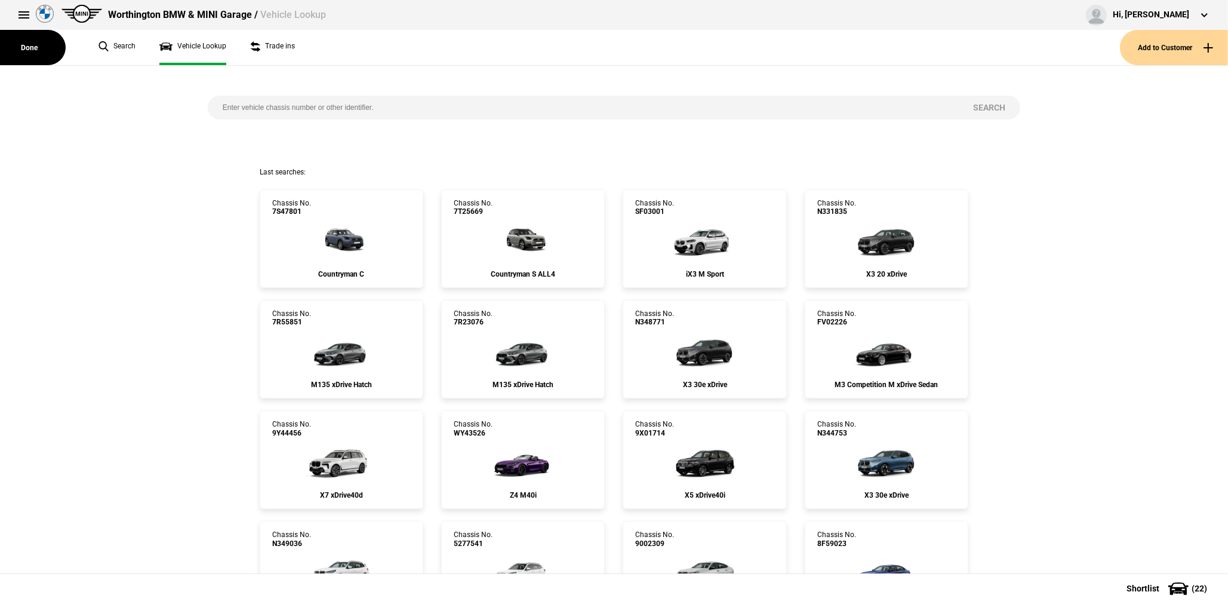
click at [308, 103] on input "search" at bounding box center [583, 108] width 751 height 24
paste input "7T22130"
type input "7T22130"
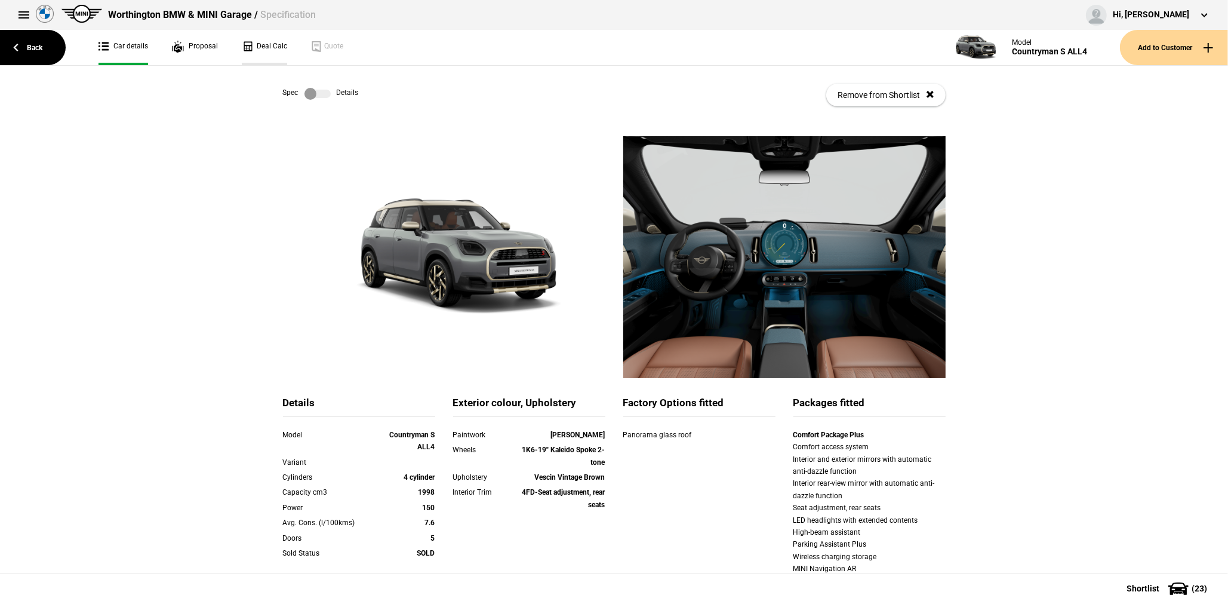
click at [273, 55] on link "Deal Calc" at bounding box center [264, 47] width 45 height 35
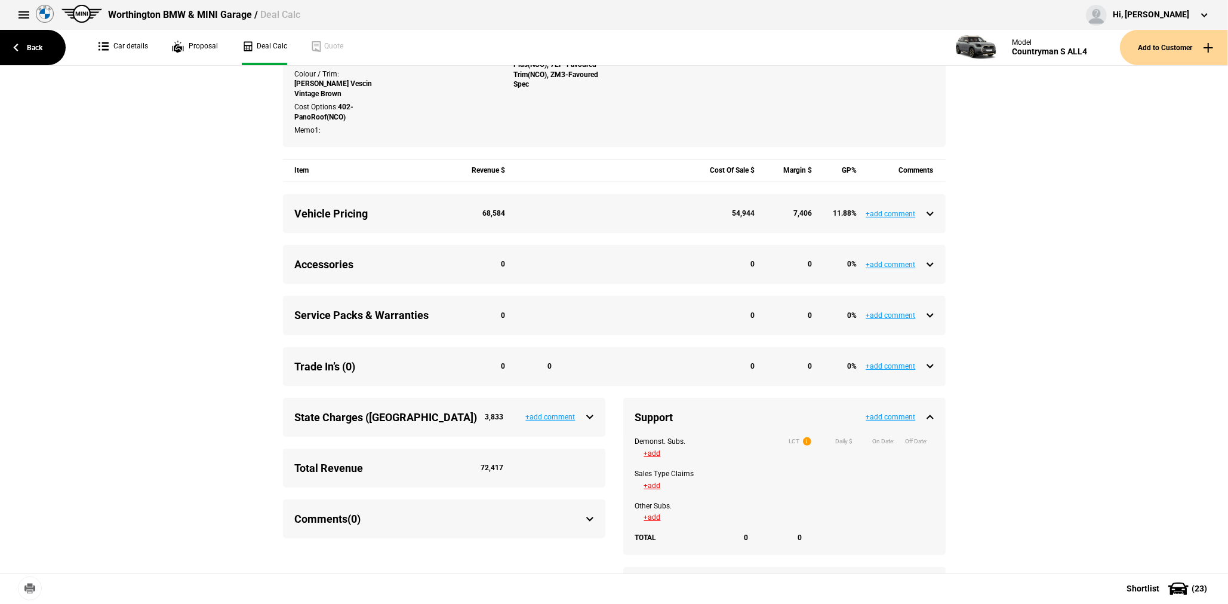
scroll to position [418, 0]
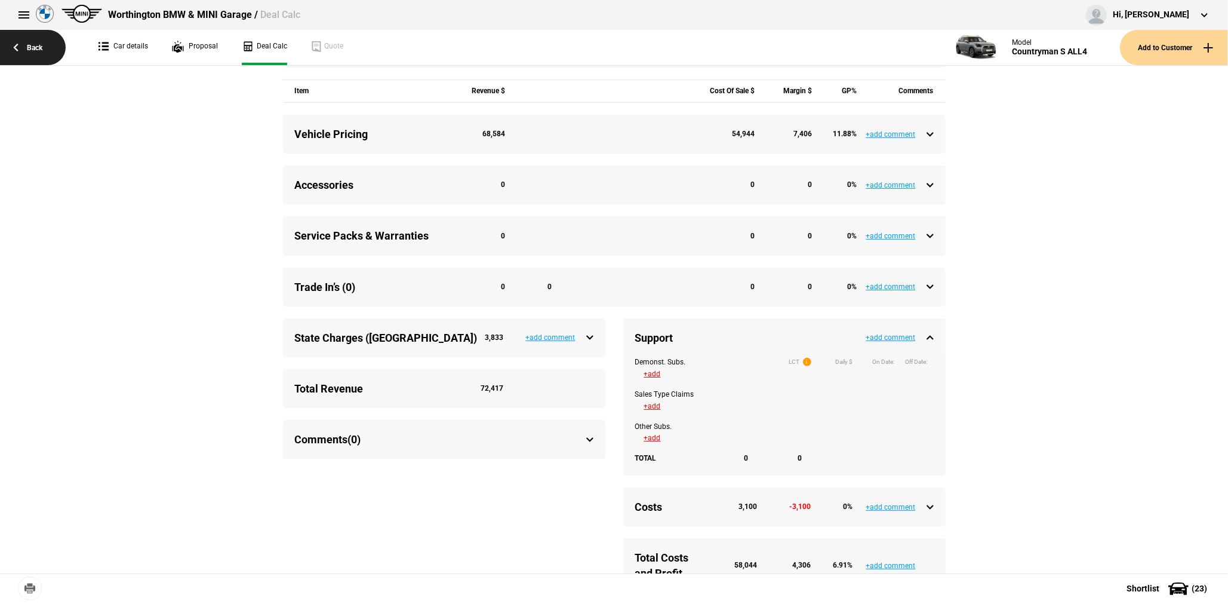
click at [48, 44] on link "Back" at bounding box center [33, 47] width 66 height 35
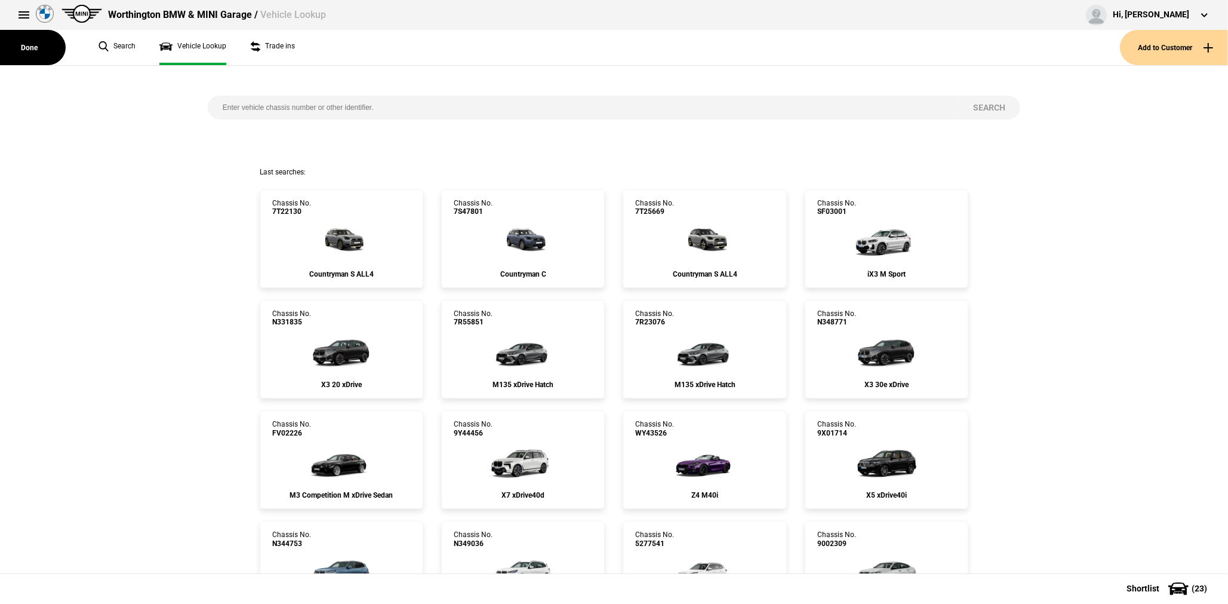
click at [245, 109] on input "search" at bounding box center [583, 108] width 751 height 24
paste input "TA68250"
type input "TA68250"
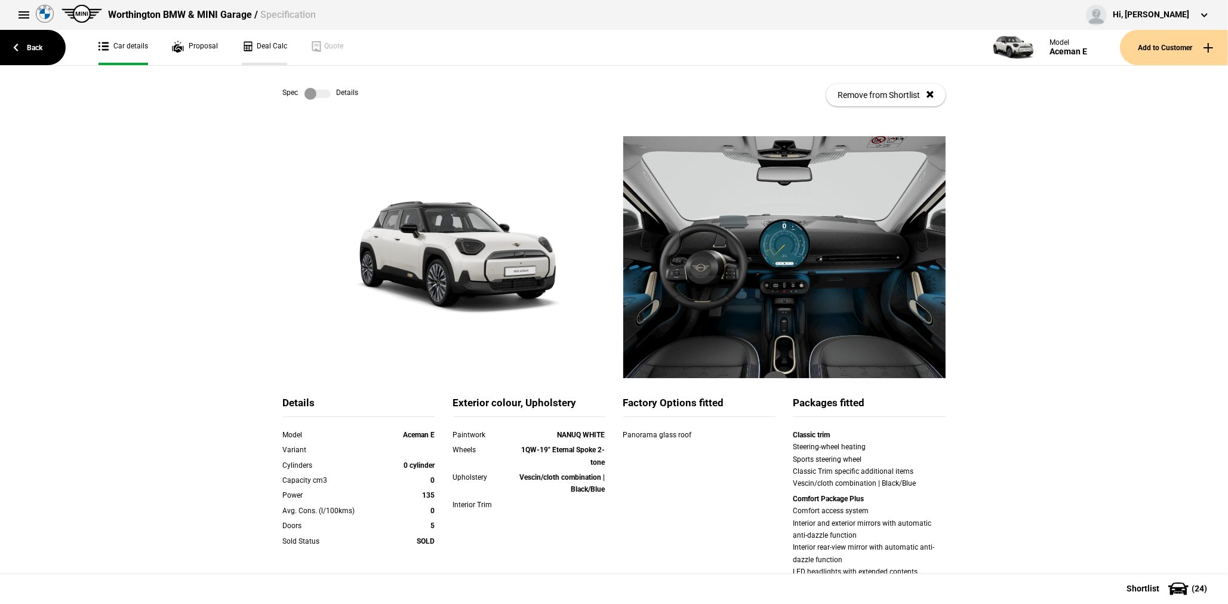
click at [280, 45] on link "Deal Calc" at bounding box center [264, 47] width 45 height 35
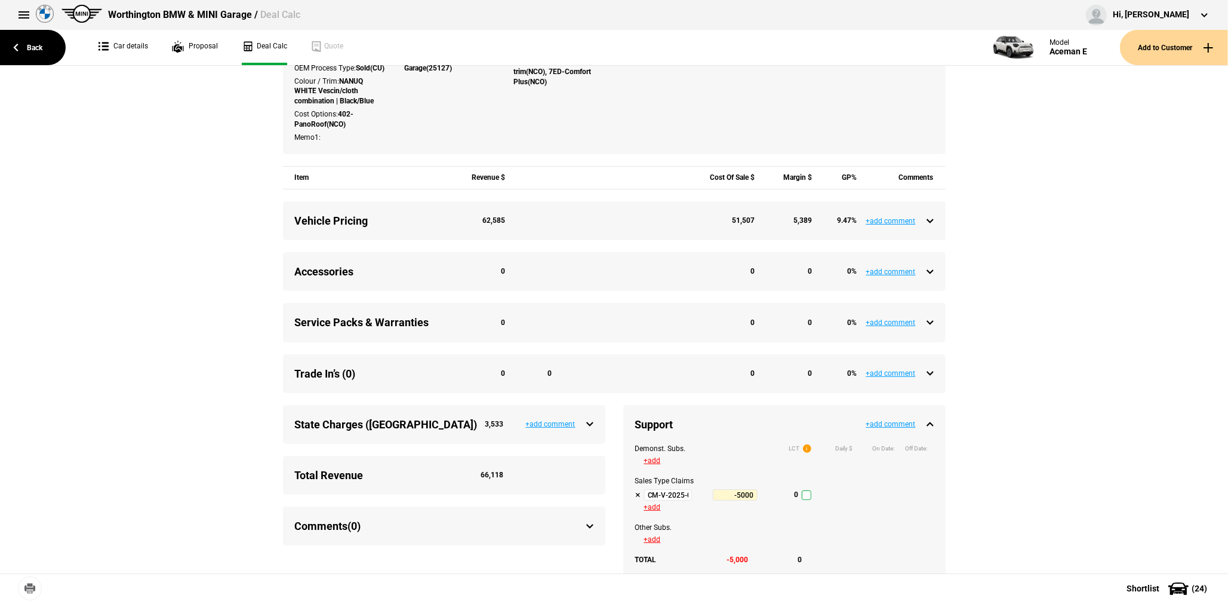
scroll to position [358, 0]
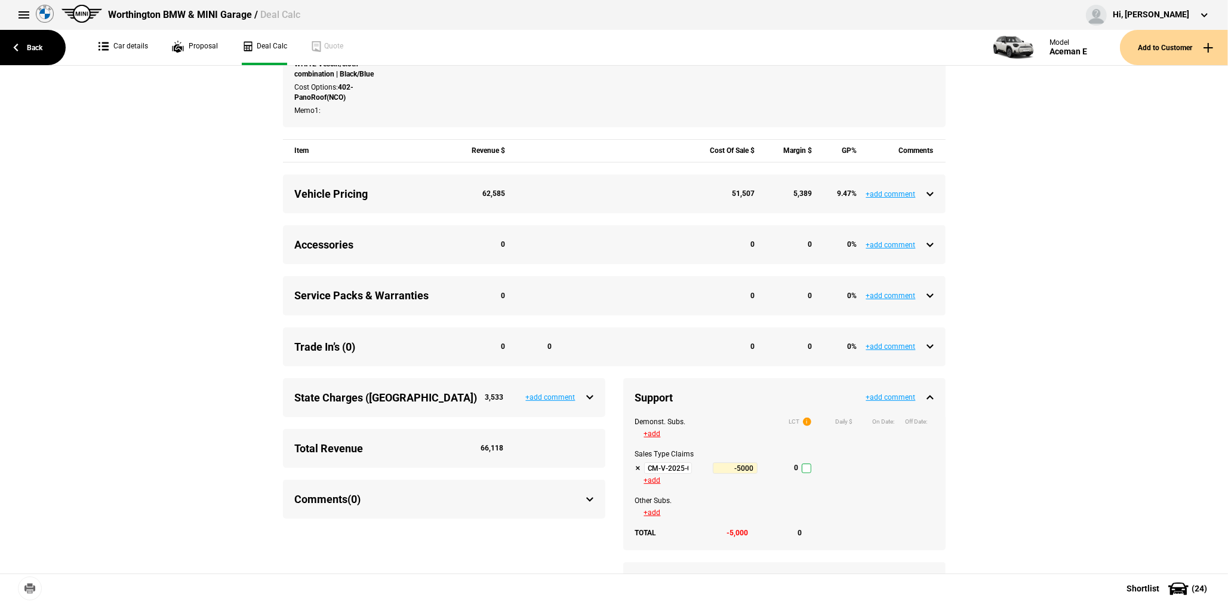
click at [677, 474] on input "CM-V-2025-07-01 Sales Support - Q3 2025" at bounding box center [668, 468] width 48 height 12
click at [28, 45] on link "Back" at bounding box center [33, 47] width 66 height 35
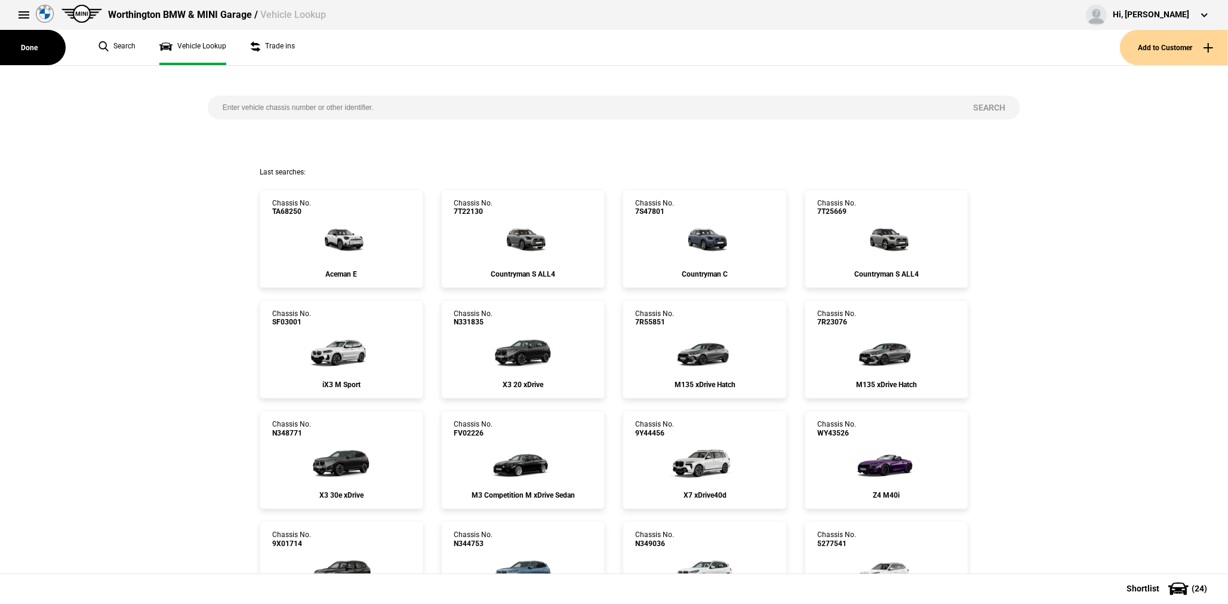
click at [257, 104] on input "search" at bounding box center [583, 108] width 751 height 24
paste input "7S02092"
type input "7S02092"
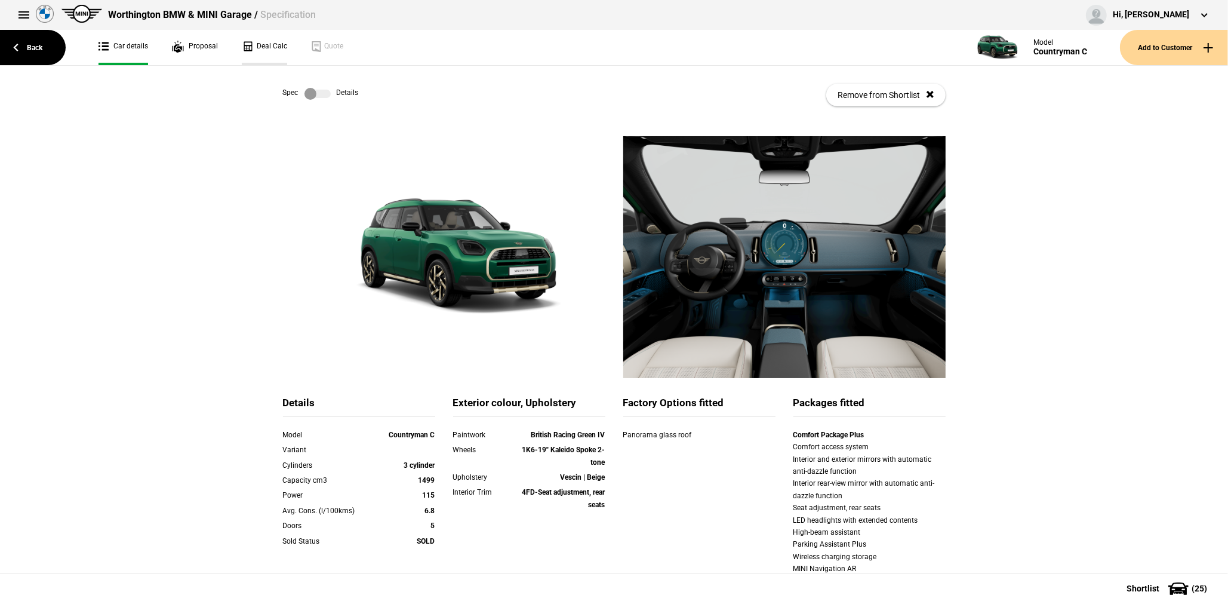
click at [279, 55] on link "Deal Calc" at bounding box center [264, 47] width 45 height 35
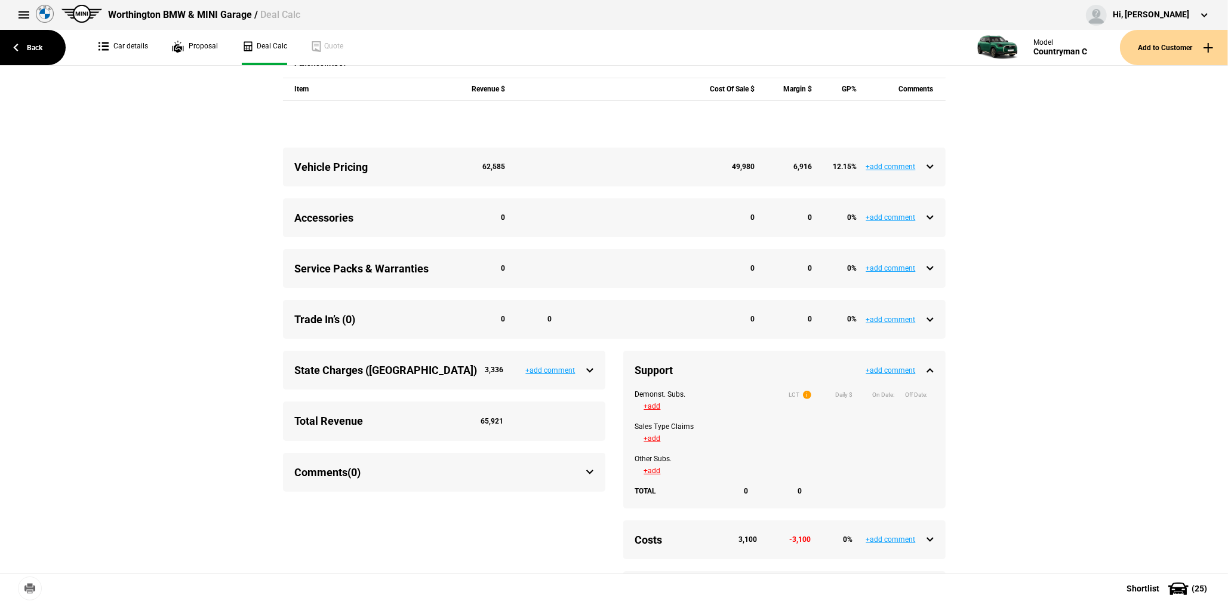
scroll to position [478, 0]
